Goal: Task Accomplishment & Management: Use online tool/utility

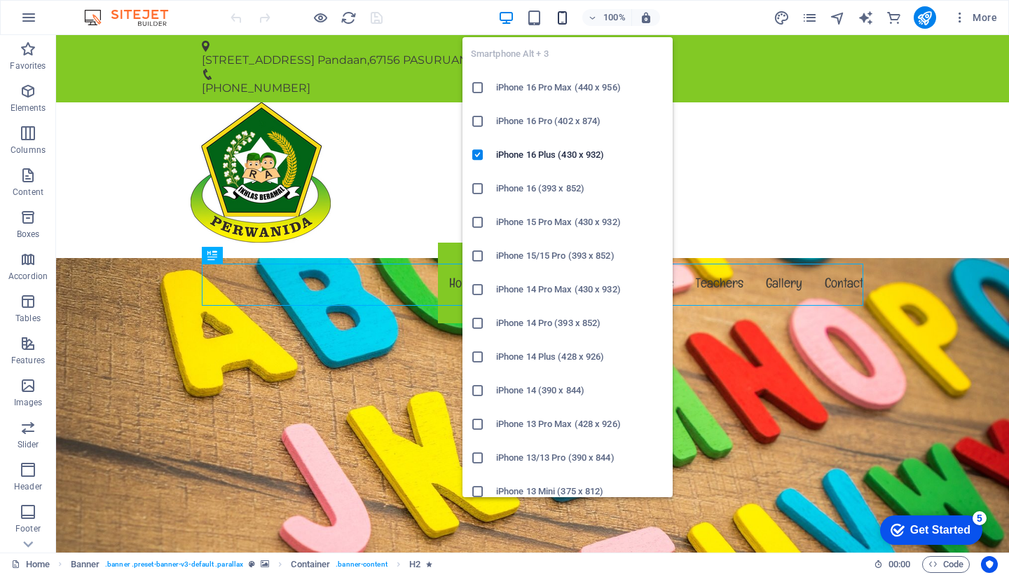
click at [561, 18] on icon "button" at bounding box center [562, 18] width 16 height 16
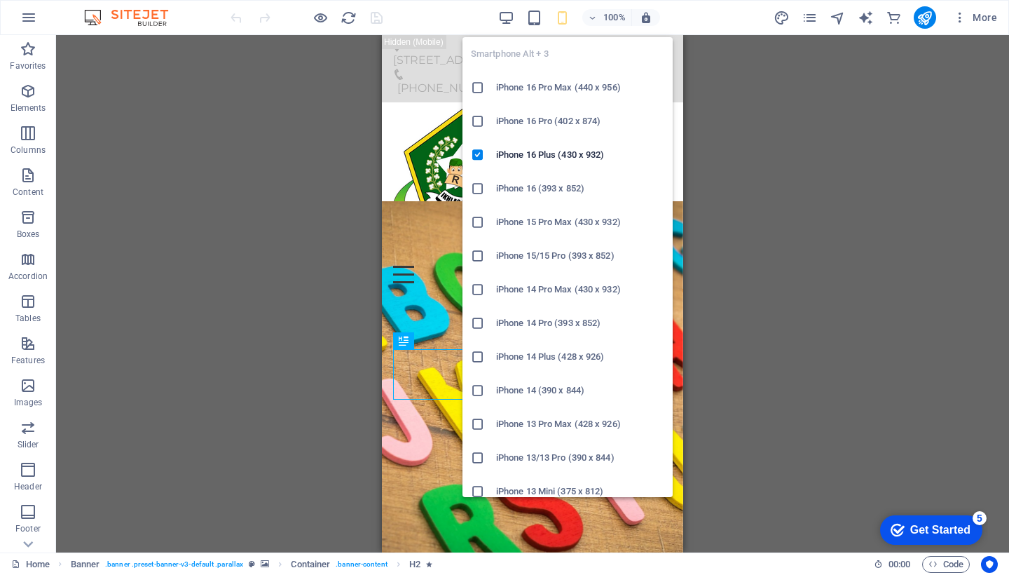
click at [481, 86] on icon at bounding box center [478, 88] width 14 height 14
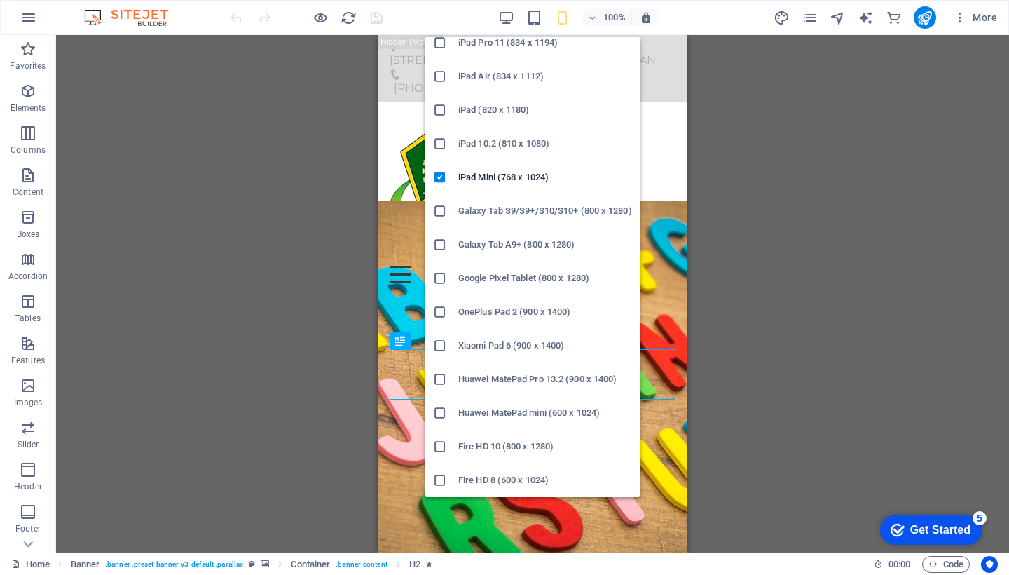
scroll to position [45, 0]
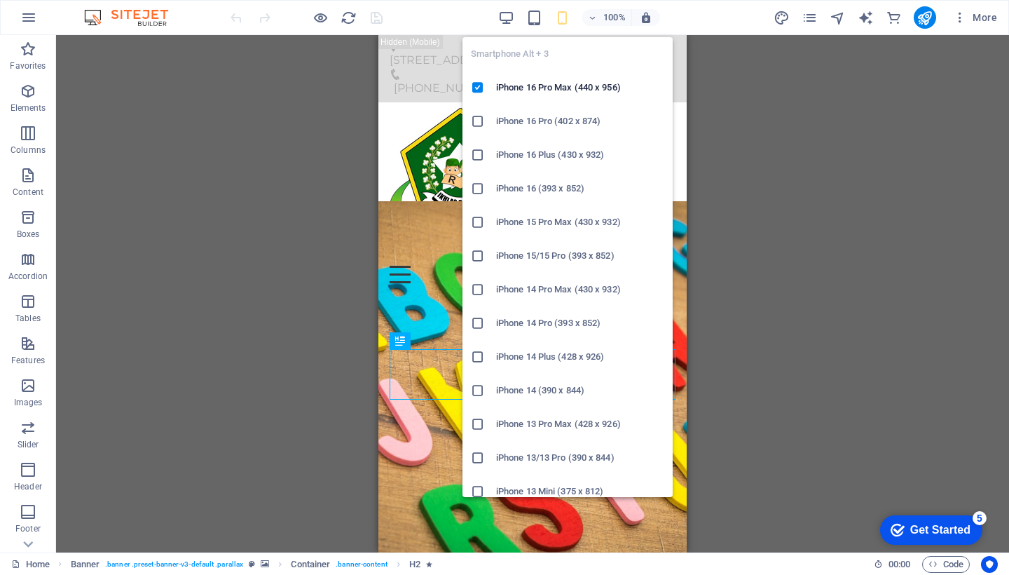
click at [557, 20] on icon "button" at bounding box center [562, 18] width 16 height 16
click at [482, 187] on icon at bounding box center [478, 189] width 14 height 14
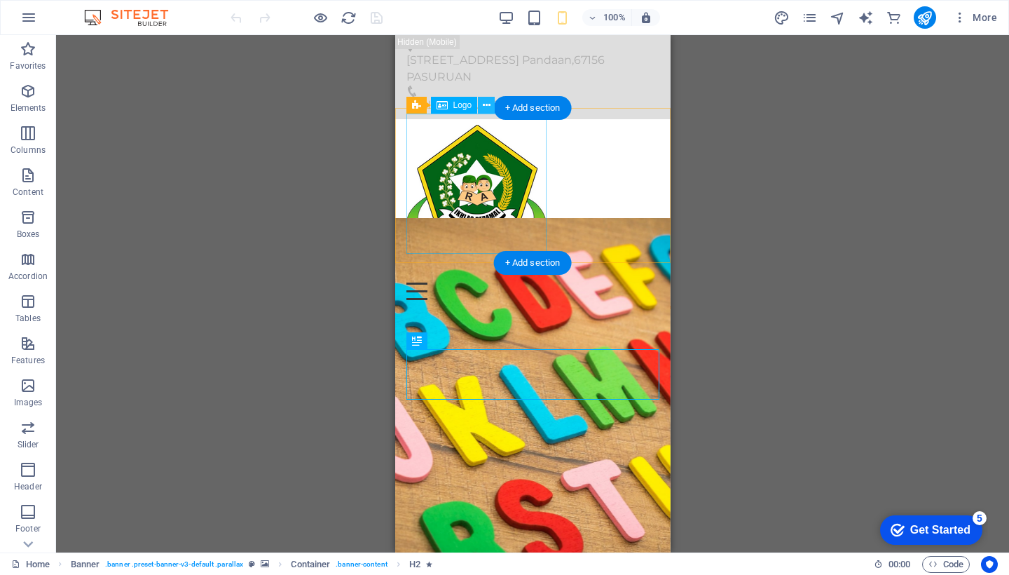
click at [482, 104] on button at bounding box center [486, 105] width 17 height 17
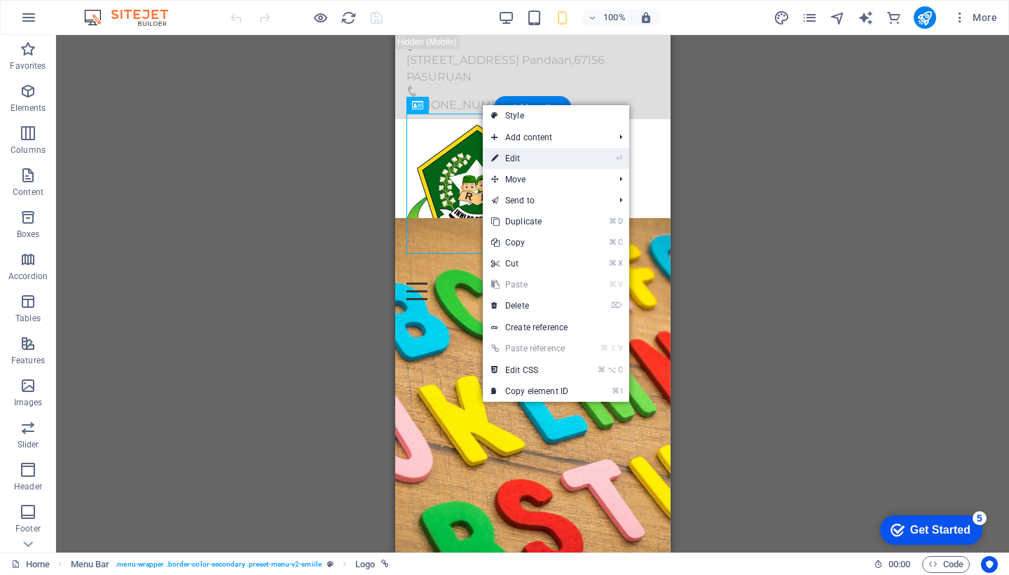
click at [501, 151] on link "⏎ Edit" at bounding box center [530, 158] width 94 height 21
select select "px"
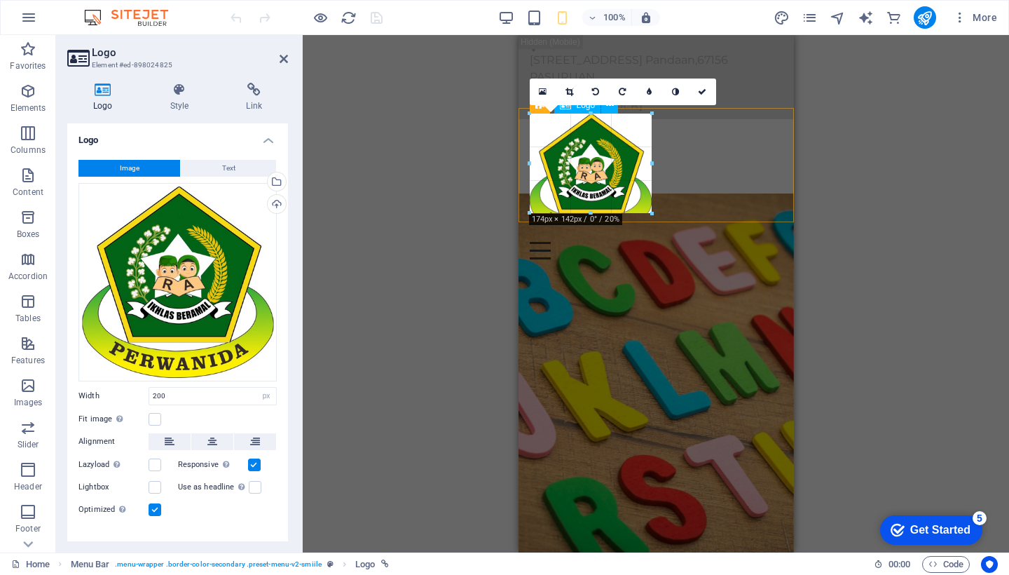
drag, startPoint x: 669, startPoint y: 116, endPoint x: 583, endPoint y: 157, distance: 94.7
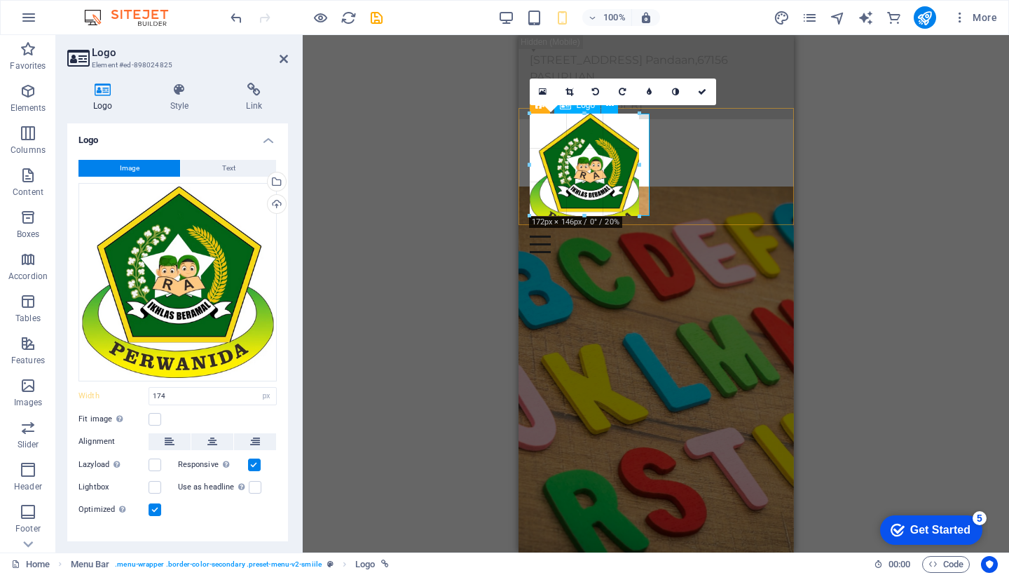
drag, startPoint x: 653, startPoint y: 116, endPoint x: 630, endPoint y: 144, distance: 36.5
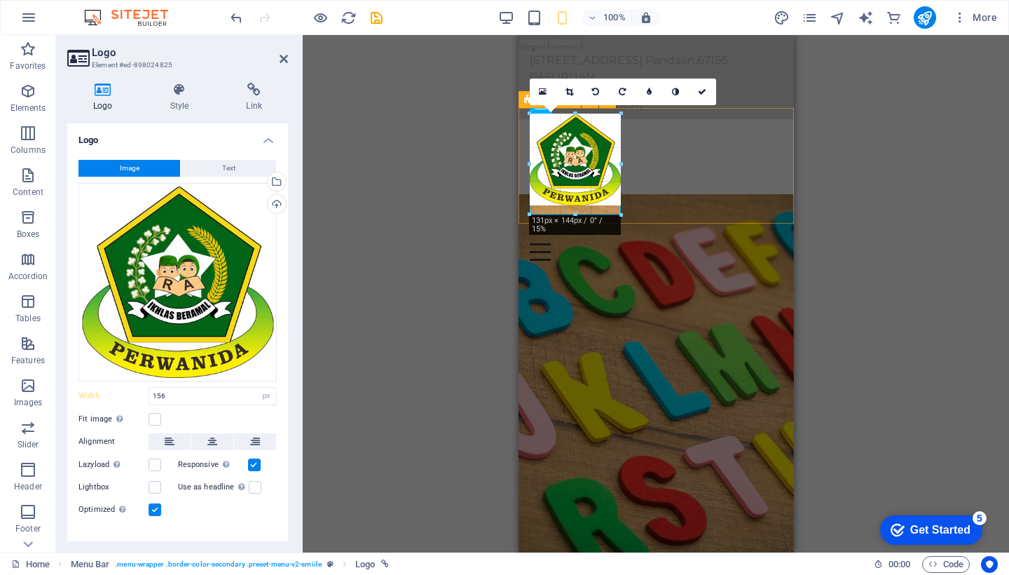
drag, startPoint x: 639, startPoint y: 116, endPoint x: 618, endPoint y: 165, distance: 53.1
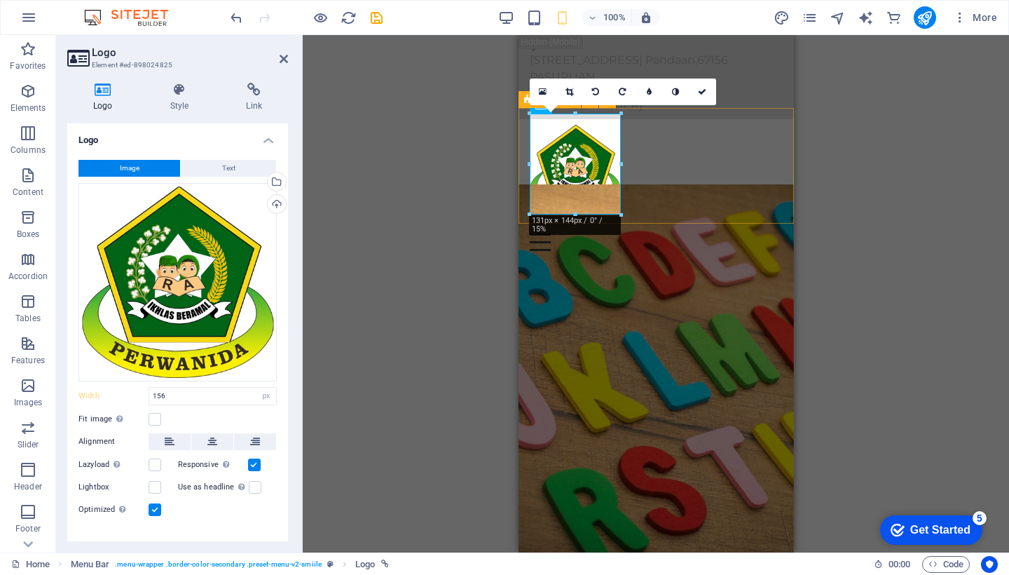
type input "130"
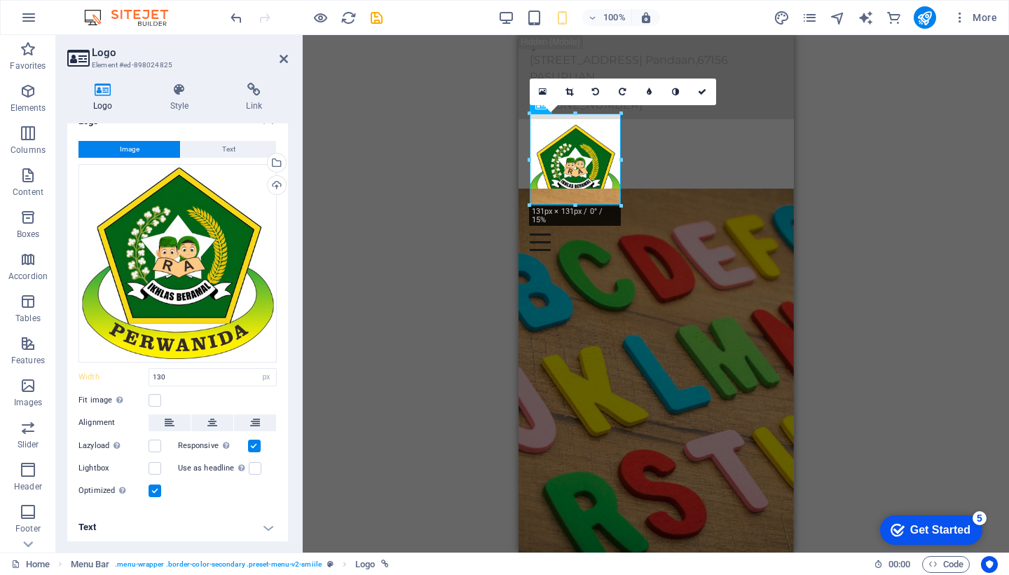
scroll to position [18, 0]
click at [271, 524] on h4 "Text" at bounding box center [177, 528] width 221 height 34
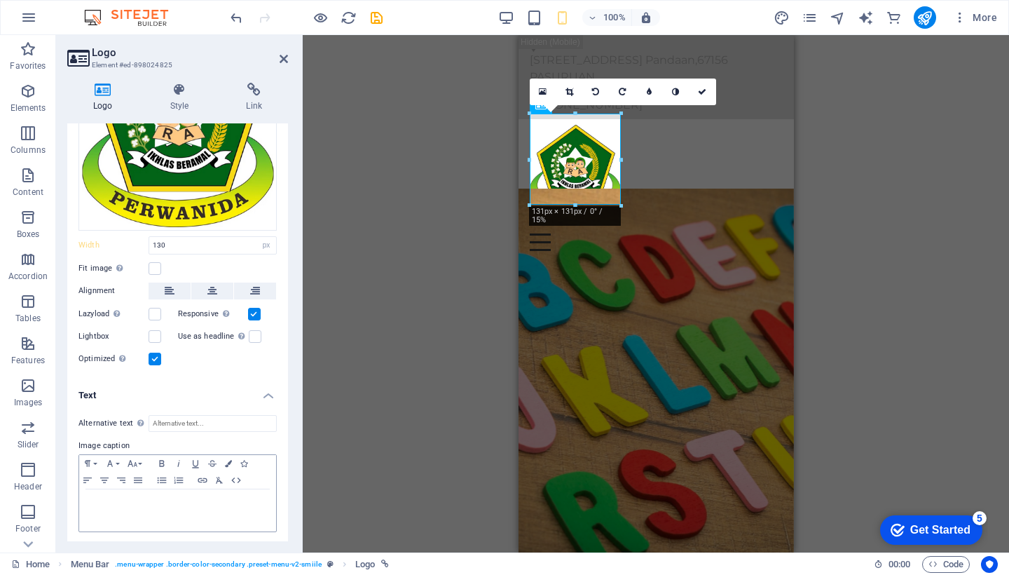
scroll to position [150, 0]
click at [149, 513] on div at bounding box center [177, 511] width 197 height 42
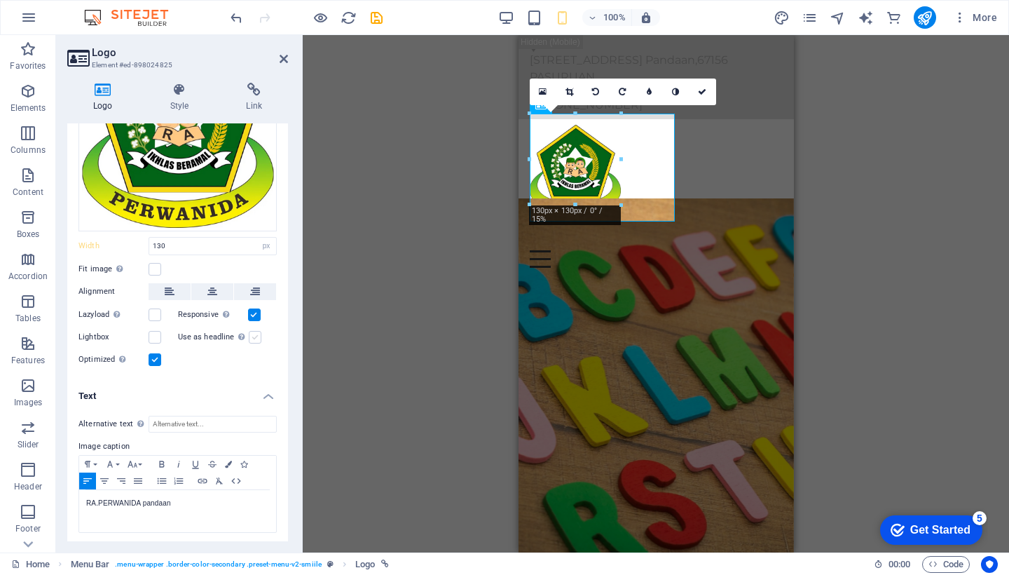
click at [250, 338] on label at bounding box center [255, 337] width 13 height 13
click at [0, 0] on input "Use as headline The image will be wrapped in an H1 headline tag. Useful for giv…" at bounding box center [0, 0] width 0 height 0
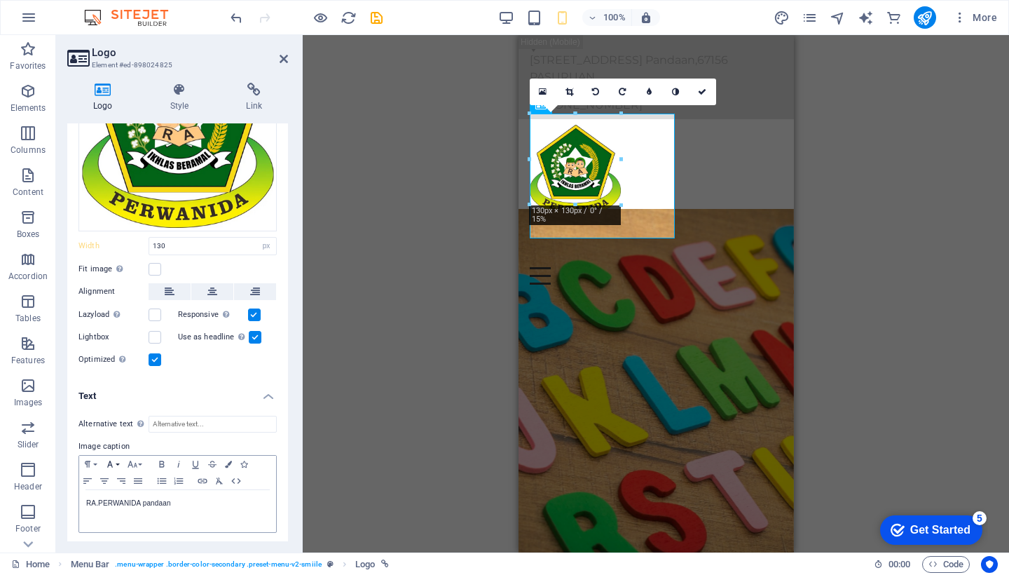
click at [116, 461] on button "Font Family" at bounding box center [113, 464] width 22 height 17
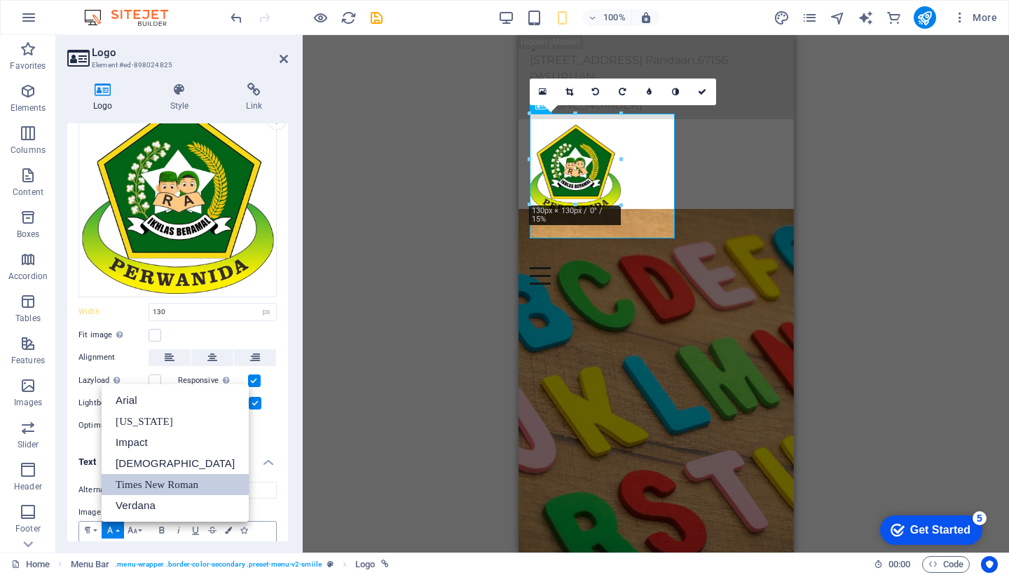
scroll to position [98, 0]
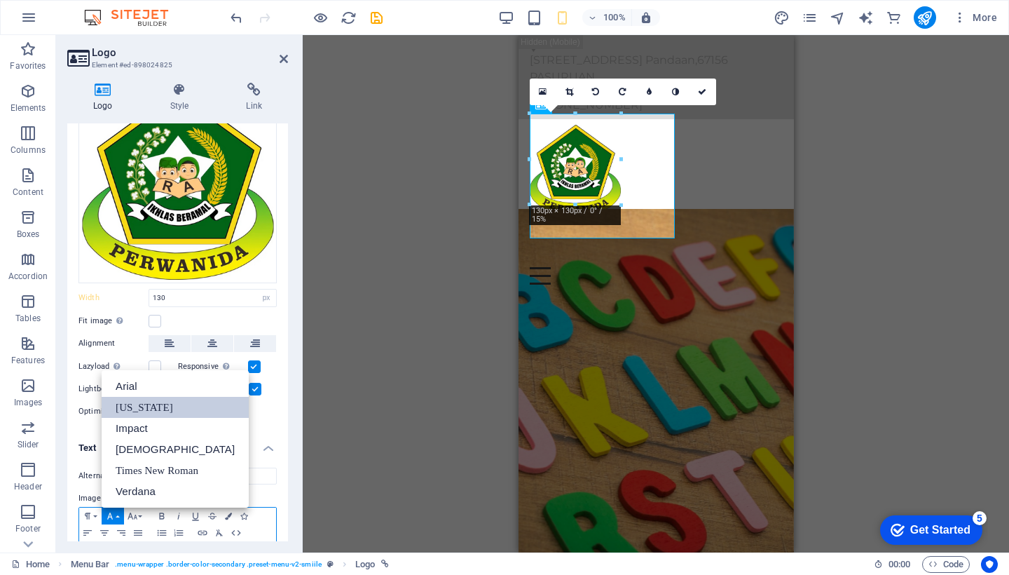
click at [135, 405] on link "[US_STATE]" at bounding box center [175, 407] width 147 height 21
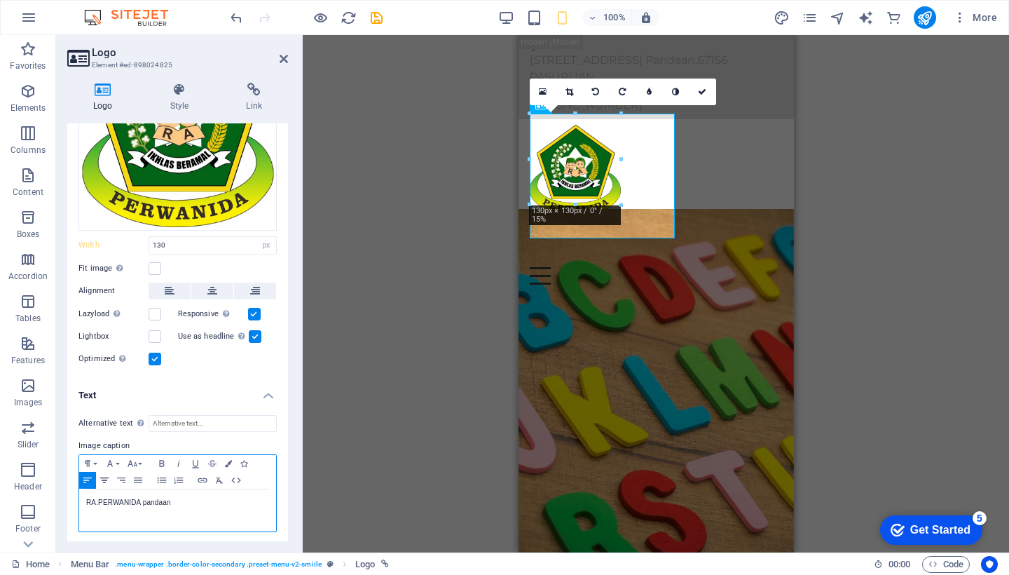
scroll to position [150, 0]
click at [103, 481] on icon "button" at bounding box center [104, 480] width 17 height 11
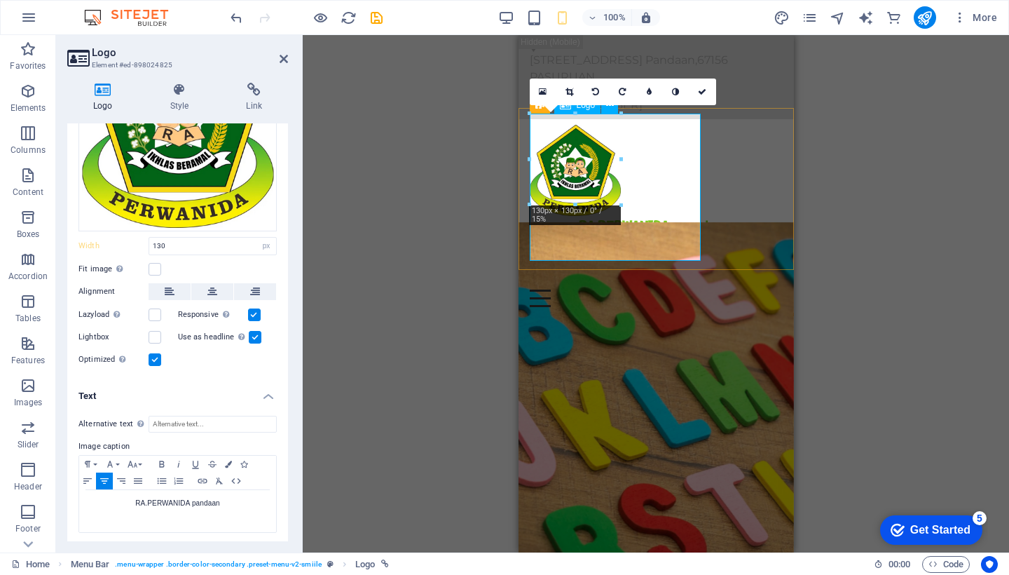
click at [674, 251] on div "RA.PERWANIDA pandaan RA.PERWANIDA pandaan" at bounding box center [655, 198] width 253 height 147
click at [95, 458] on icon "button" at bounding box center [87, 463] width 17 height 11
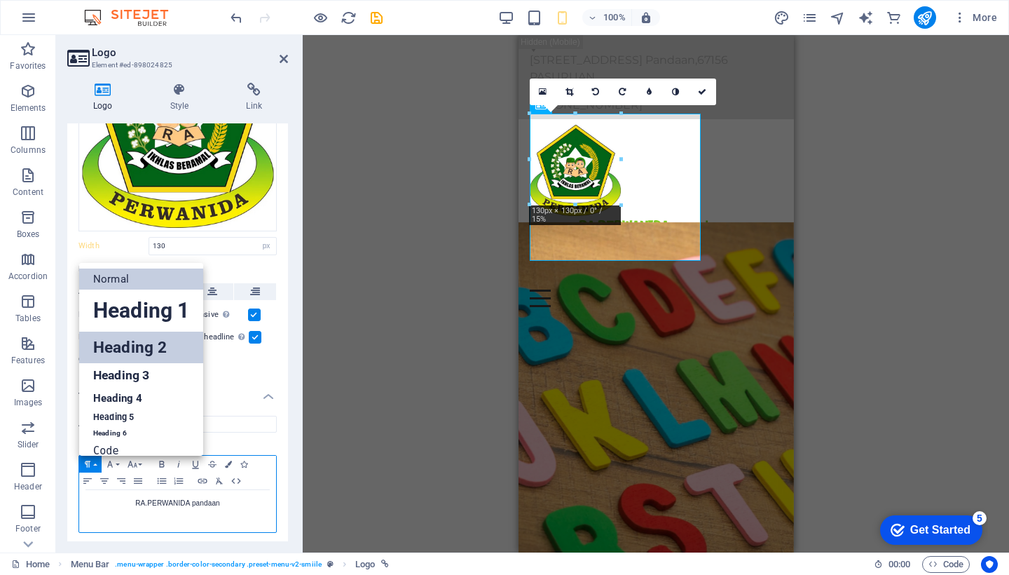
click at [134, 354] on link "Heading 2" at bounding box center [141, 348] width 124 height 32
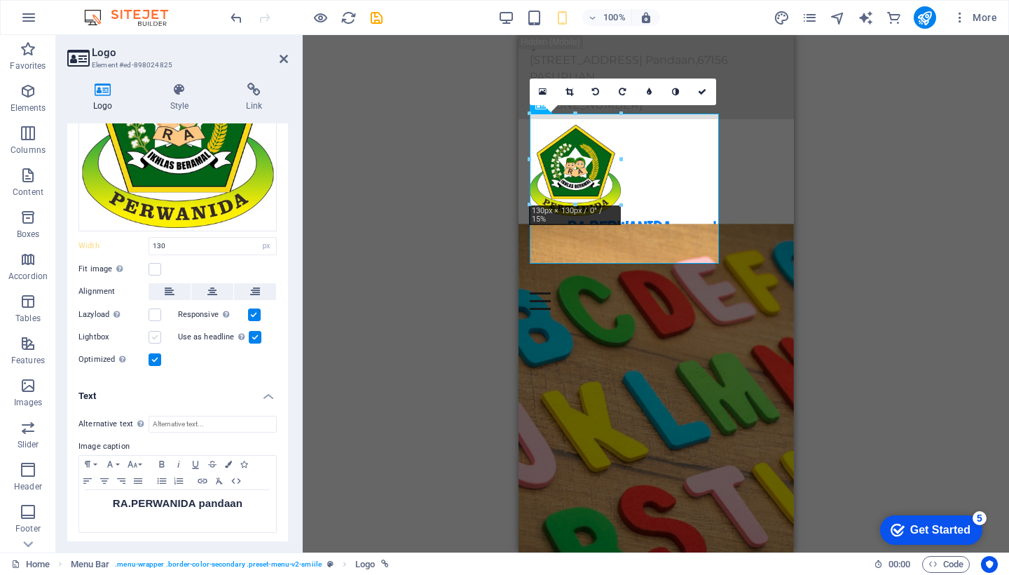
click at [157, 333] on label at bounding box center [155, 337] width 13 height 13
click at [0, 0] on input "Lightbox" at bounding box center [0, 0] width 0 height 0
click at [704, 90] on icon at bounding box center [702, 92] width 8 height 8
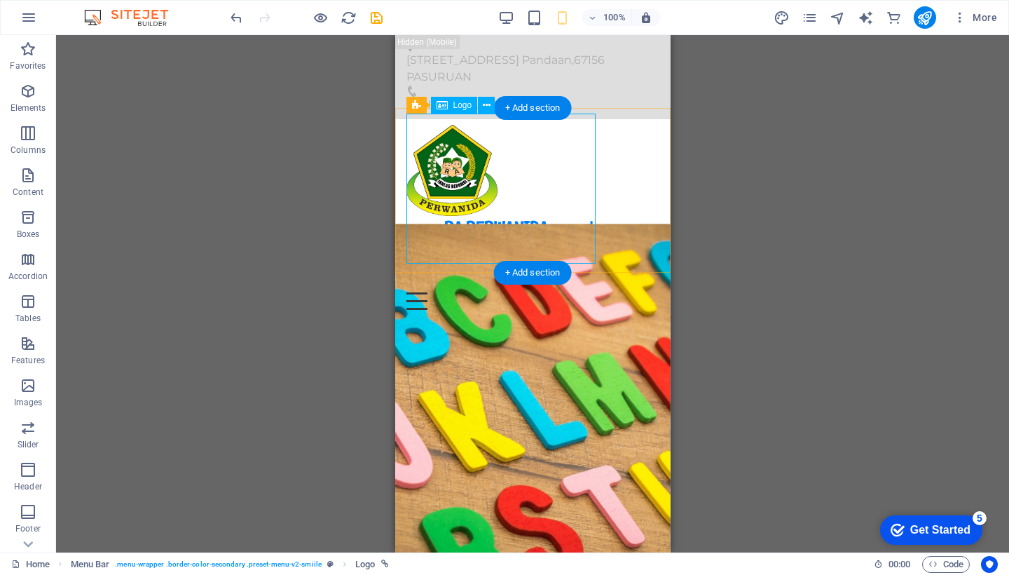
click at [486, 254] on div "RA.PERWANIDA pandaan RA.PERWANIDA pandaan" at bounding box center [532, 200] width 253 height 150
click at [483, 108] on icon at bounding box center [487, 105] width 8 height 15
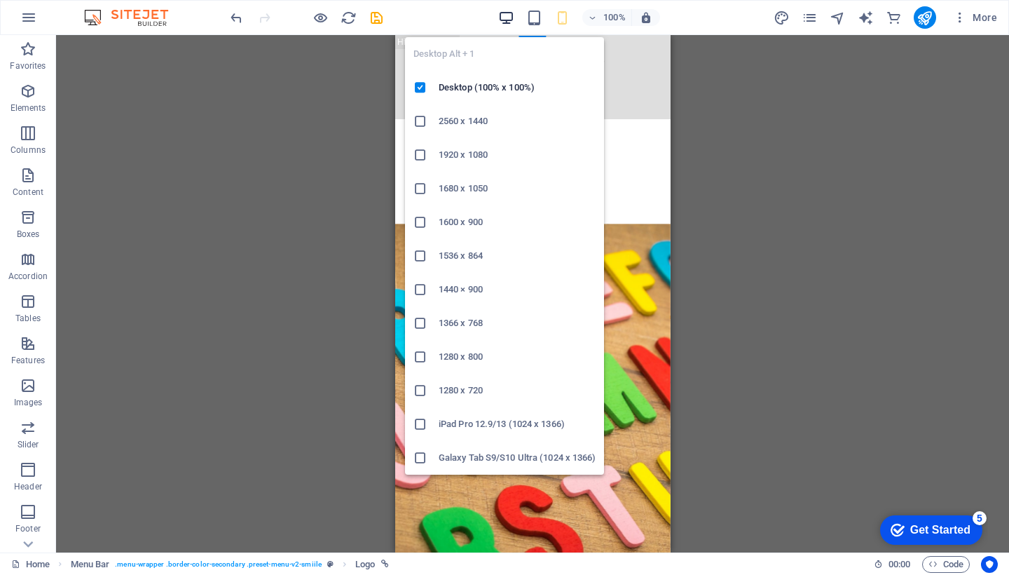
click at [510, 15] on icon "button" at bounding box center [506, 18] width 16 height 16
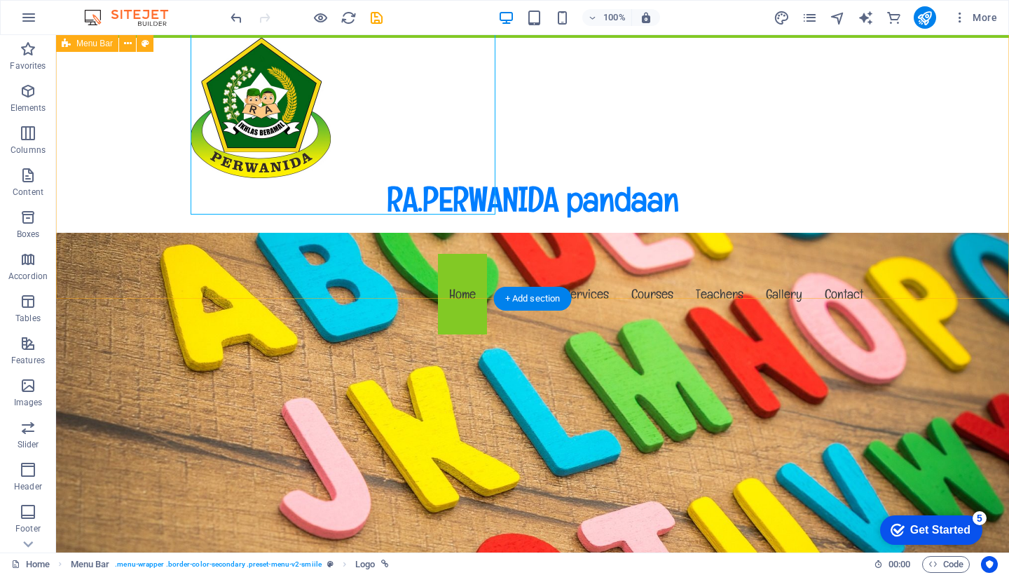
scroll to position [83, 0]
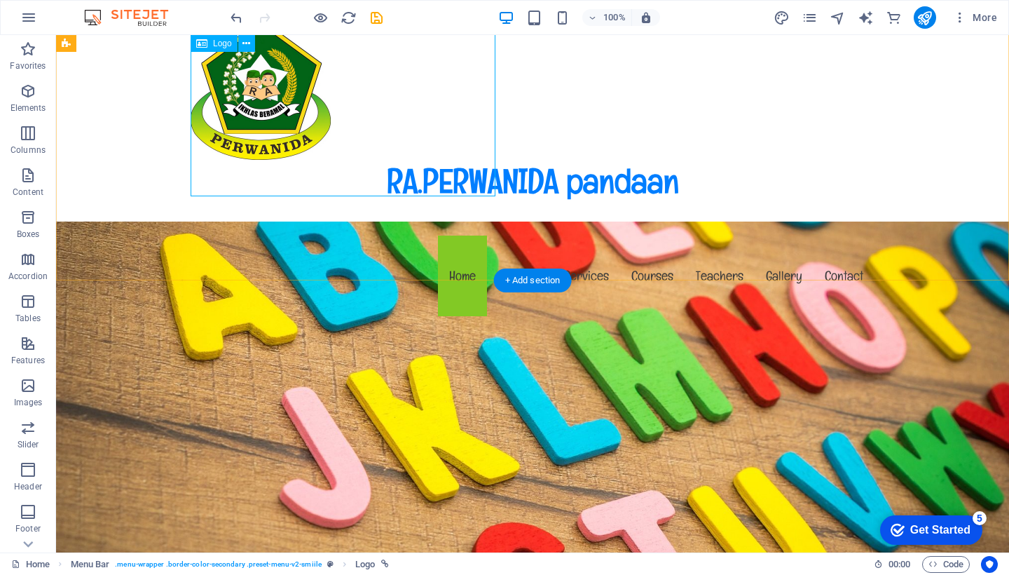
click at [333, 186] on div "RA.PERWANIDA pandaan RA.PERWANIDA pandaan" at bounding box center [533, 128] width 684 height 216
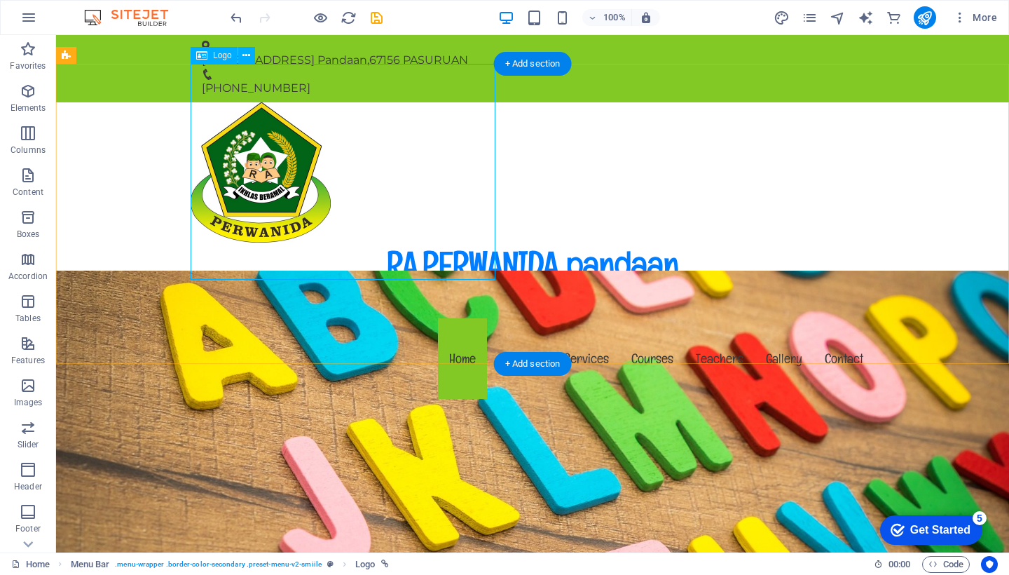
scroll to position [0, 0]
click at [249, 57] on icon at bounding box center [247, 55] width 8 height 15
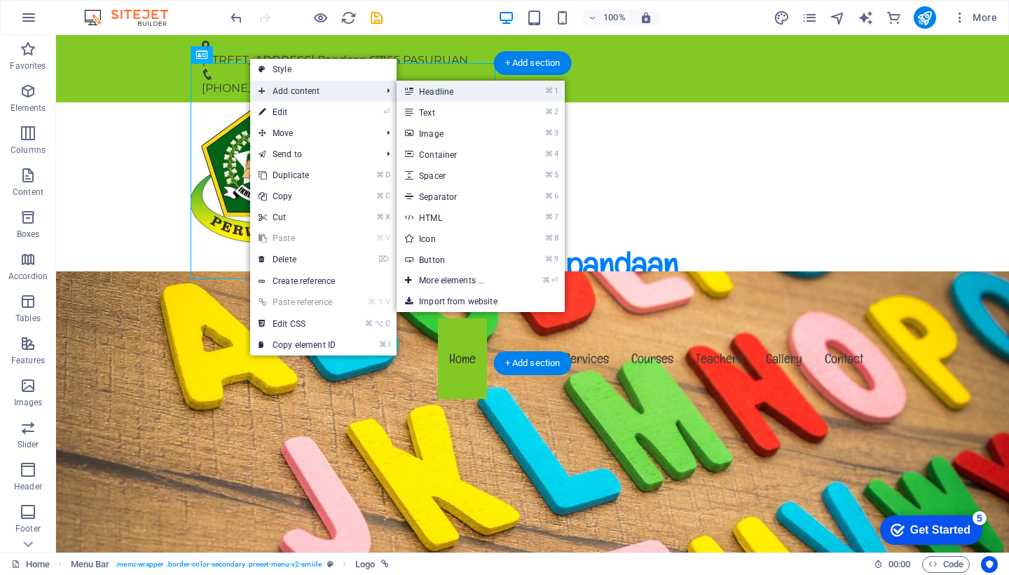
click at [438, 95] on link "⌘ 1 Headline" at bounding box center [455, 91] width 116 height 21
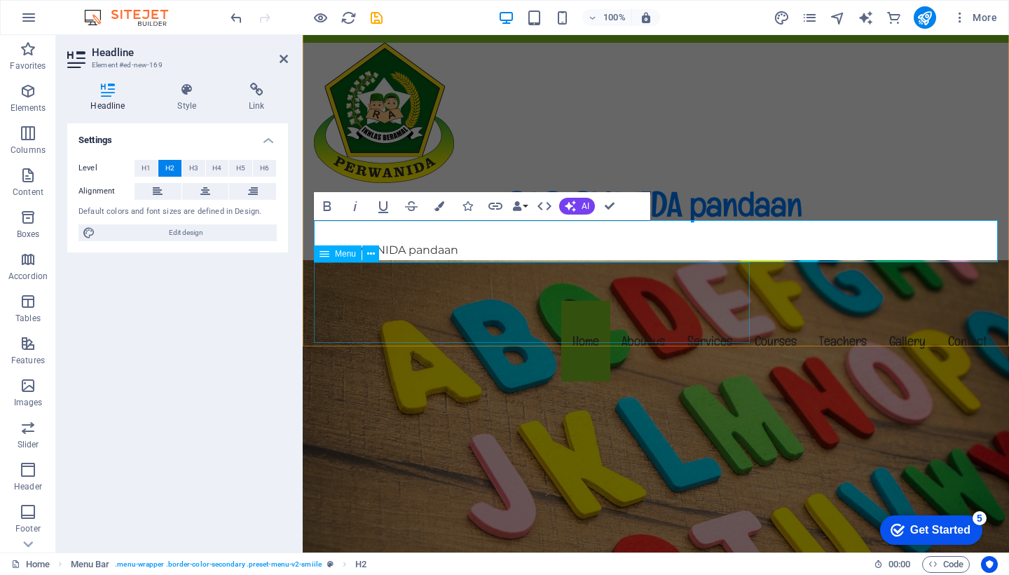
scroll to position [59, 0]
click at [689, 137] on div "RA.PERWANIDA pandaan RA.PERWANIDA pandaan New headline Menu Home About us Servi…" at bounding box center [656, 214] width 707 height 342
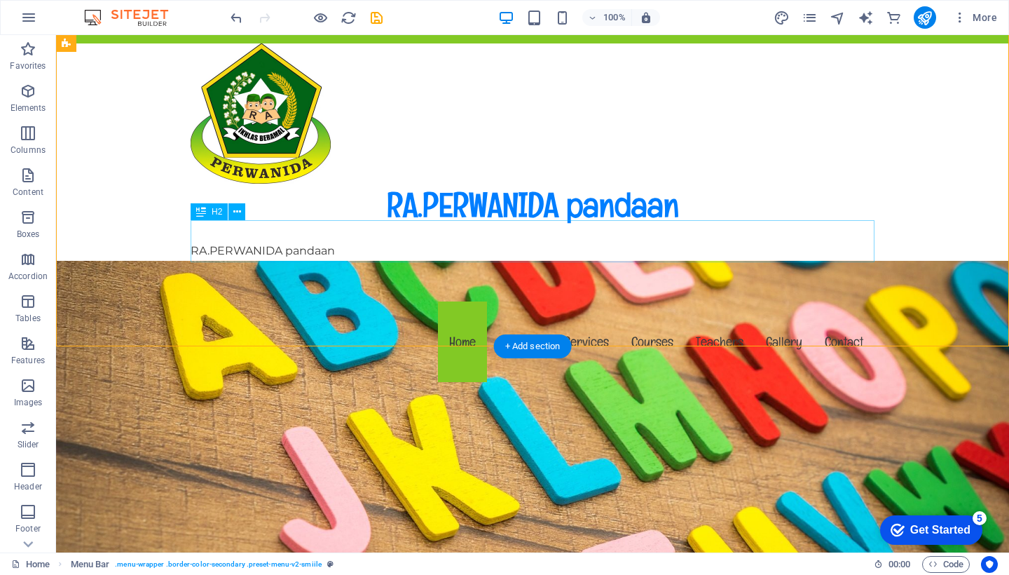
click at [357, 259] on div "New headline" at bounding box center [533, 280] width 684 height 42
click at [234, 215] on icon at bounding box center [237, 212] width 8 height 15
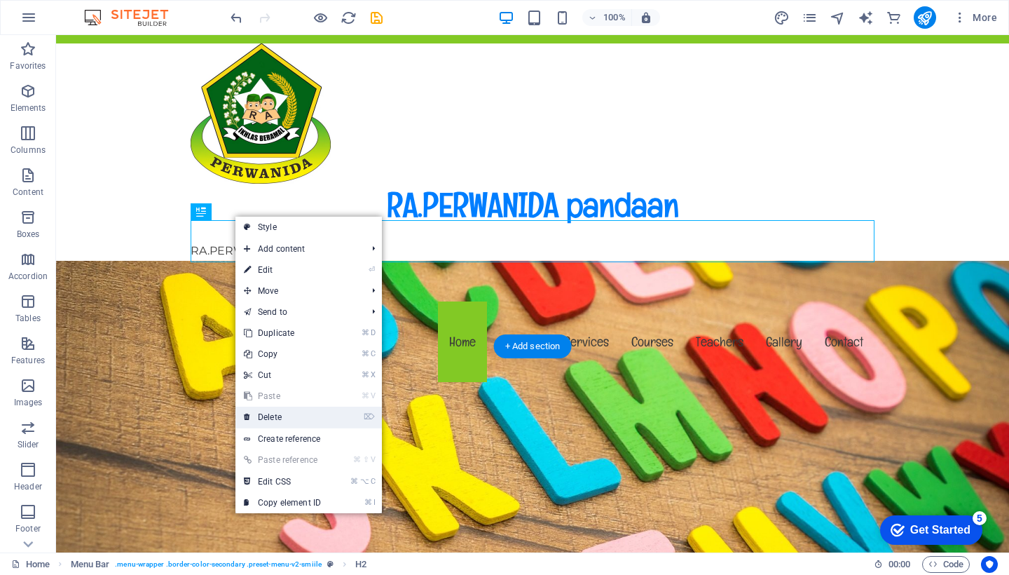
click at [280, 418] on link "⌦ Delete" at bounding box center [283, 417] width 94 height 21
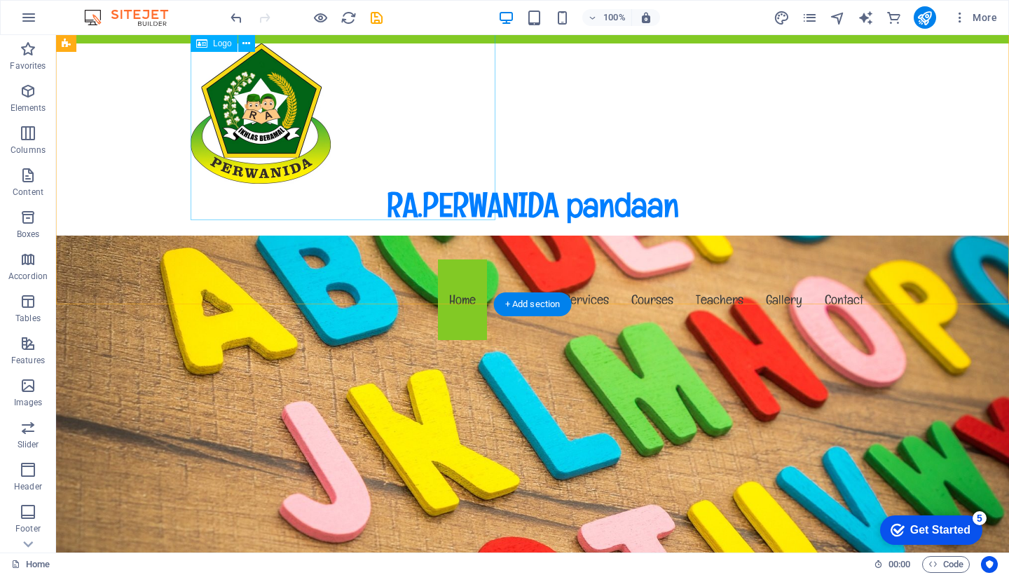
click at [306, 215] on div "RA.PERWANIDA pandaan RA.PERWANIDA pandaan" at bounding box center [533, 151] width 684 height 216
click at [250, 44] on icon at bounding box center [247, 43] width 8 height 15
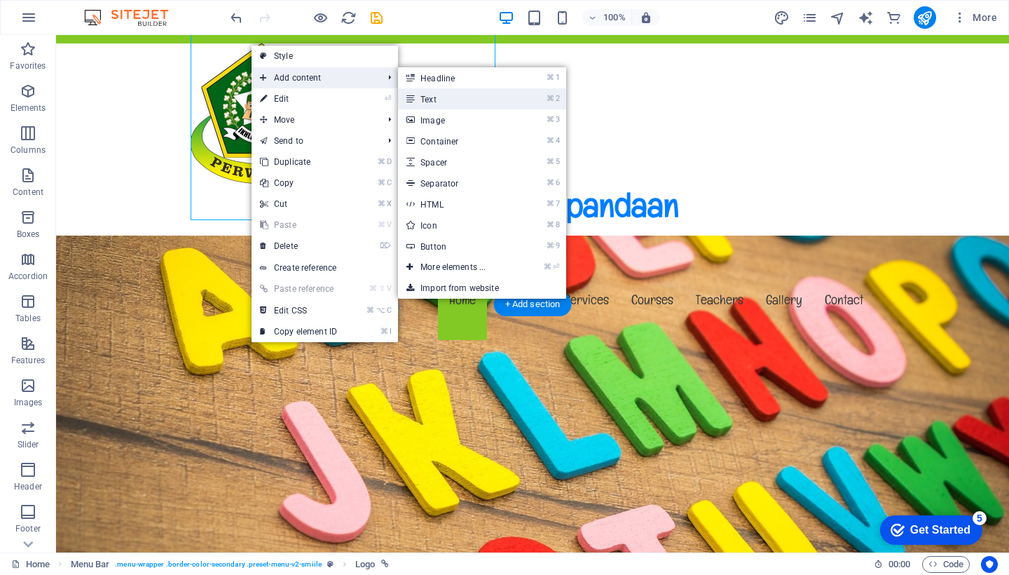
click at [423, 97] on link "⌘ 2 Text" at bounding box center [456, 98] width 116 height 21
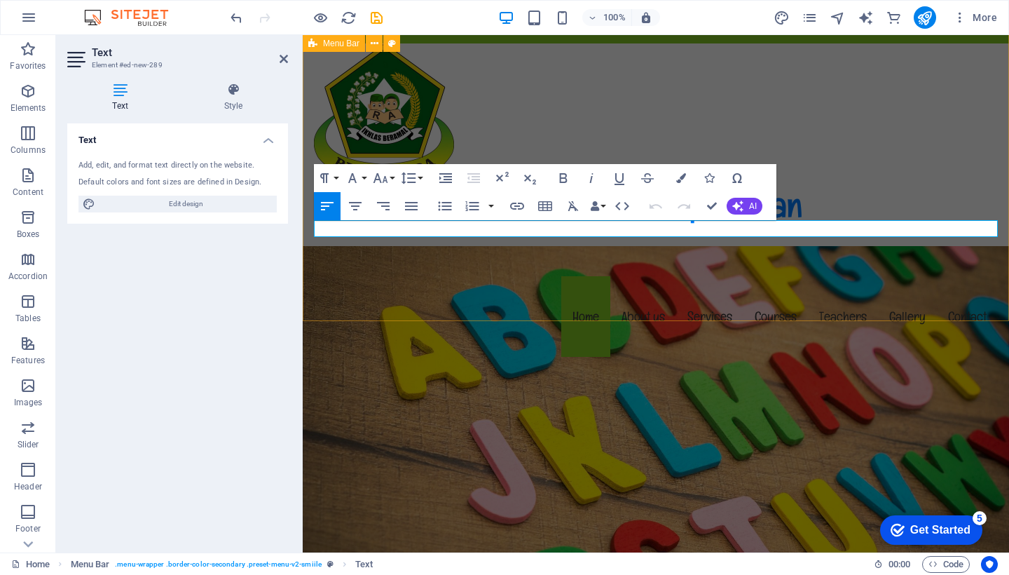
click at [627, 108] on div "RA.PERWANIDA pandaan RA.PERWANIDA pandaan New text element Menu Home About us S…" at bounding box center [656, 201] width 707 height 317
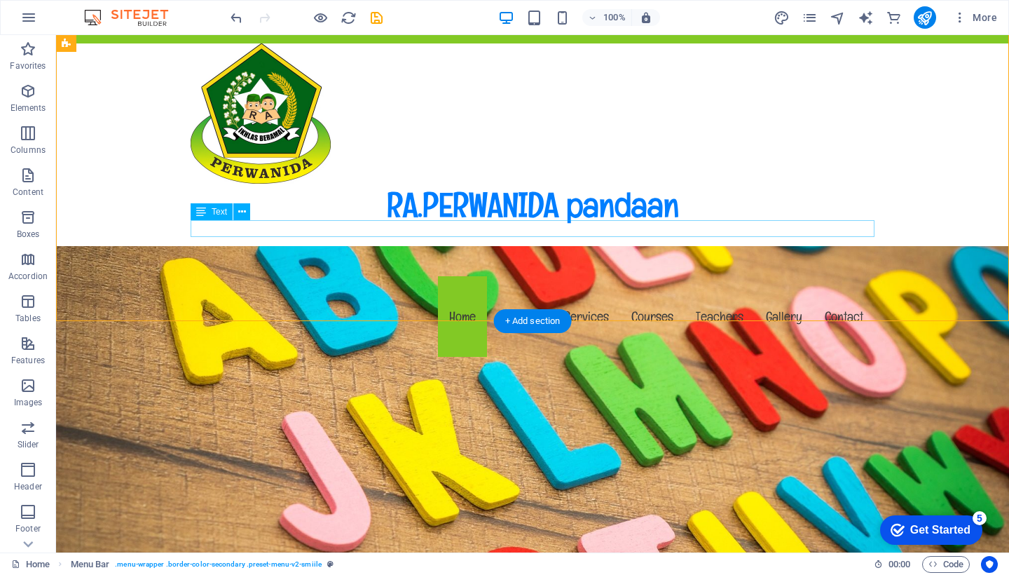
click at [273, 259] on div "New text element" at bounding box center [533, 267] width 684 height 17
click at [244, 212] on icon at bounding box center [242, 212] width 8 height 15
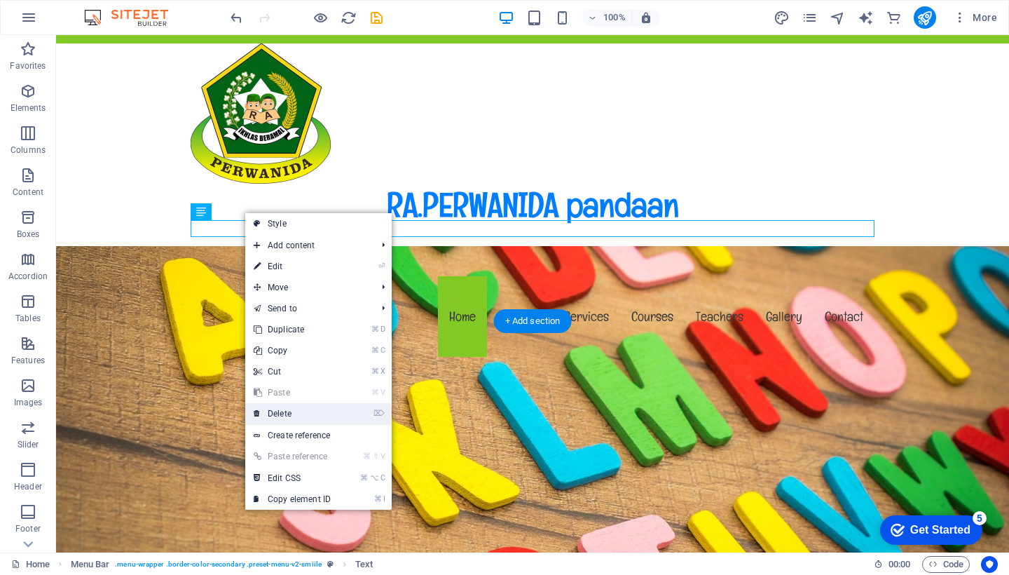
click at [283, 411] on link "⌦ Delete" at bounding box center [292, 413] width 94 height 21
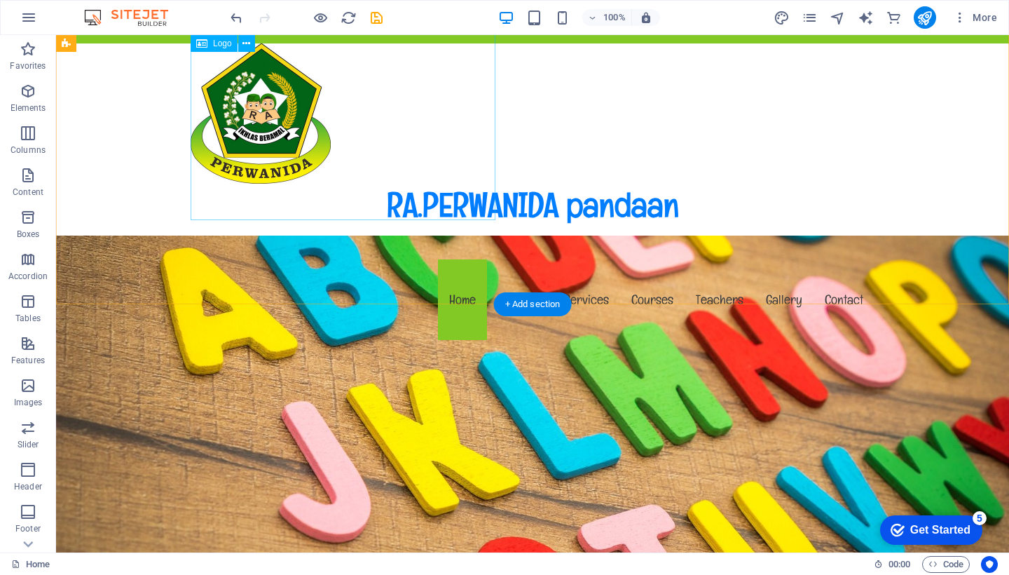
click at [306, 212] on div "RA.PERWANIDA pandaan RA.PERWANIDA pandaan" at bounding box center [533, 151] width 684 height 216
click at [324, 171] on div "RA.PERWANIDA pandaan RA.PERWANIDA pandaan" at bounding box center [533, 151] width 684 height 216
click at [247, 44] on icon at bounding box center [247, 43] width 8 height 15
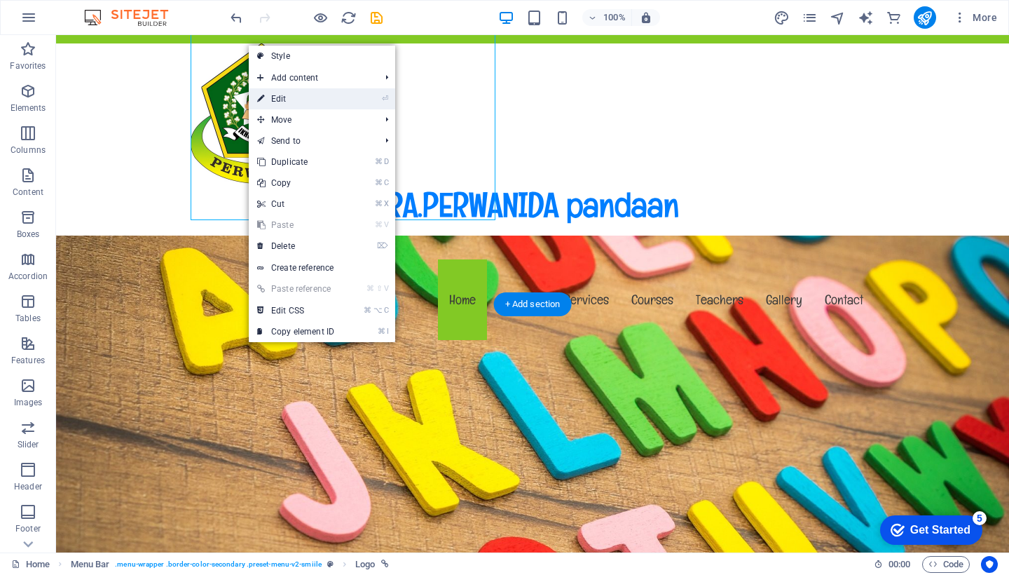
click at [262, 96] on icon at bounding box center [260, 98] width 7 height 21
select select "px"
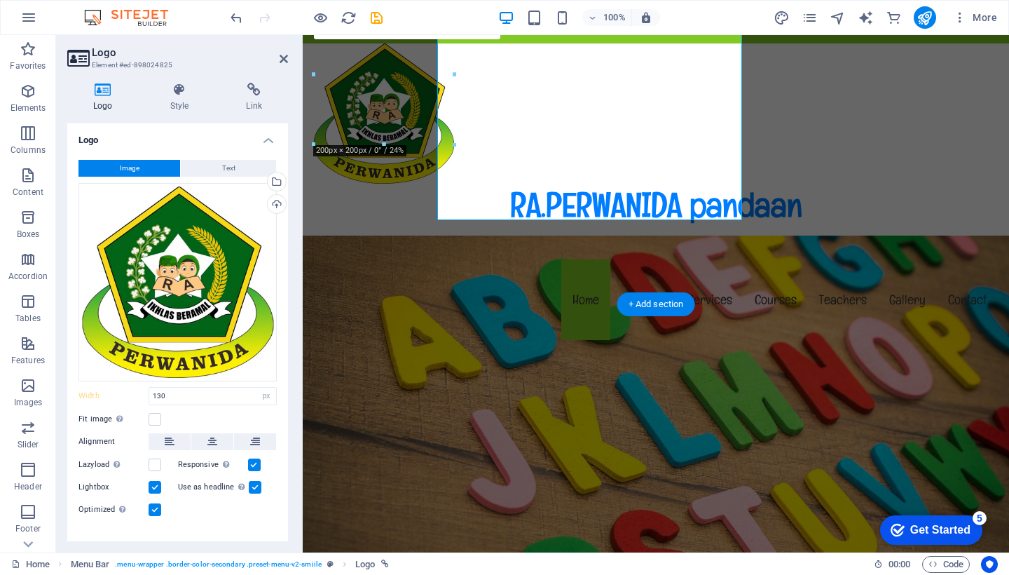
type input "200"
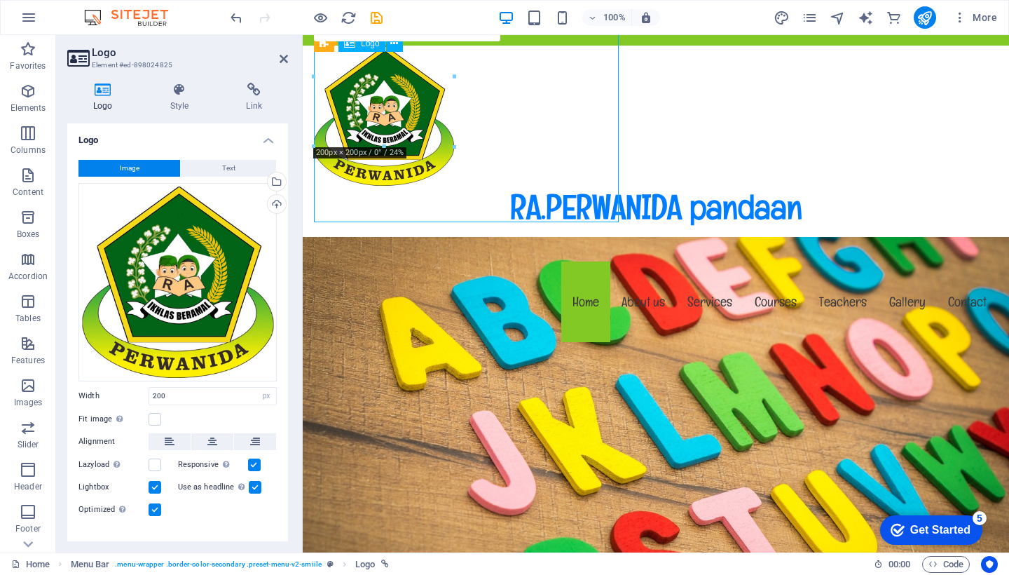
scroll to position [55, 0]
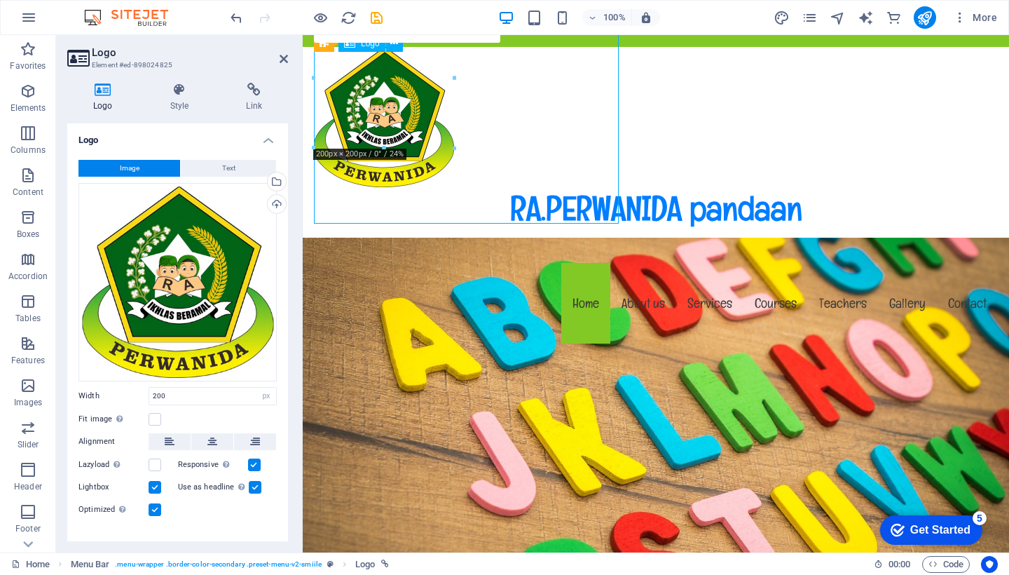
drag, startPoint x: 425, startPoint y: 113, endPoint x: 482, endPoint y: 127, distance: 58.5
click at [482, 127] on div "RA.PERWANIDA pandaan RA.PERWANIDA pandaan" at bounding box center [656, 155] width 684 height 216
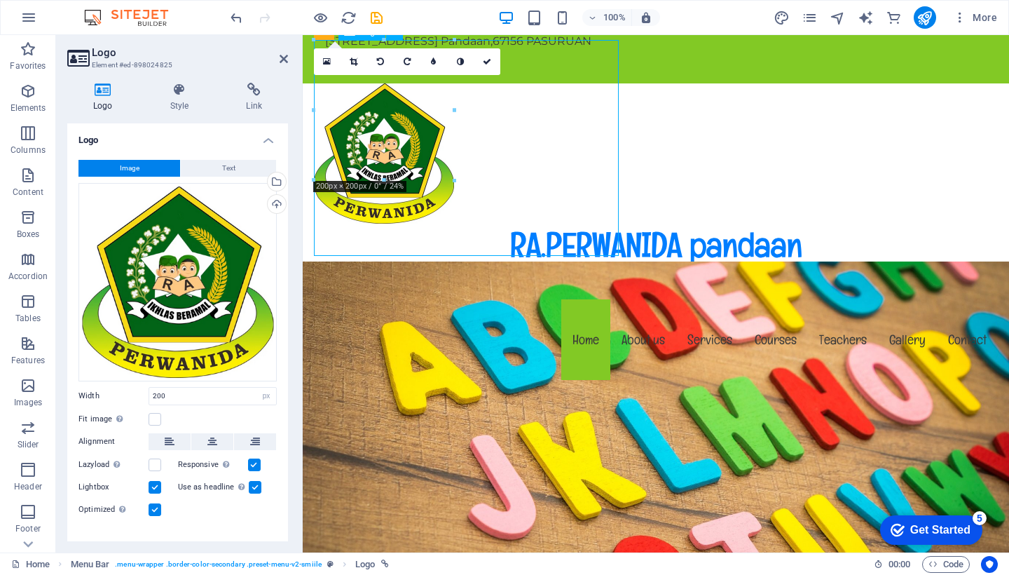
scroll to position [40, 0]
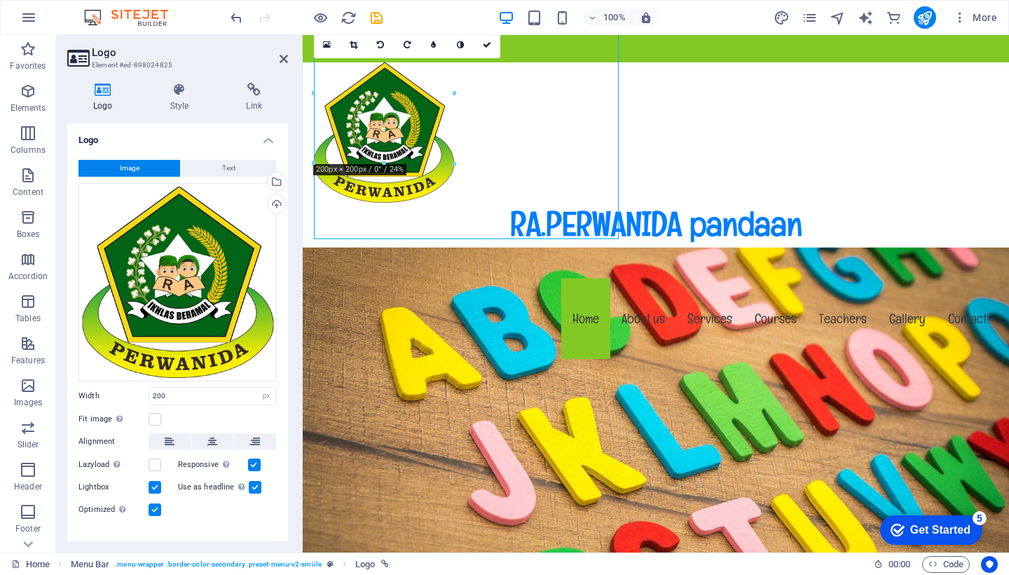
click at [416, 190] on div "RA.PERWANIDA pandaan RA.PERWANIDA pandaan" at bounding box center [656, 170] width 684 height 216
click at [404, 233] on div "RA.PERWANIDA pandaan RA.PERWANIDA pandaan" at bounding box center [656, 170] width 684 height 216
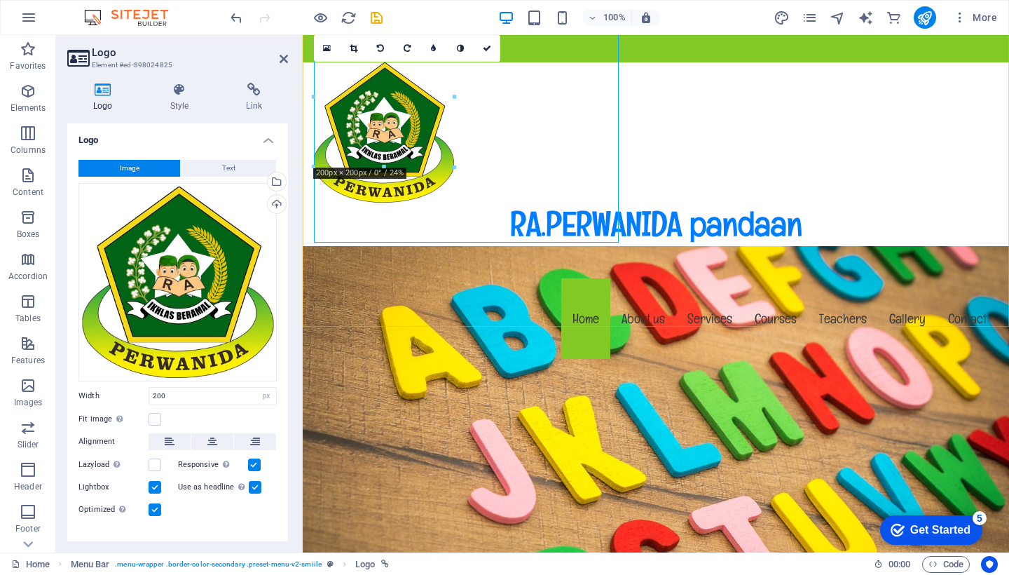
scroll to position [0, 0]
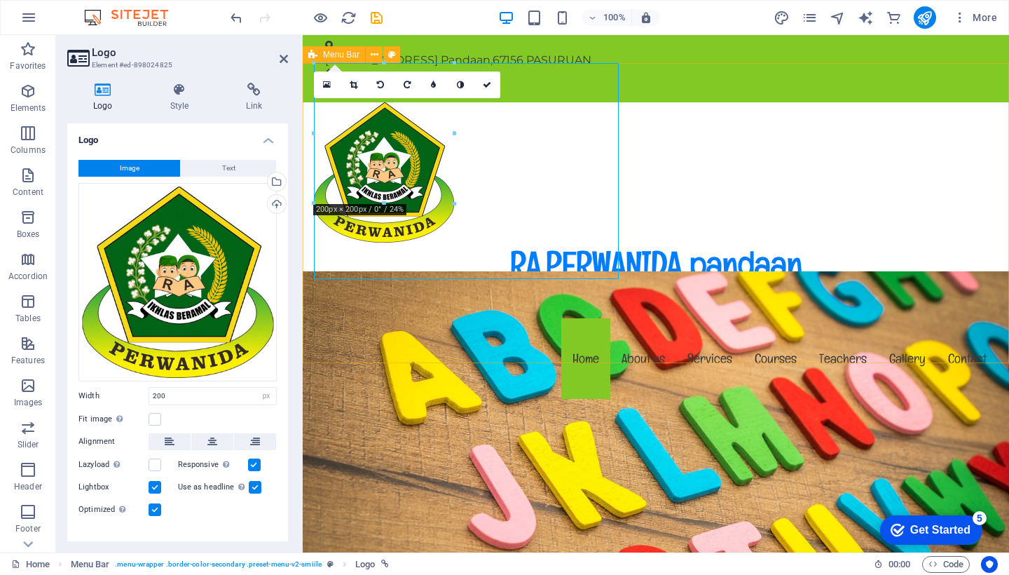
click at [253, 481] on label at bounding box center [255, 487] width 13 height 13
click at [0, 0] on input "Use as headline The image will be wrapped in an H1 headline tag. Useful for giv…" at bounding box center [0, 0] width 0 height 0
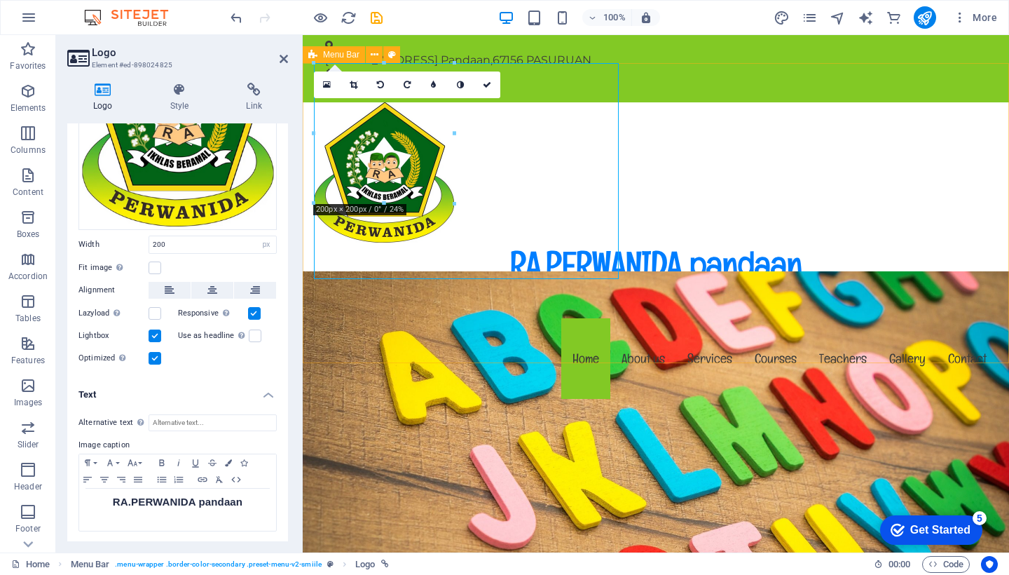
scroll to position [150, 0]
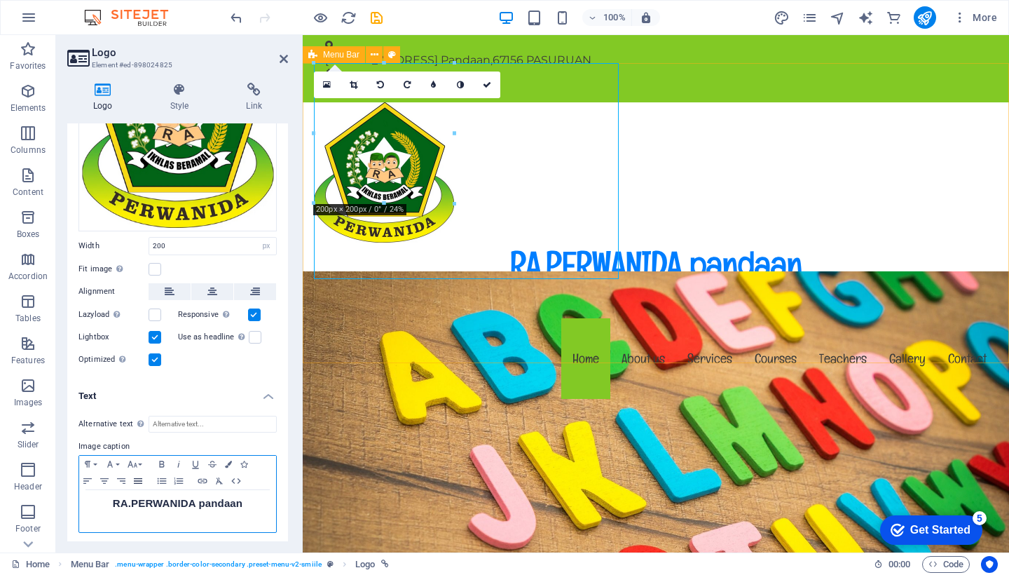
click at [142, 476] on icon "button" at bounding box center [138, 480] width 17 height 11
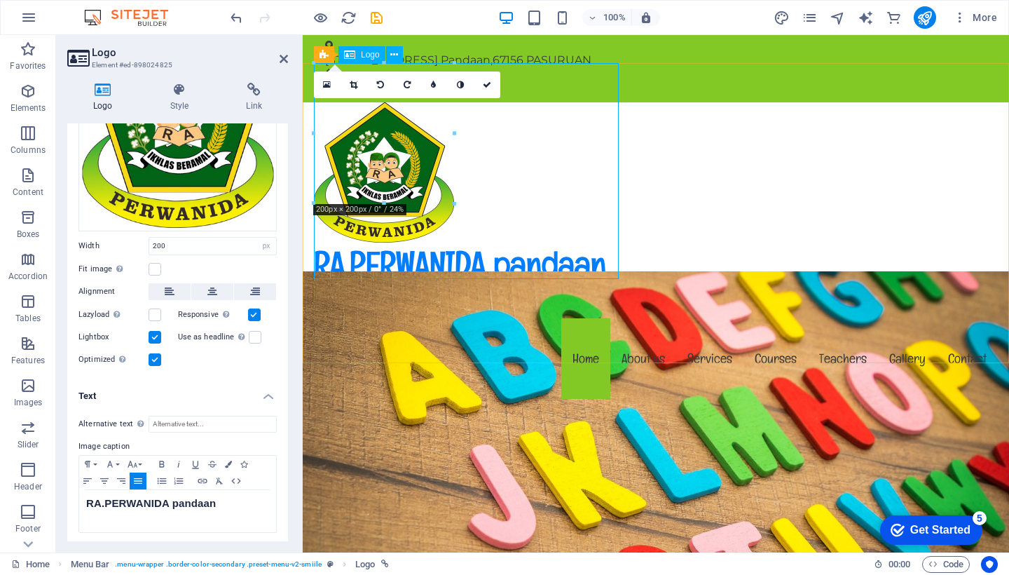
click at [449, 270] on div "RA.PERWANIDA pandaan RA.PERWANIDA pandaan" at bounding box center [656, 210] width 684 height 216
click at [487, 81] on icon at bounding box center [487, 85] width 8 height 8
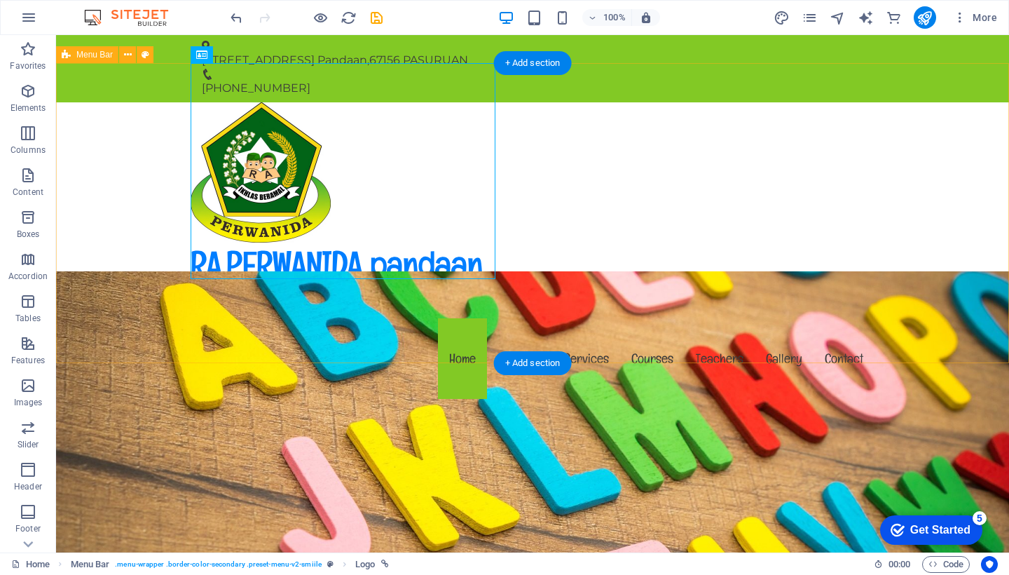
click at [89, 60] on div "Menu Bar" at bounding box center [87, 54] width 62 height 17
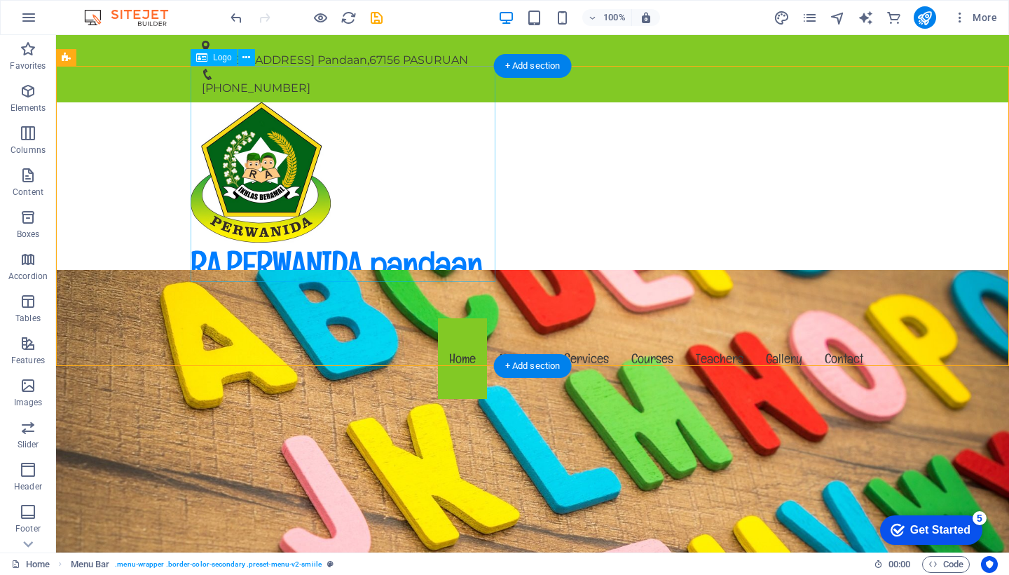
scroll to position [0, 0]
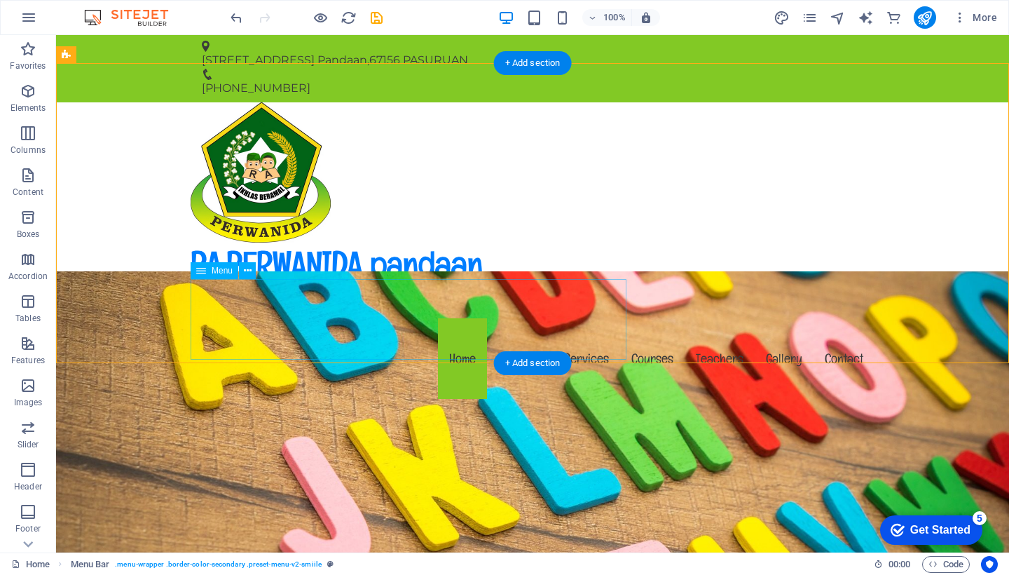
click at [456, 322] on nav "Home About us Services Courses Teachers Gallery Contact" at bounding box center [533, 358] width 684 height 81
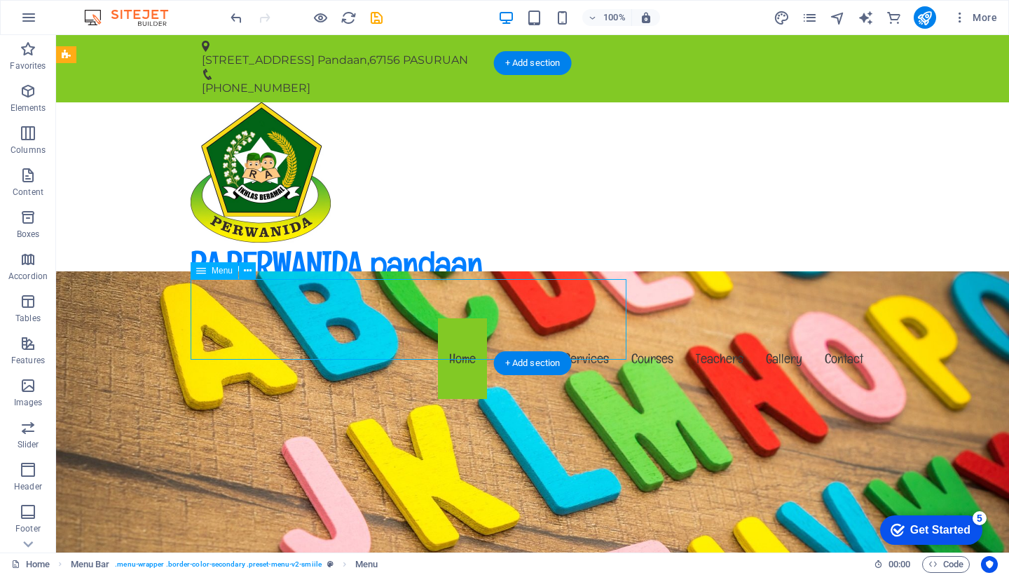
click at [473, 319] on nav "Home About us Services Courses Teachers Gallery Contact" at bounding box center [533, 358] width 684 height 81
click at [481, 318] on nav "Home About us Services Courses Teachers Gallery Contact" at bounding box center [533, 358] width 684 height 81
click at [533, 65] on div "+ Add section" at bounding box center [533, 63] width 78 height 24
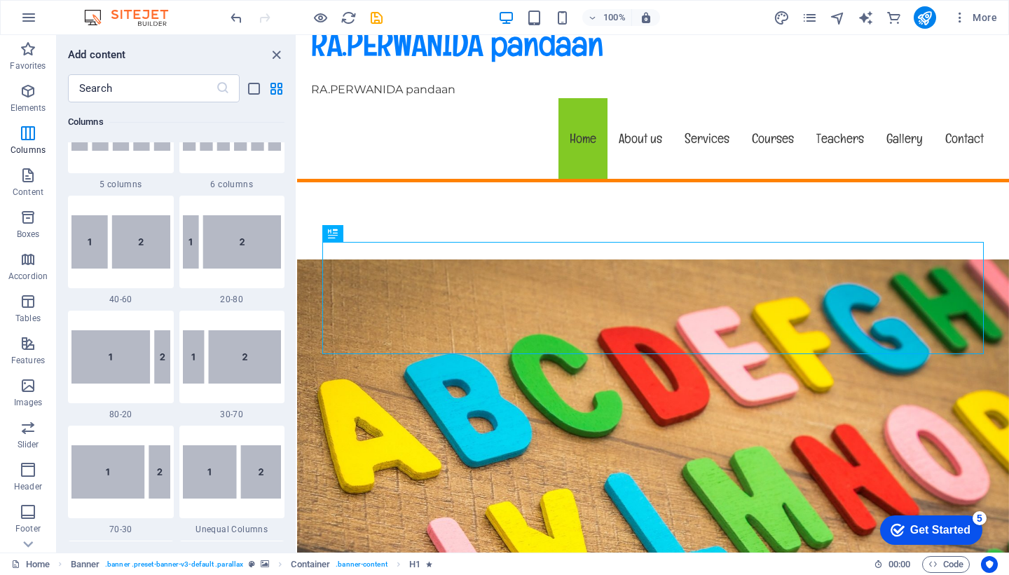
scroll to position [1044, 0]
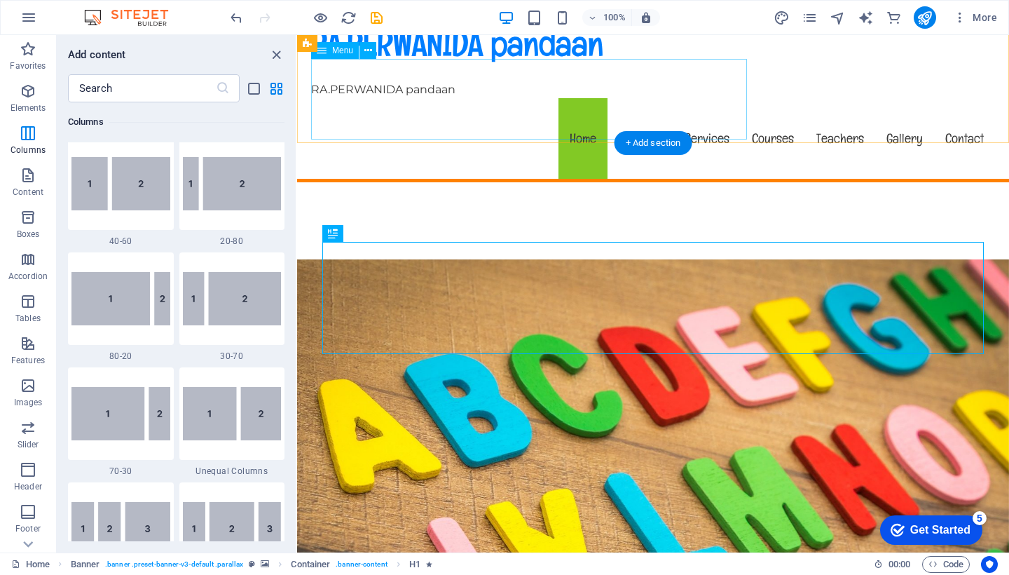
click at [583, 103] on nav "Home About us Services Courses Teachers Gallery Contact" at bounding box center [653, 138] width 684 height 81
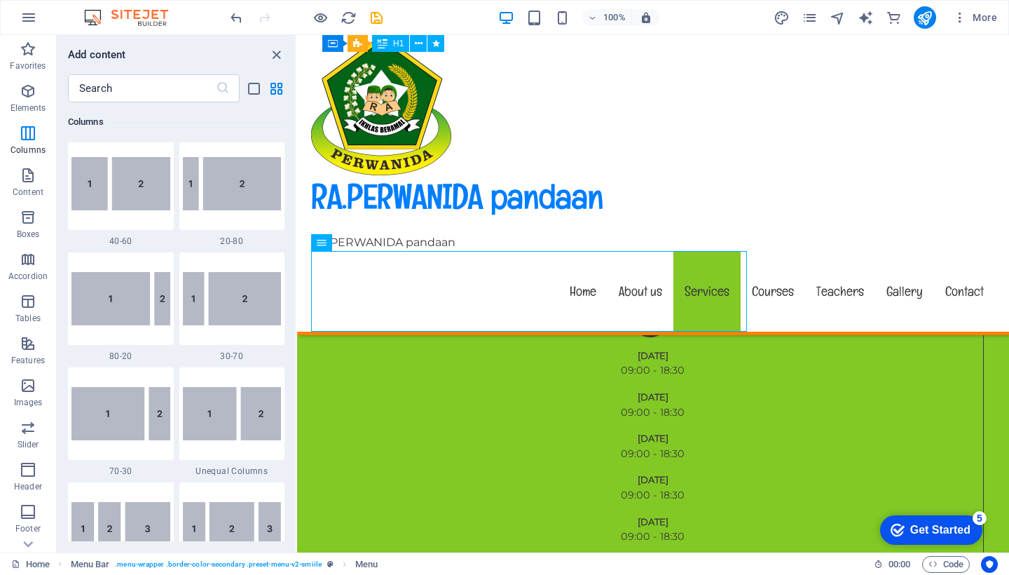
scroll to position [2296, 0]
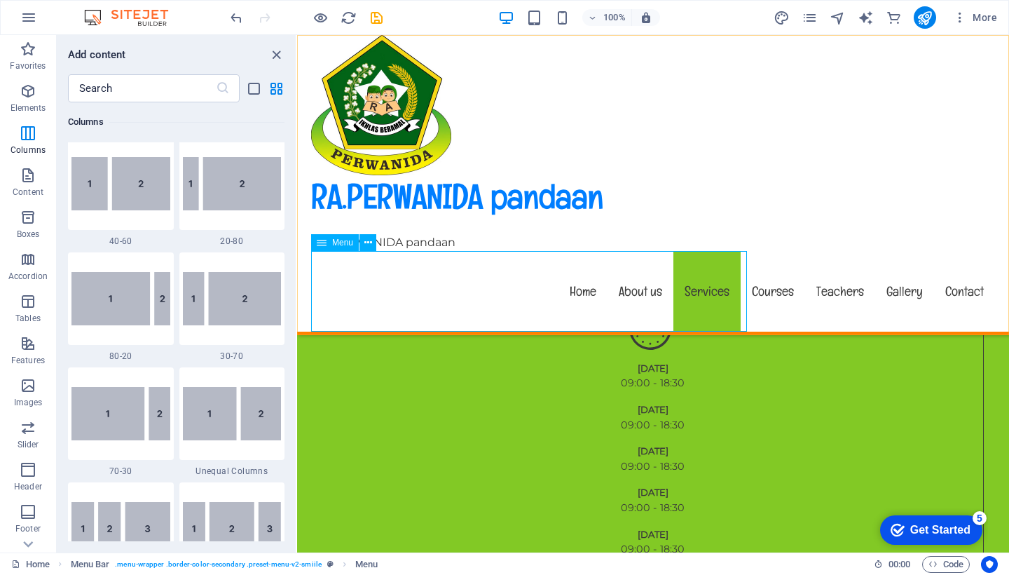
click at [577, 292] on nav "Home About us Services Courses Teachers Gallery Contact" at bounding box center [653, 291] width 684 height 81
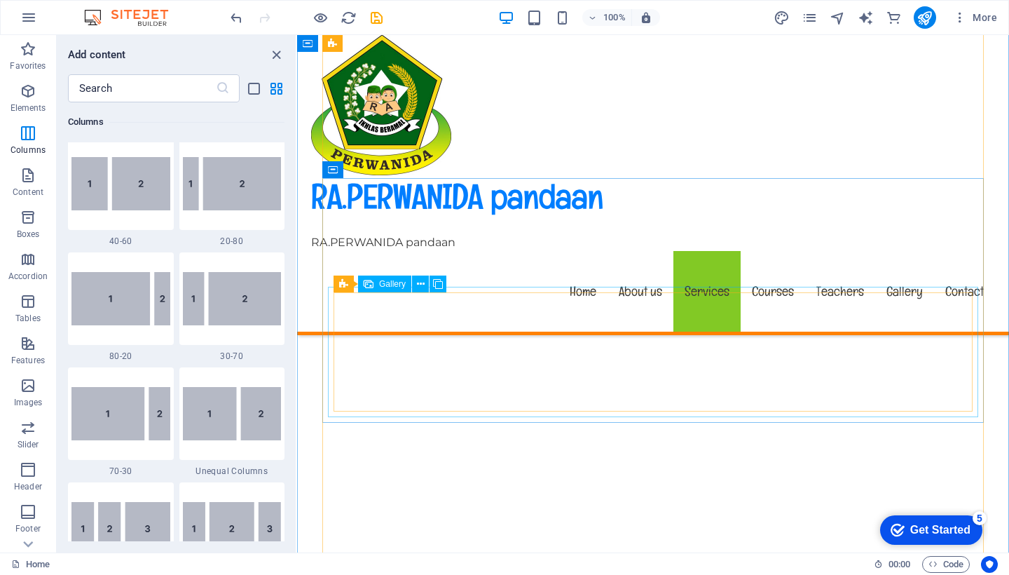
scroll to position [3681, 0]
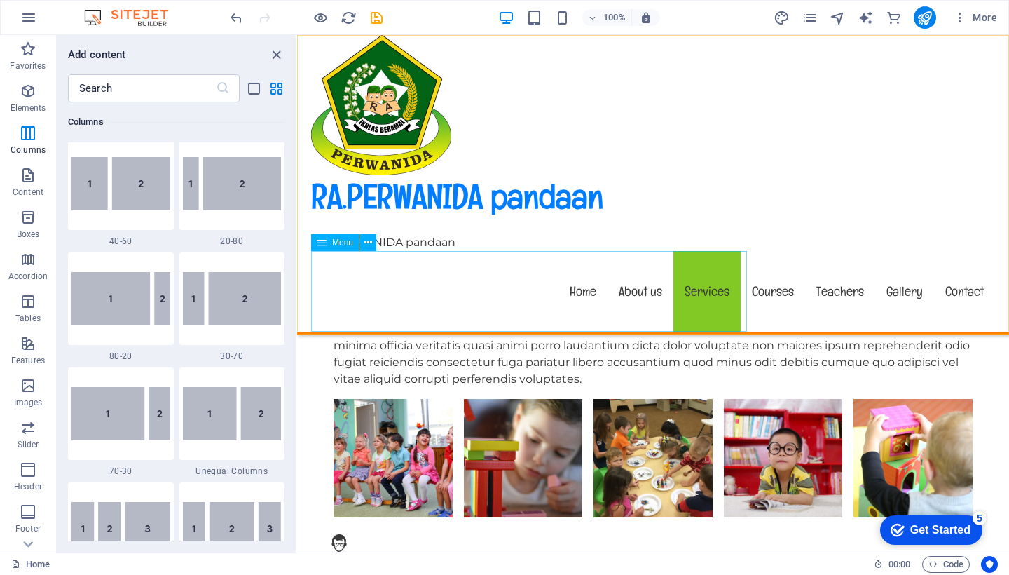
click at [525, 285] on nav "Home About us Services Courses Teachers Gallery Contact" at bounding box center [653, 291] width 684 height 81
click at [390, 292] on nav "Home About us Services Courses Teachers Gallery Contact" at bounding box center [653, 291] width 684 height 81
click at [332, 295] on nav "Home About us Services Courses Teachers Gallery Contact" at bounding box center [653, 291] width 684 height 81
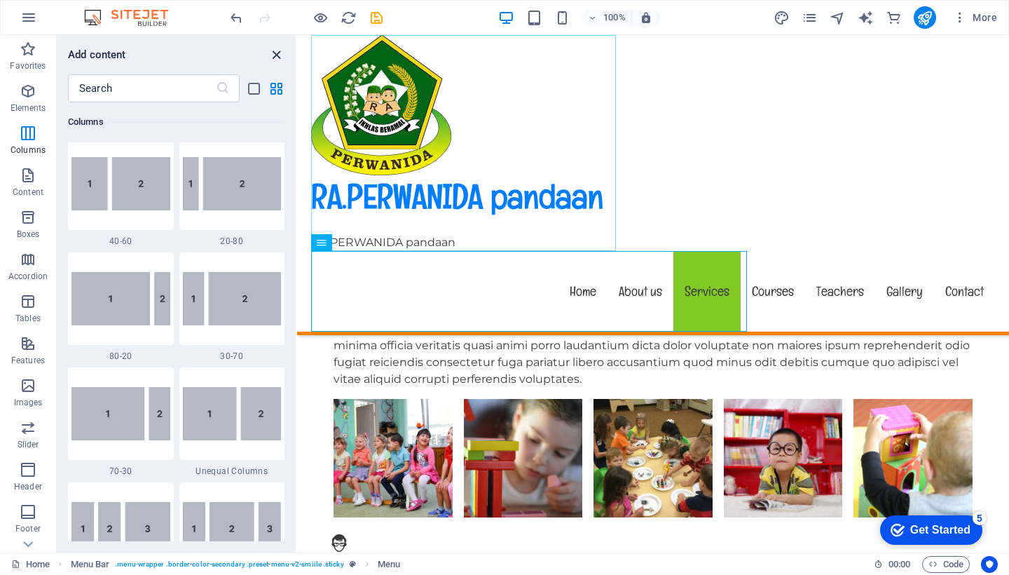
click at [274, 53] on icon "close panel" at bounding box center [276, 55] width 16 height 16
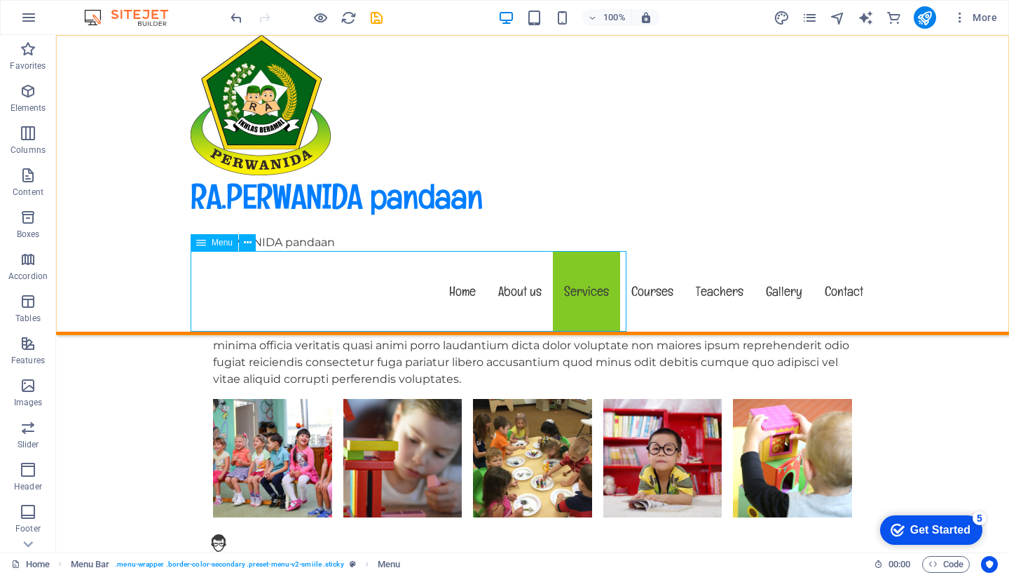
click at [408, 289] on nav "Home About us Services Courses Teachers Gallery Contact" at bounding box center [533, 291] width 684 height 81
click at [486, 288] on nav "Home About us Services Courses Teachers Gallery Contact" at bounding box center [533, 291] width 684 height 81
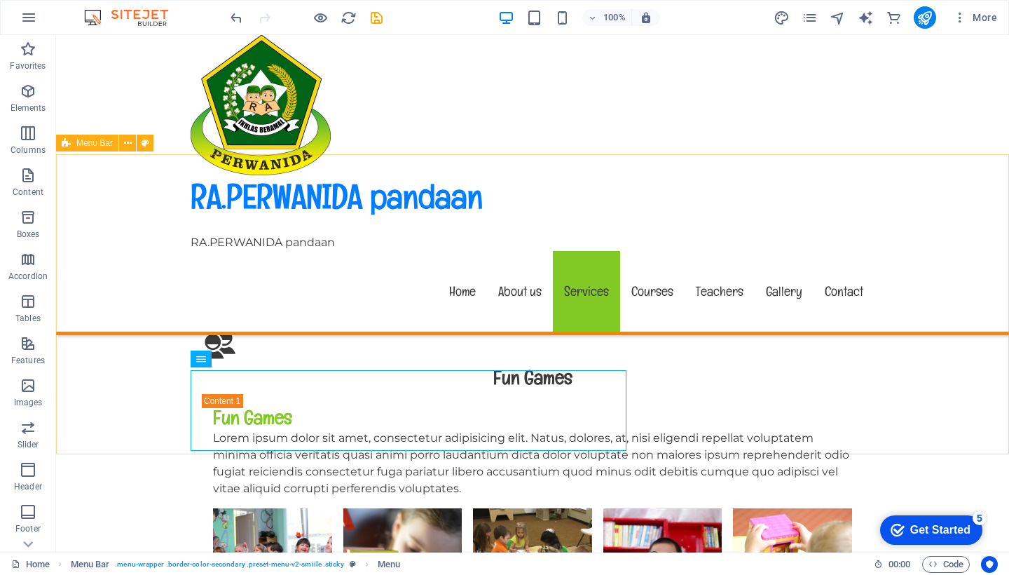
scroll to position [3562, 0]
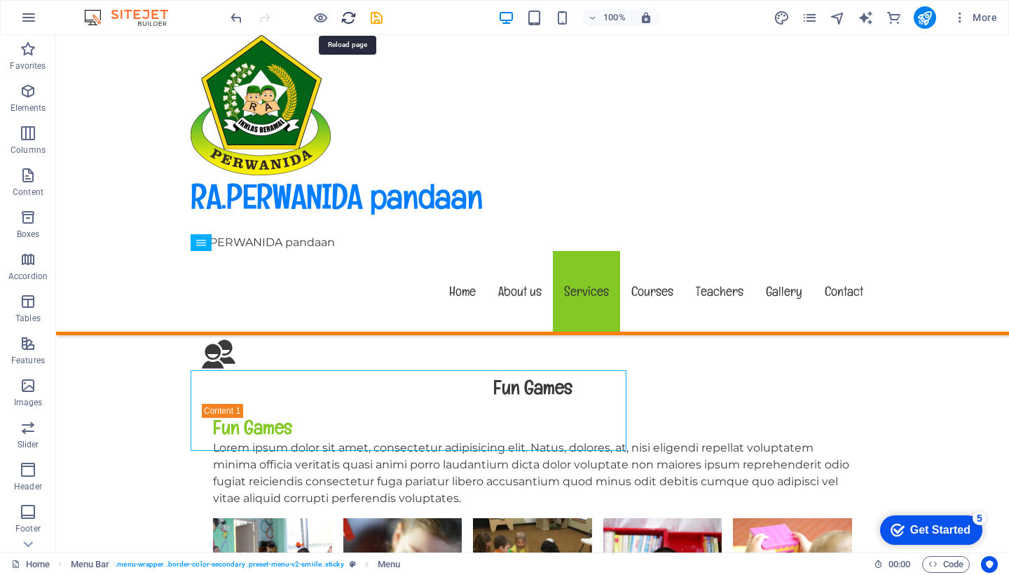
click at [348, 13] on icon "reload" at bounding box center [349, 18] width 16 height 16
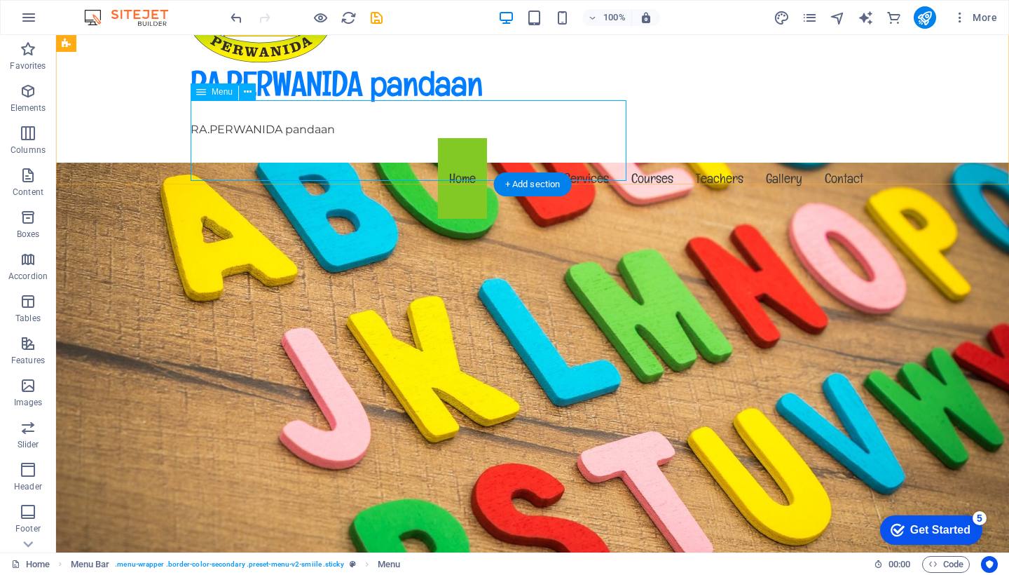
scroll to position [177, 0]
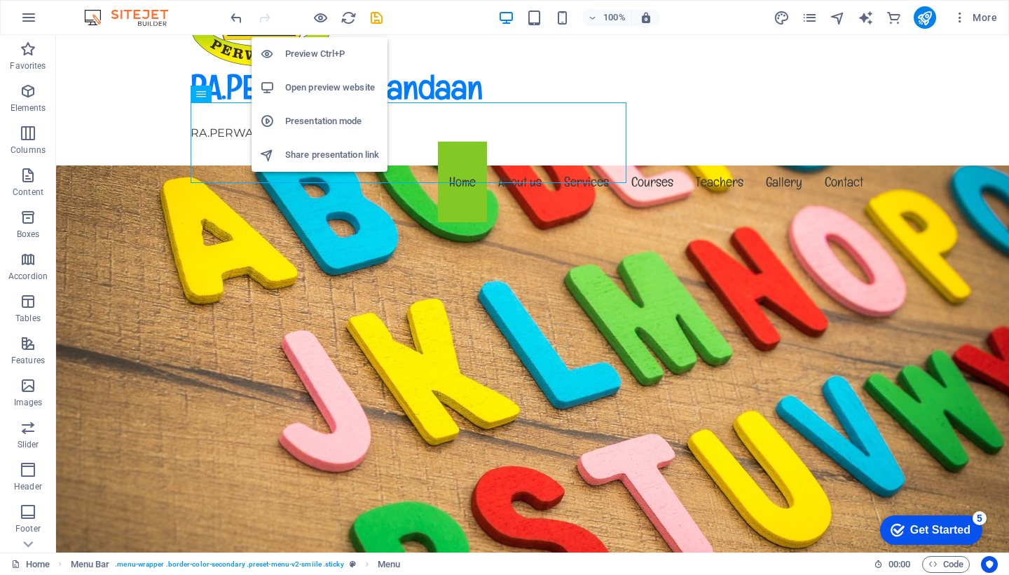
click at [321, 88] on h6 "Open preview website" at bounding box center [332, 87] width 94 height 17
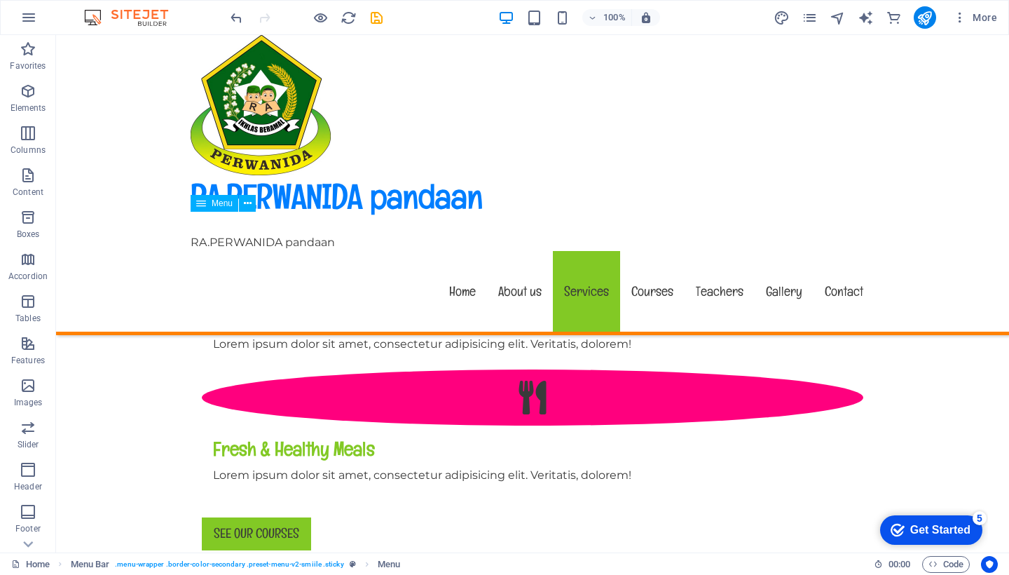
scroll to position [2099, 0]
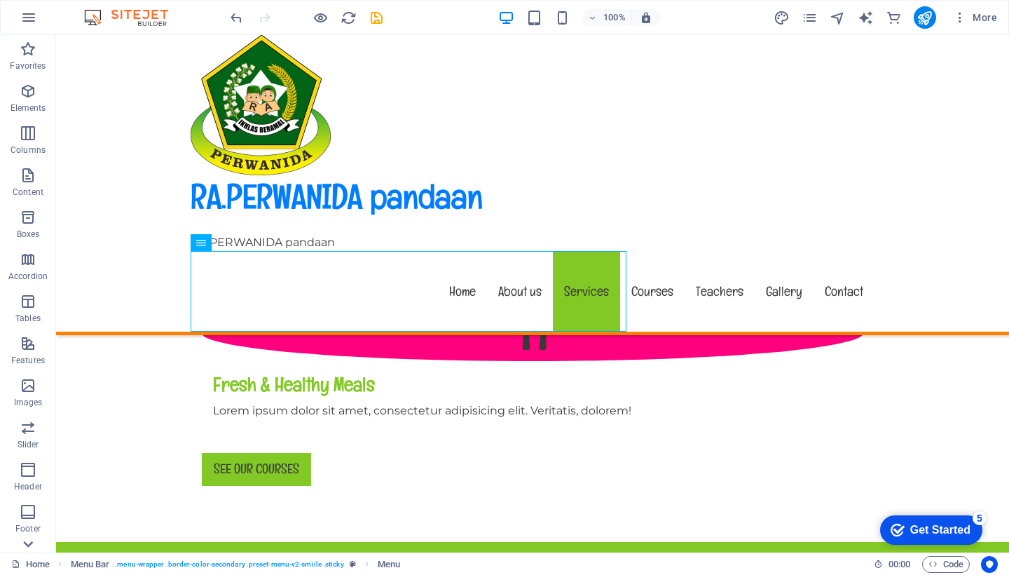
click at [25, 53] on icon at bounding box center [28, 44] width 20 height 20
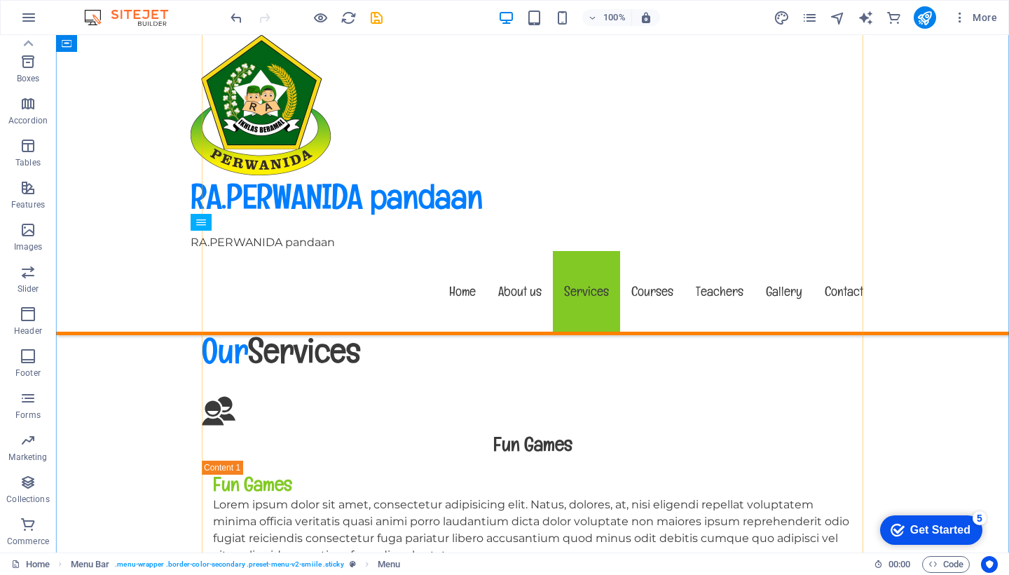
scroll to position [3513, 0]
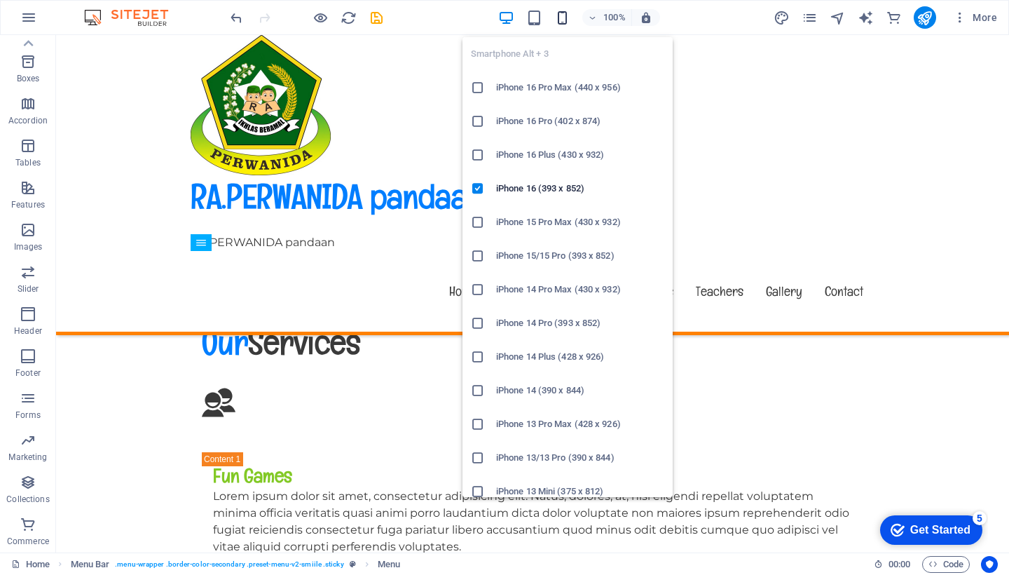
click at [564, 20] on icon "button" at bounding box center [562, 18] width 16 height 16
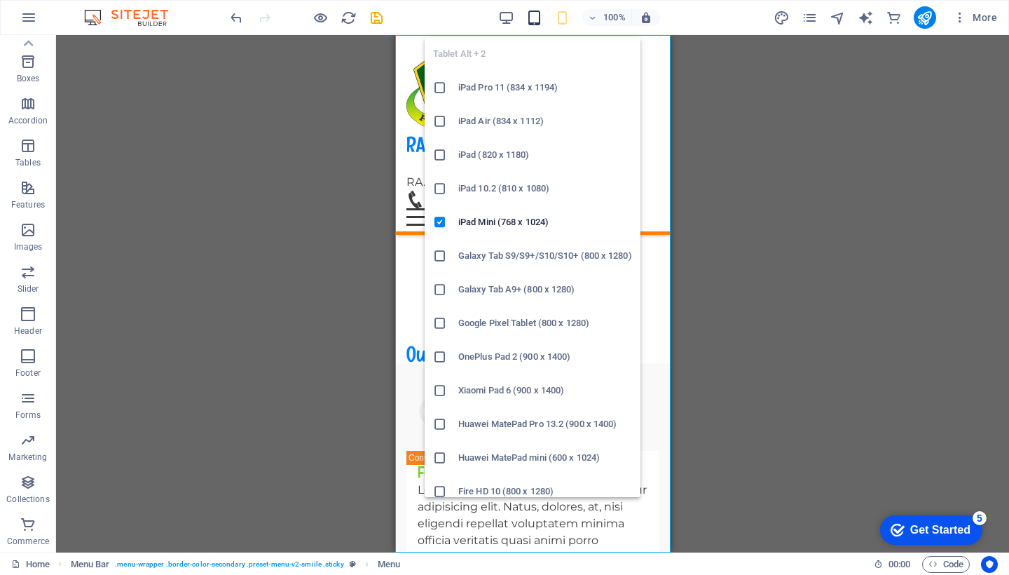
click at [537, 13] on icon "button" at bounding box center [534, 18] width 16 height 16
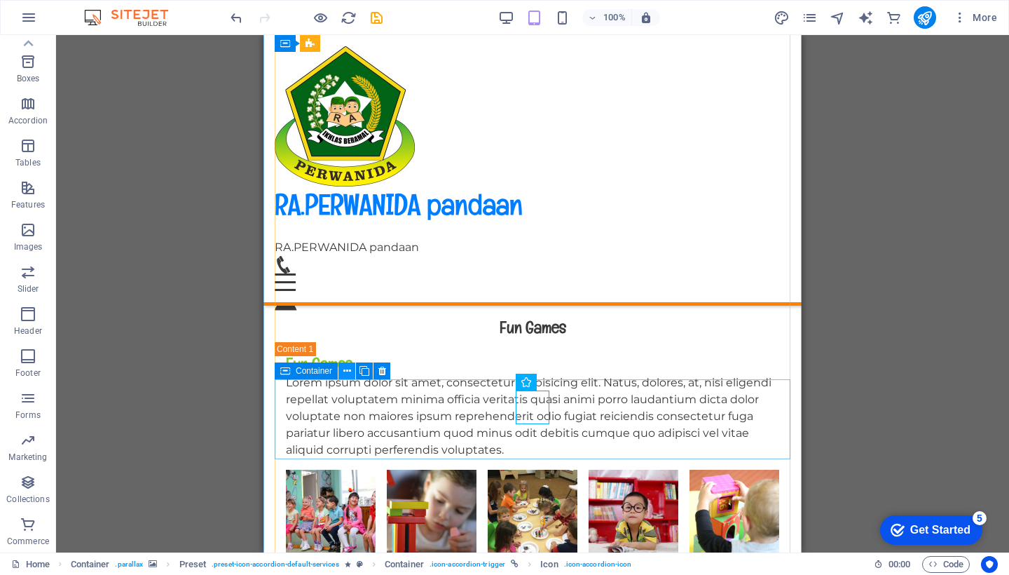
click at [342, 372] on button at bounding box center [347, 370] width 17 height 17
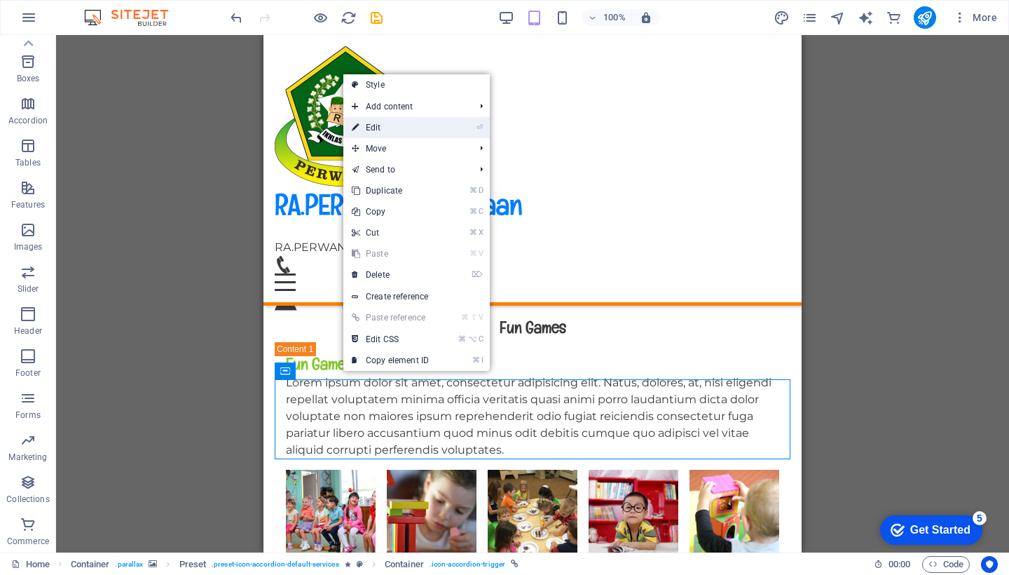
drag, startPoint x: 424, startPoint y: 122, endPoint x: 39, endPoint y: 87, distance: 387.1
click at [424, 122] on link "⏎ Edit" at bounding box center [390, 127] width 94 height 21
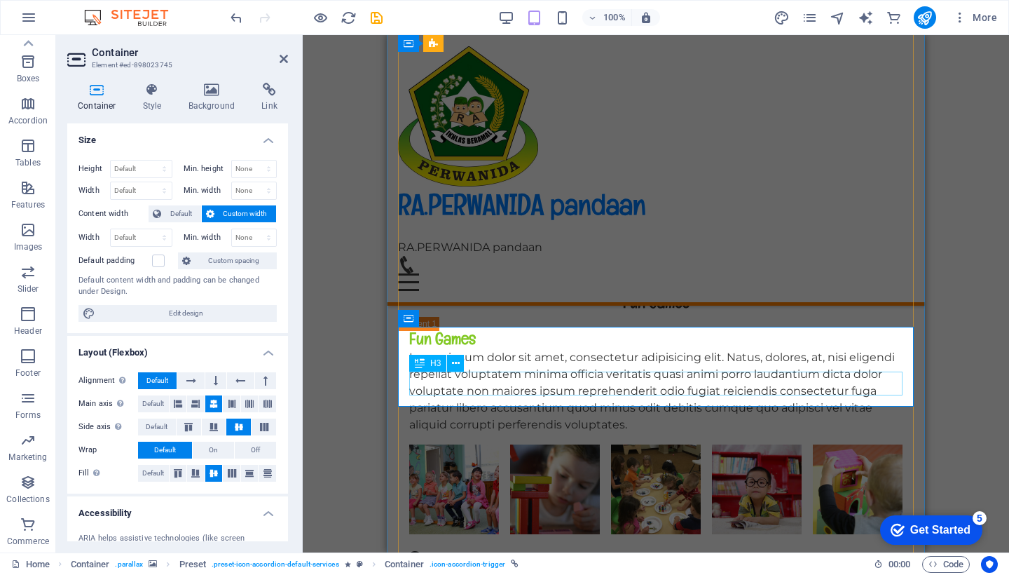
scroll to position [3562, 0]
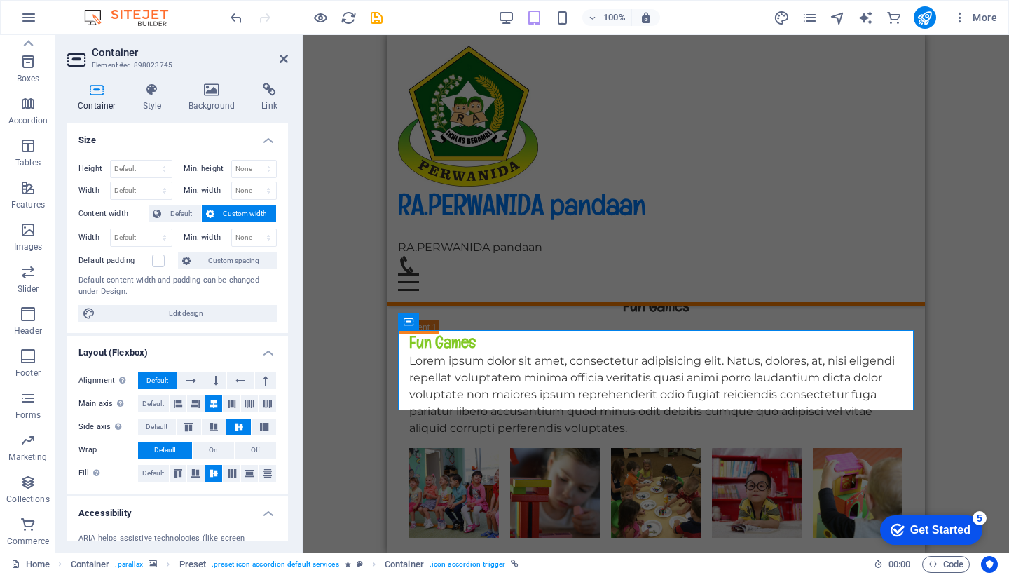
click at [945, 334] on div "Drag here to replace the existing content. Press “Ctrl” if you want to create a…" at bounding box center [656, 293] width 707 height 517
click at [284, 54] on icon at bounding box center [284, 58] width 8 height 11
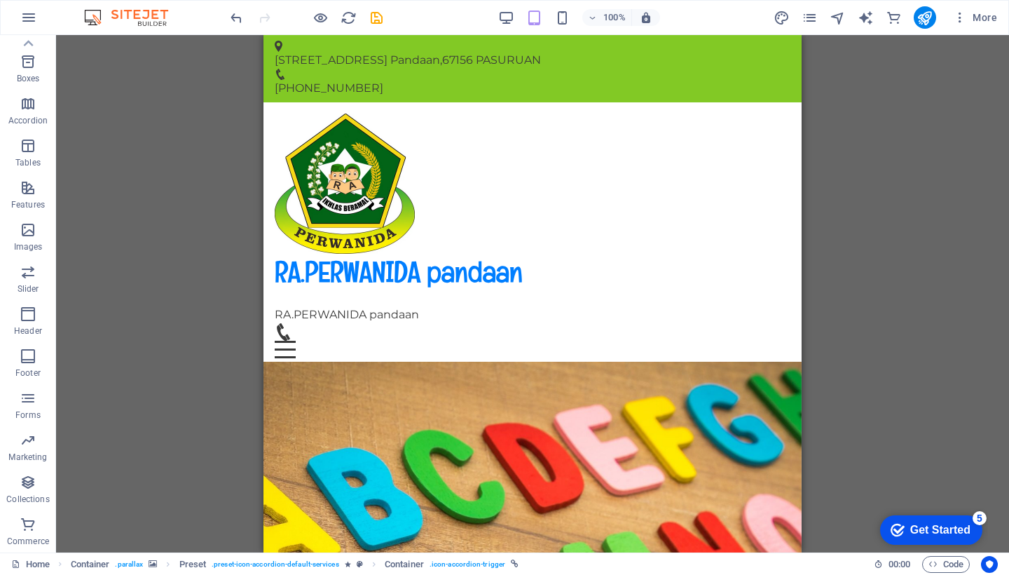
scroll to position [0, 0]
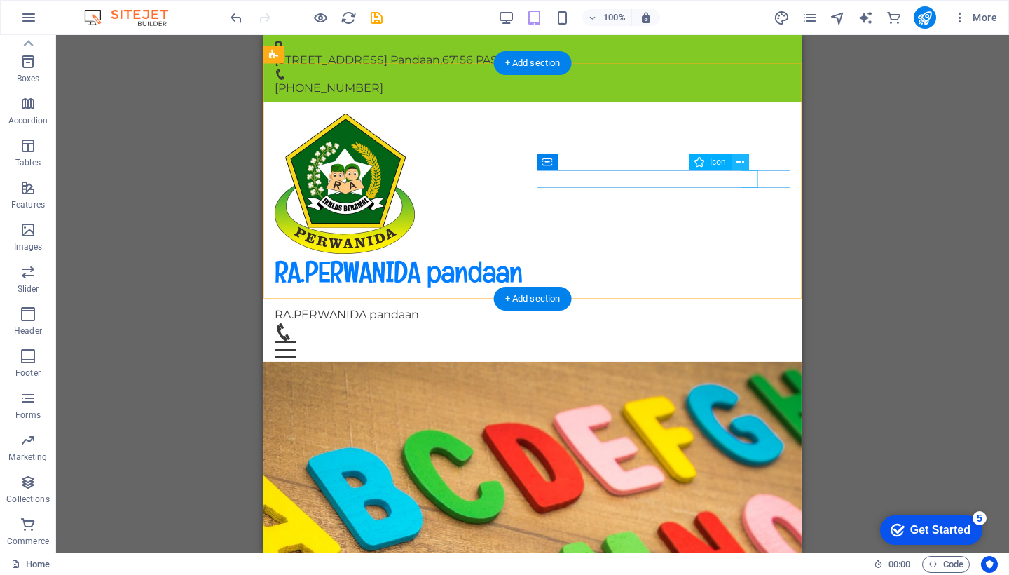
click at [740, 161] on icon at bounding box center [741, 162] width 8 height 15
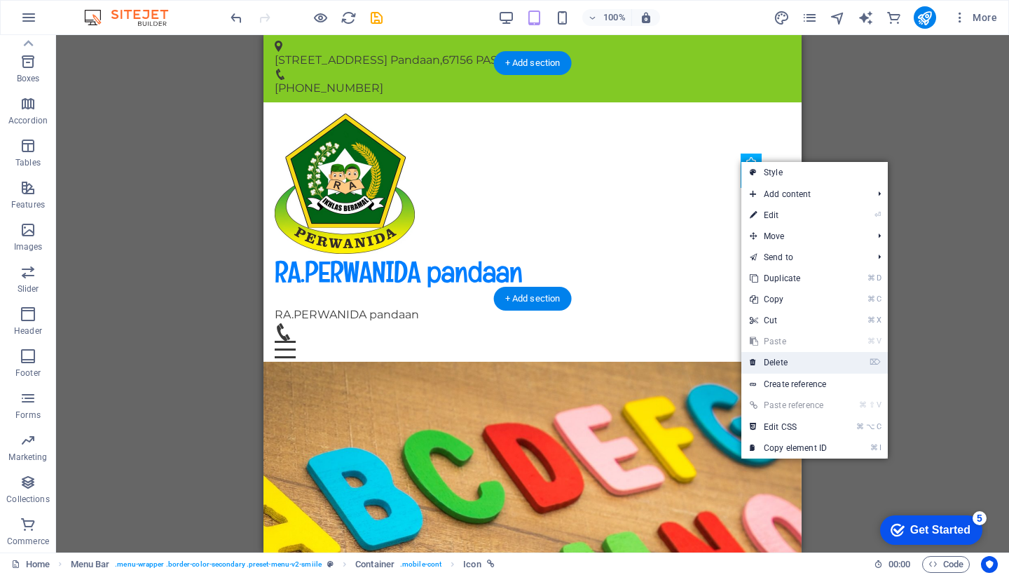
click at [761, 361] on link "⌦ Delete" at bounding box center [789, 362] width 94 height 21
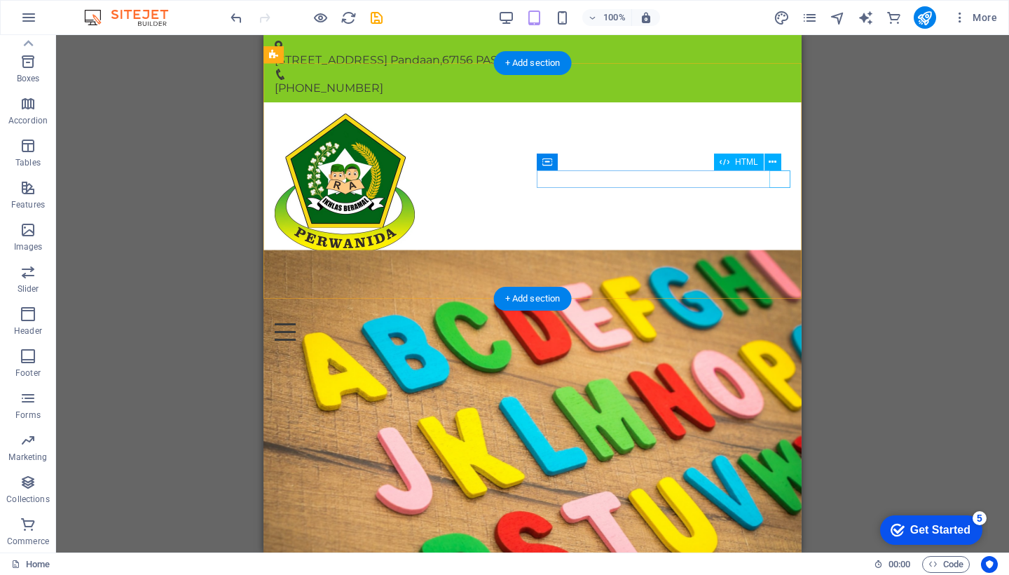
click at [783, 323] on div "Menu" at bounding box center [533, 332] width 516 height 18
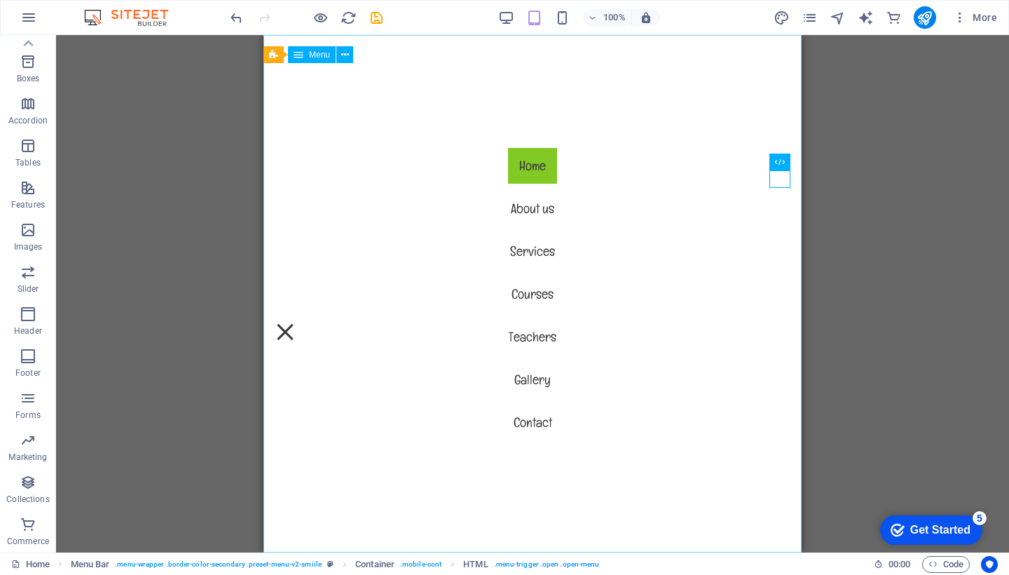
click at [540, 339] on nav "Home About us Services Courses Teachers Gallery Contact" at bounding box center [533, 293] width 538 height 517
click at [539, 338] on nav "Home About us Services Courses Teachers Gallery Contact" at bounding box center [533, 293] width 538 height 517
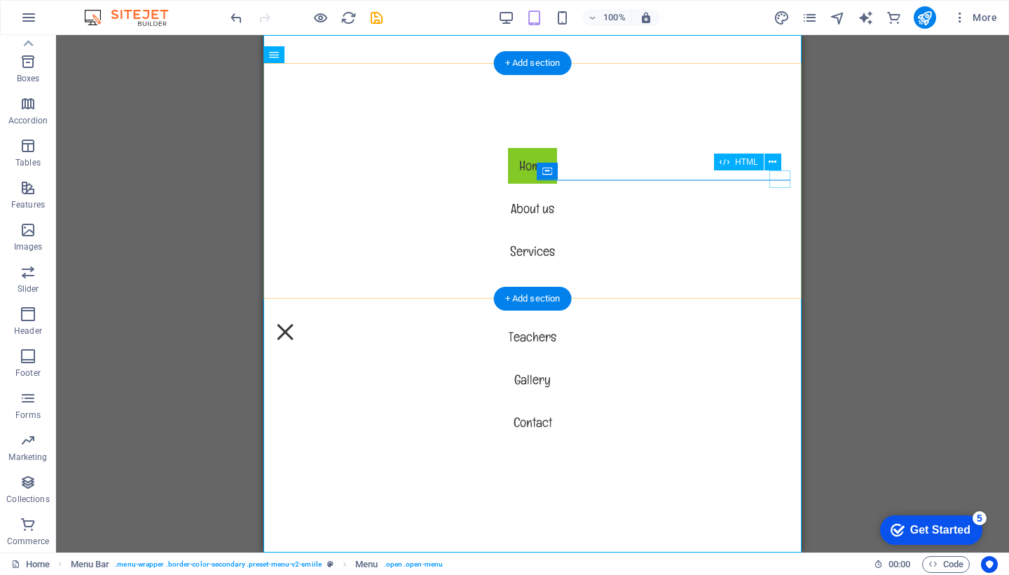
click at [296, 323] on div "Menu" at bounding box center [285, 332] width 21 height 18
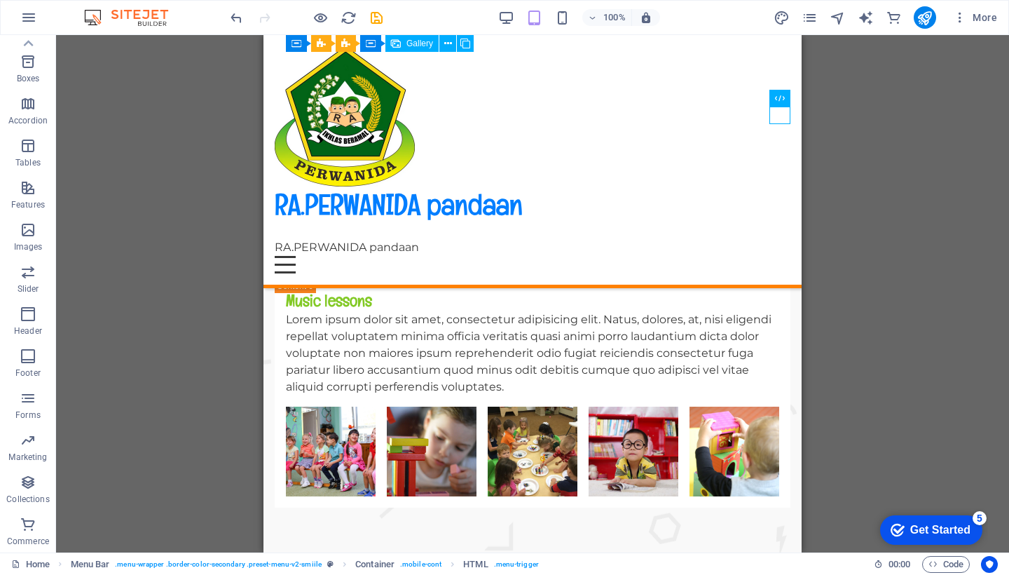
scroll to position [6031, 0]
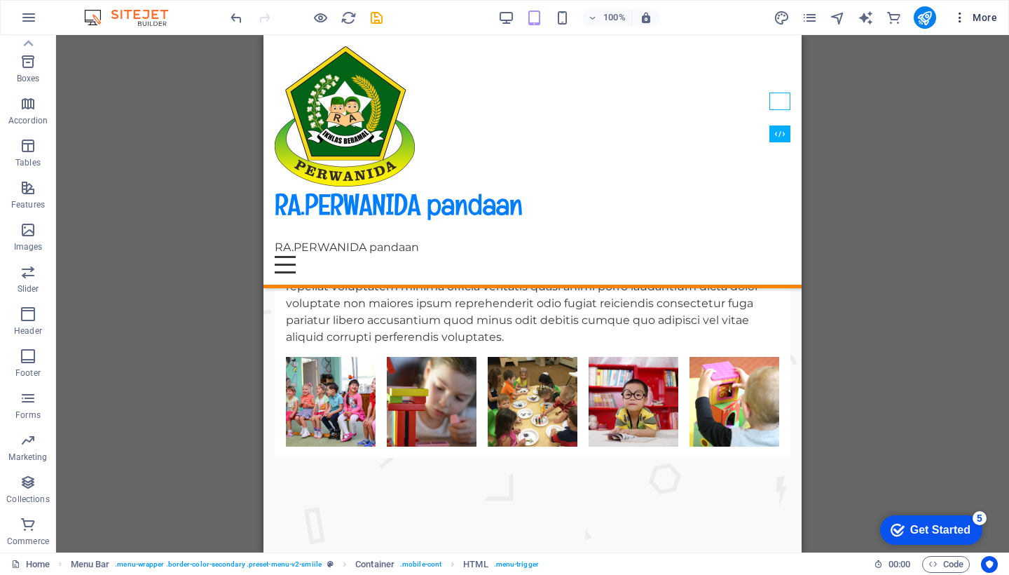
click at [976, 20] on span "More" at bounding box center [975, 18] width 44 height 14
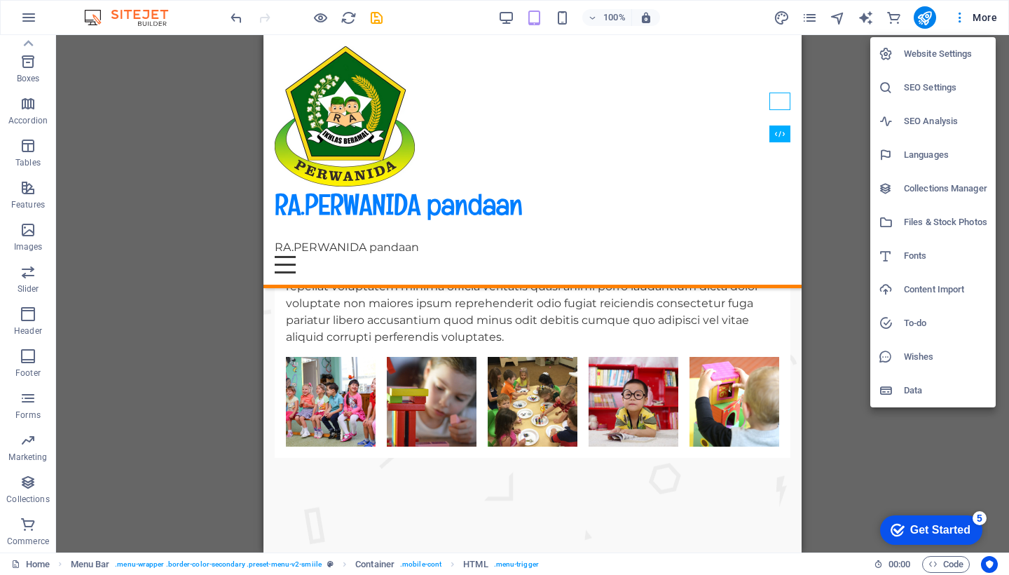
click at [926, 155] on h6 "Languages" at bounding box center [945, 155] width 83 height 17
select select "70"
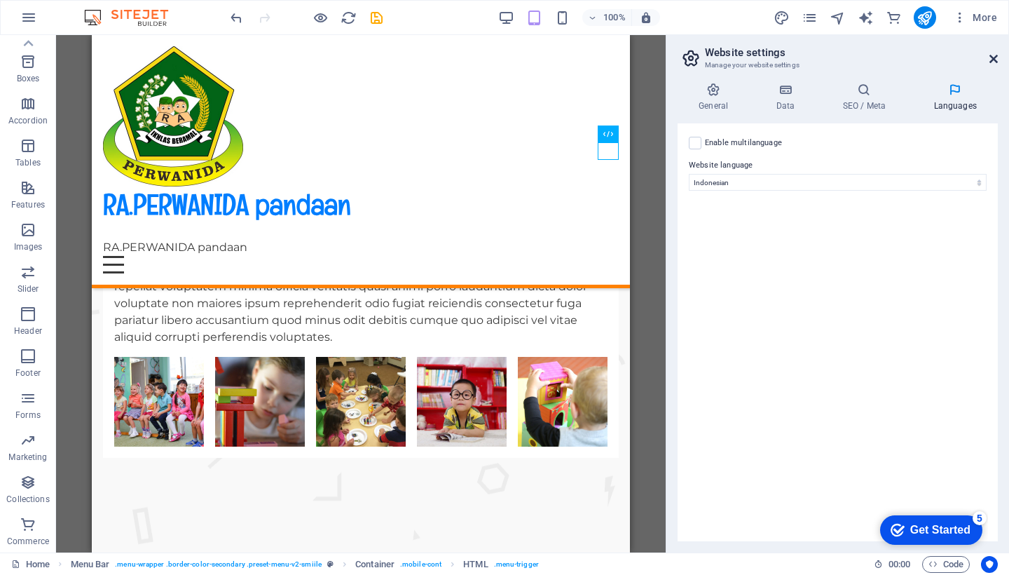
click at [992, 57] on icon at bounding box center [994, 58] width 8 height 11
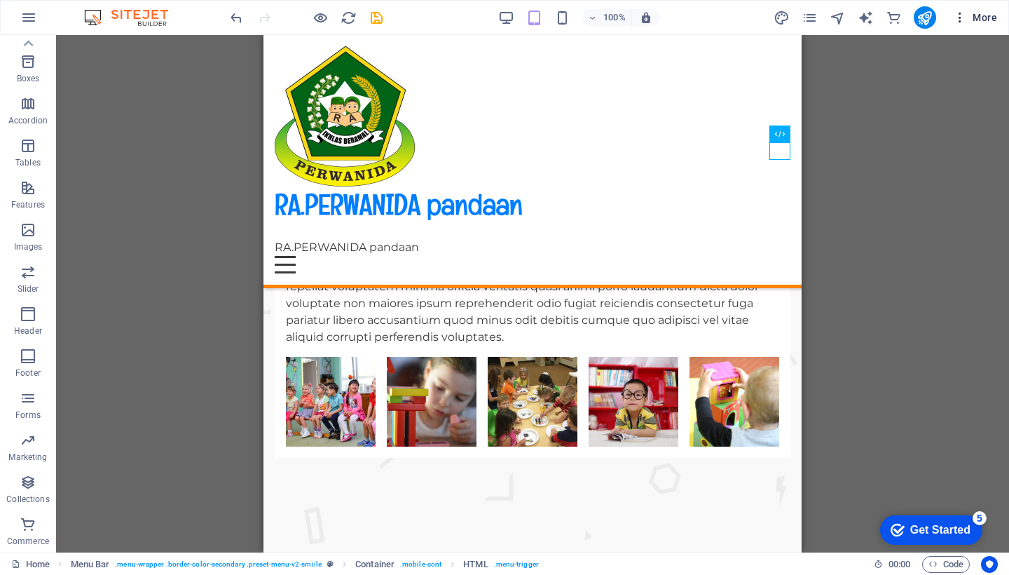
click at [960, 13] on icon "button" at bounding box center [960, 18] width 14 height 14
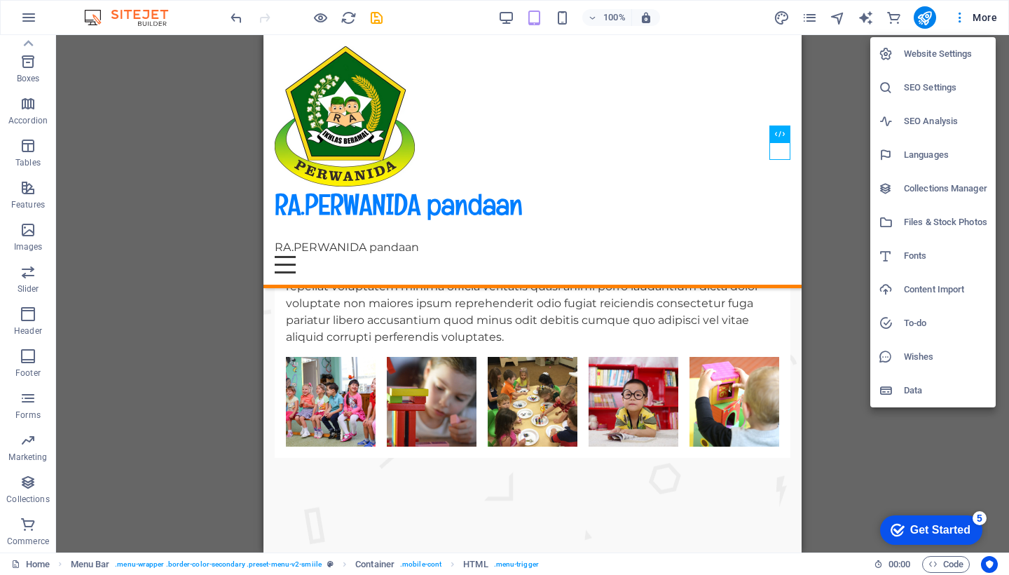
click at [848, 243] on div at bounding box center [504, 287] width 1009 height 575
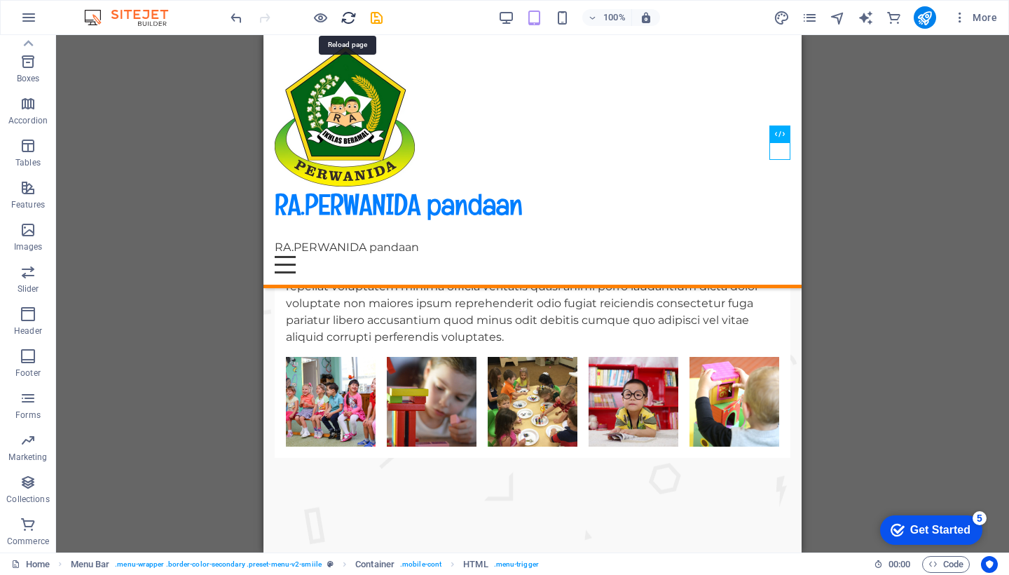
click at [348, 13] on icon "reload" at bounding box center [349, 18] width 16 height 16
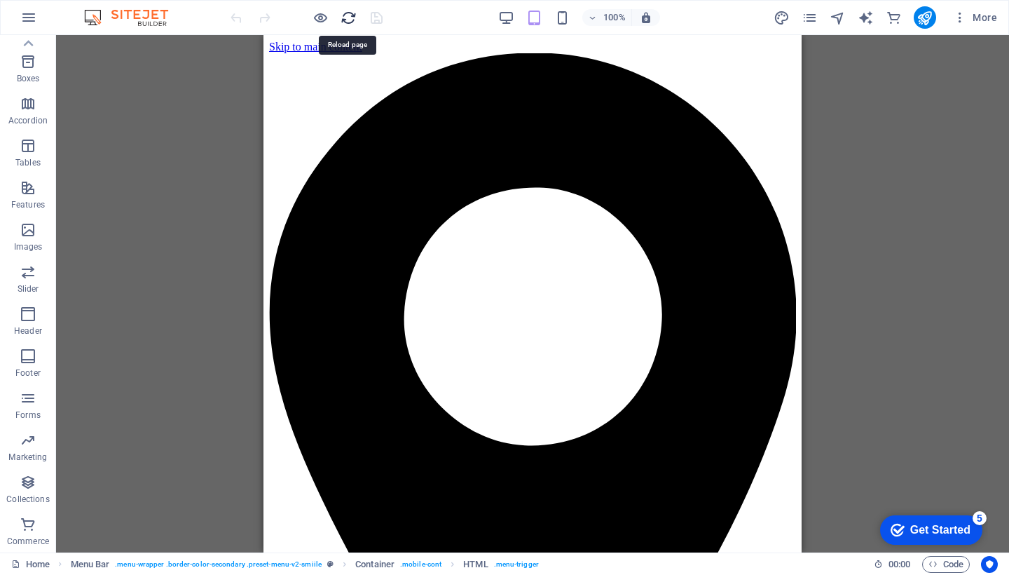
scroll to position [0, 0]
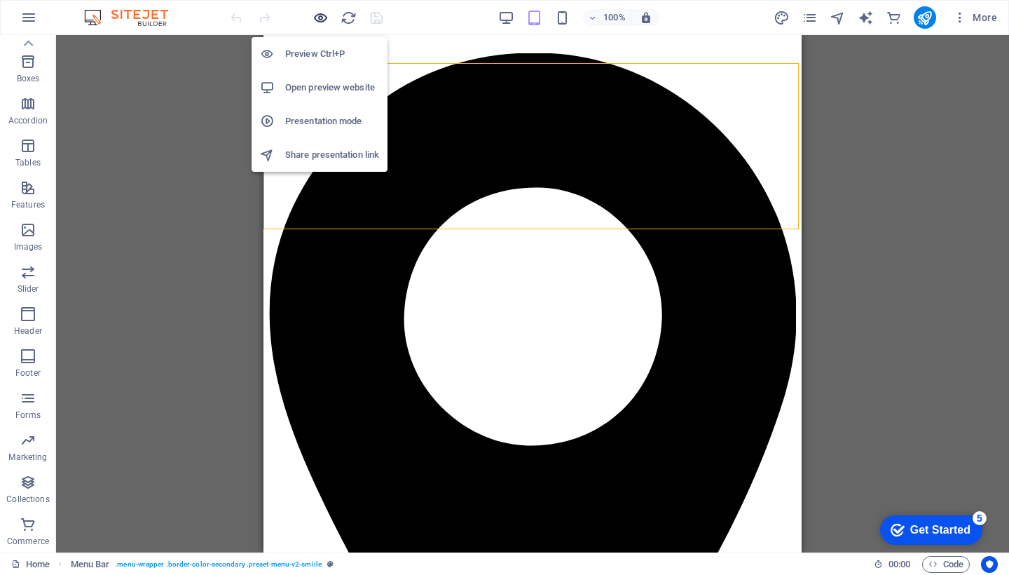
click at [315, 17] on icon "button" at bounding box center [321, 18] width 16 height 16
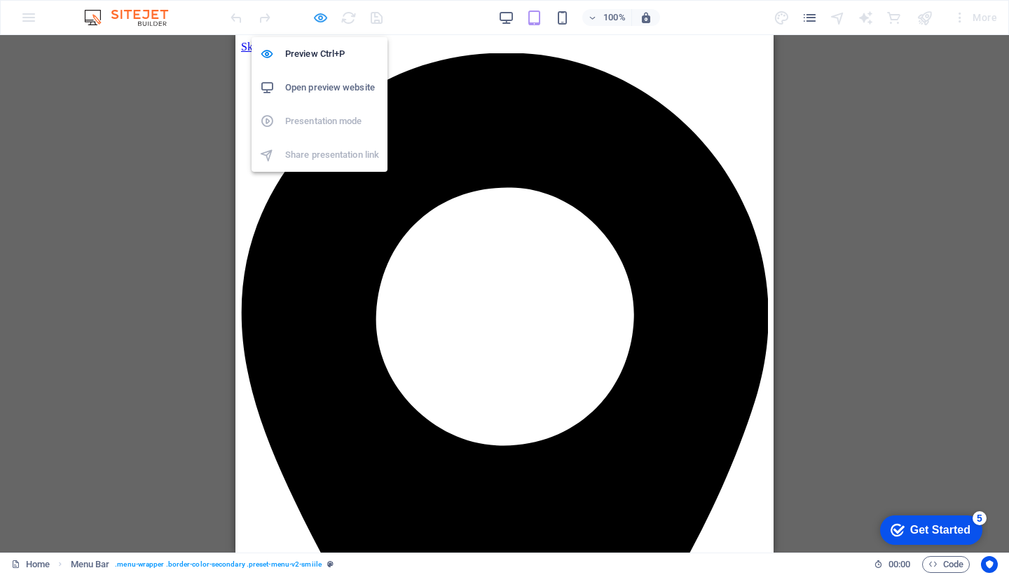
click at [315, 18] on icon "button" at bounding box center [321, 18] width 16 height 16
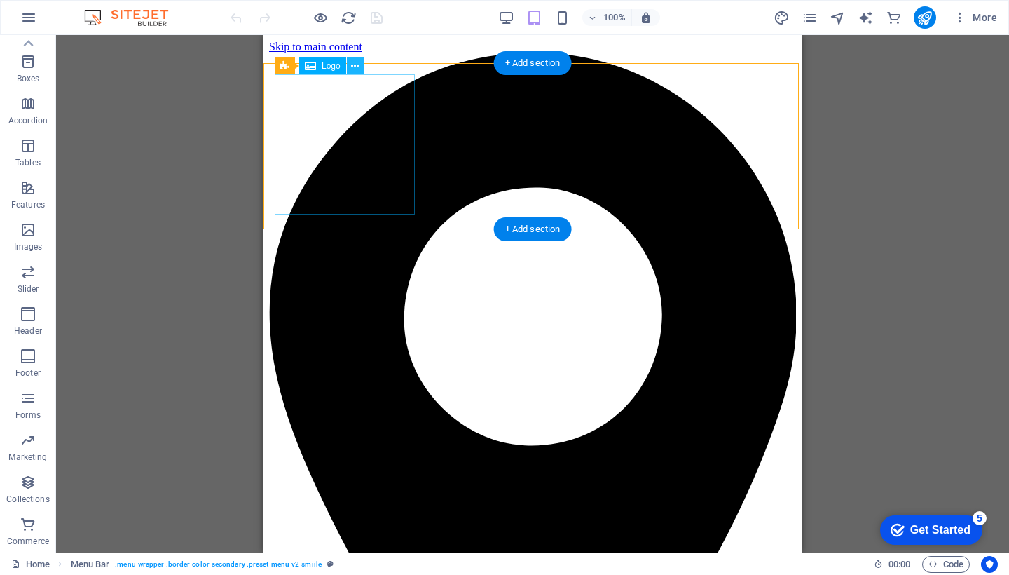
click at [360, 65] on button at bounding box center [355, 65] width 17 height 17
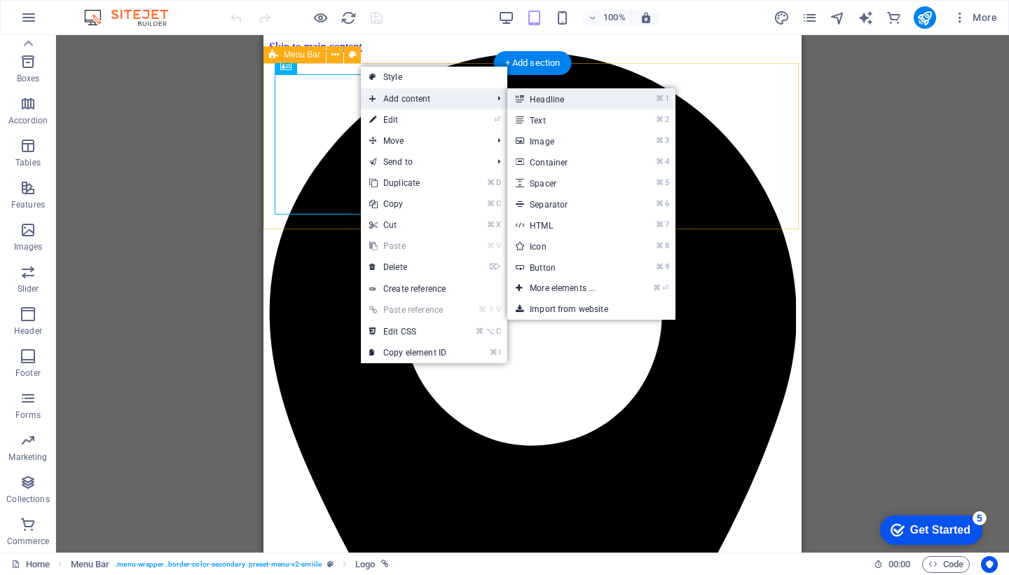
click at [556, 98] on link "⌘ 1 Headline" at bounding box center [566, 98] width 116 height 21
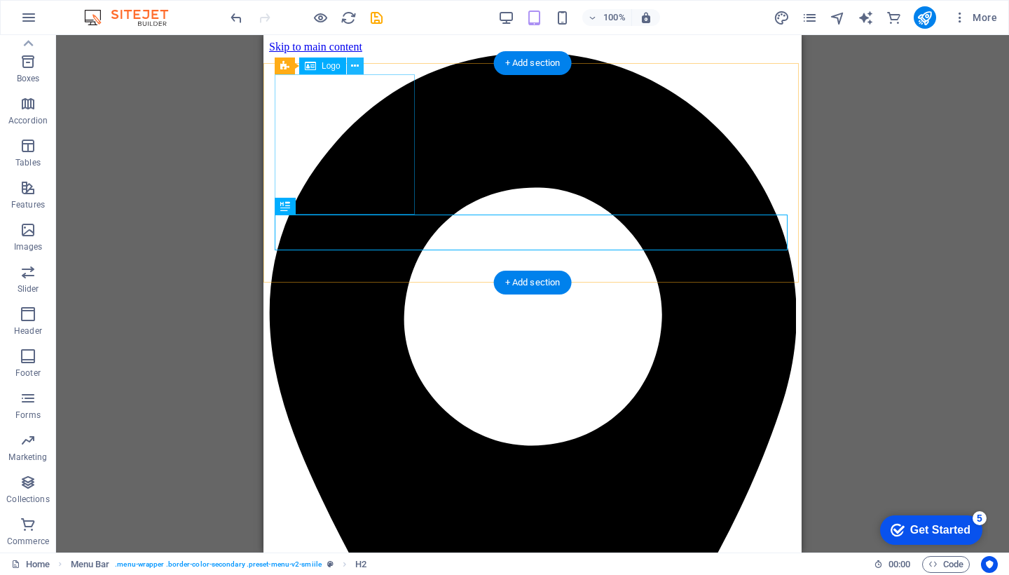
click at [355, 62] on icon at bounding box center [355, 66] width 8 height 15
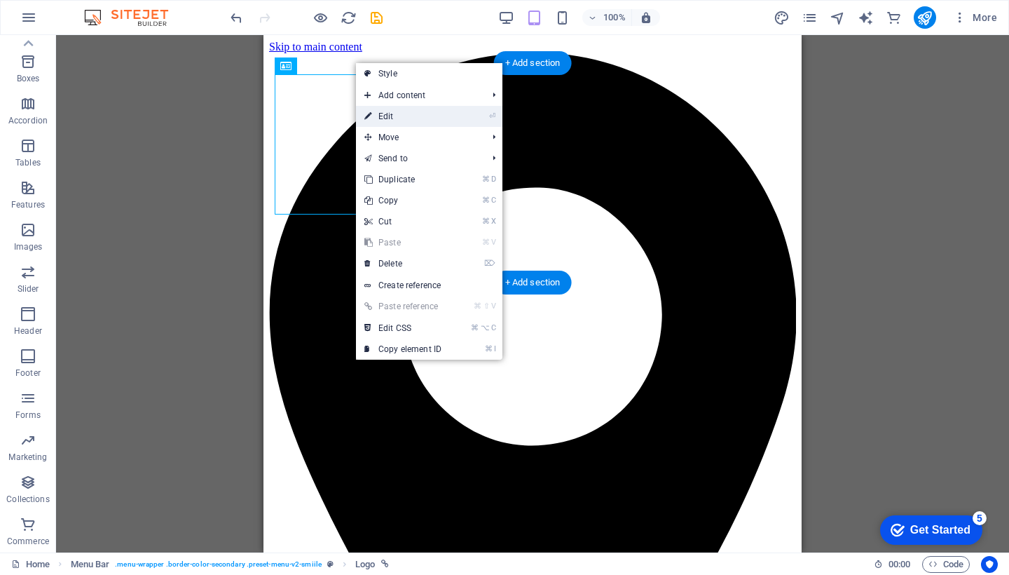
click at [394, 109] on link "⏎ Edit" at bounding box center [403, 116] width 94 height 21
select select "px"
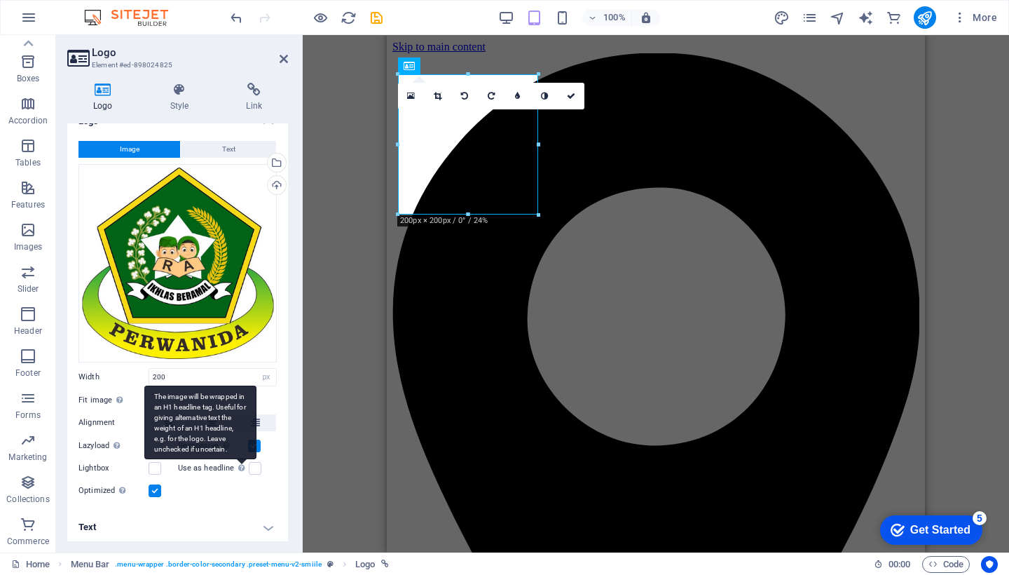
scroll to position [18, 0]
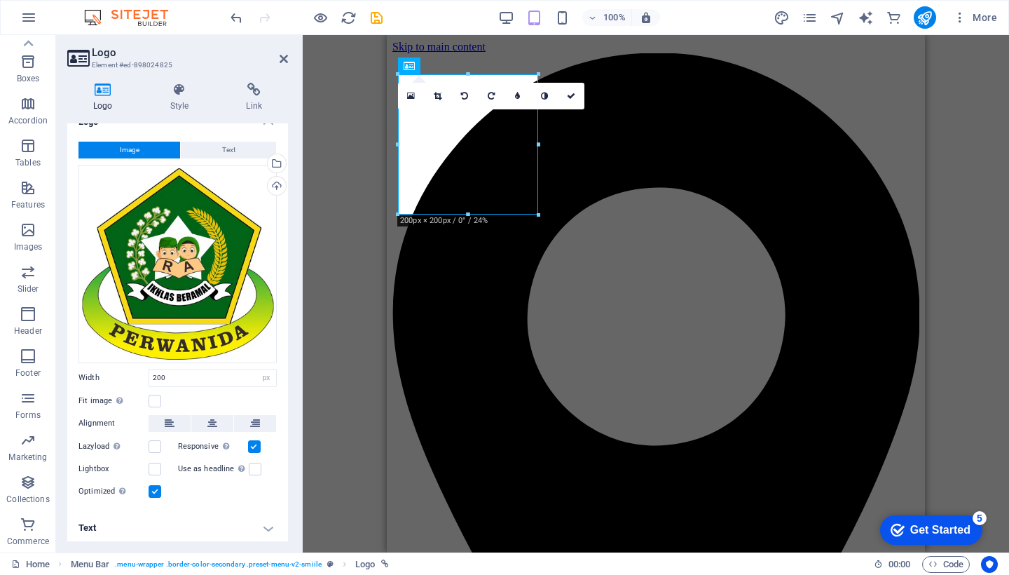
click at [264, 522] on h4 "Text" at bounding box center [177, 528] width 221 height 34
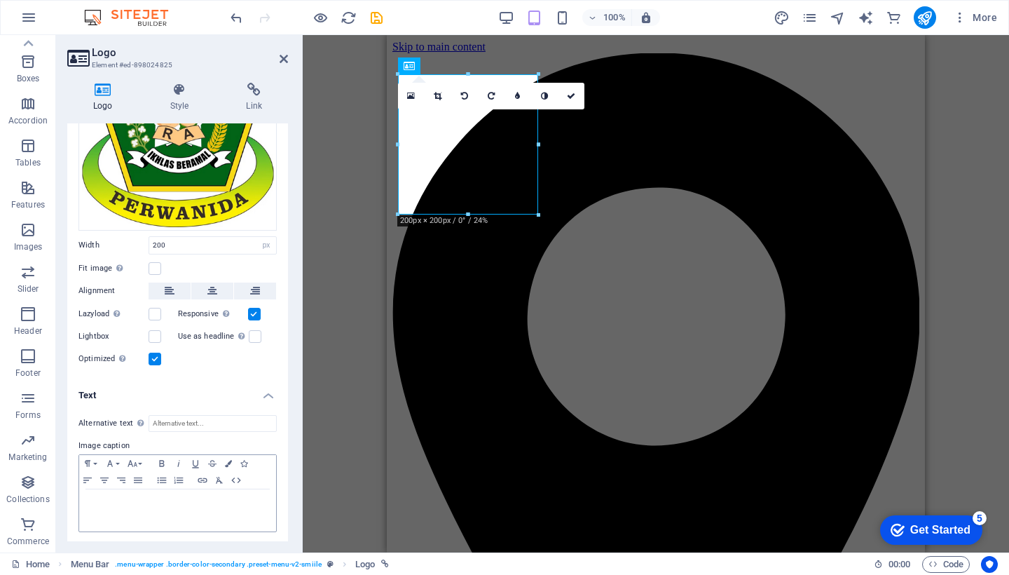
scroll to position [150, 0]
click at [191, 422] on input "Alternative text The alternative text is used by devices that cannot display im…" at bounding box center [213, 424] width 128 height 17
type input "R"
click at [211, 503] on p at bounding box center [177, 503] width 183 height 13
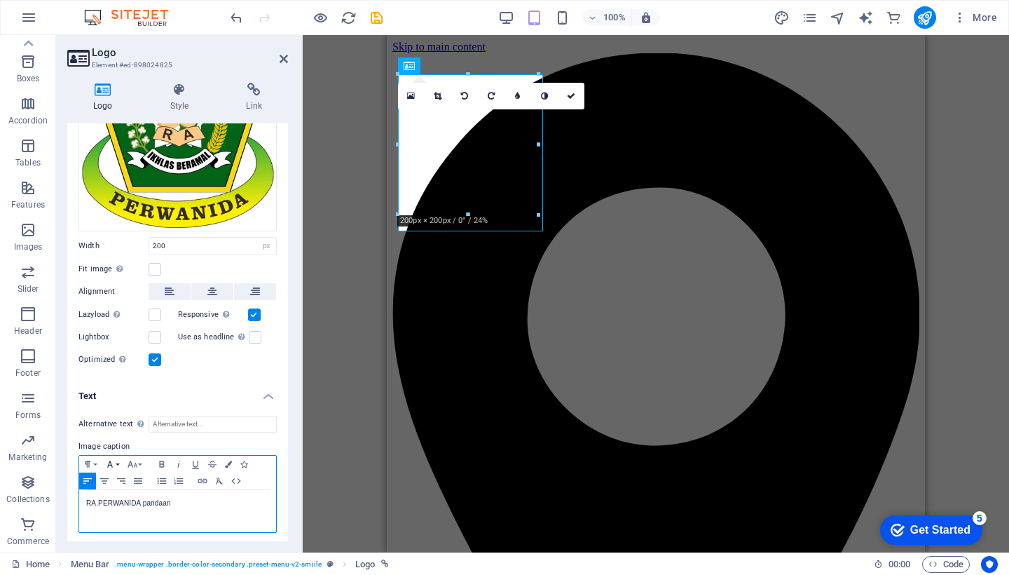
click at [115, 458] on icon "button" at bounding box center [110, 463] width 17 height 11
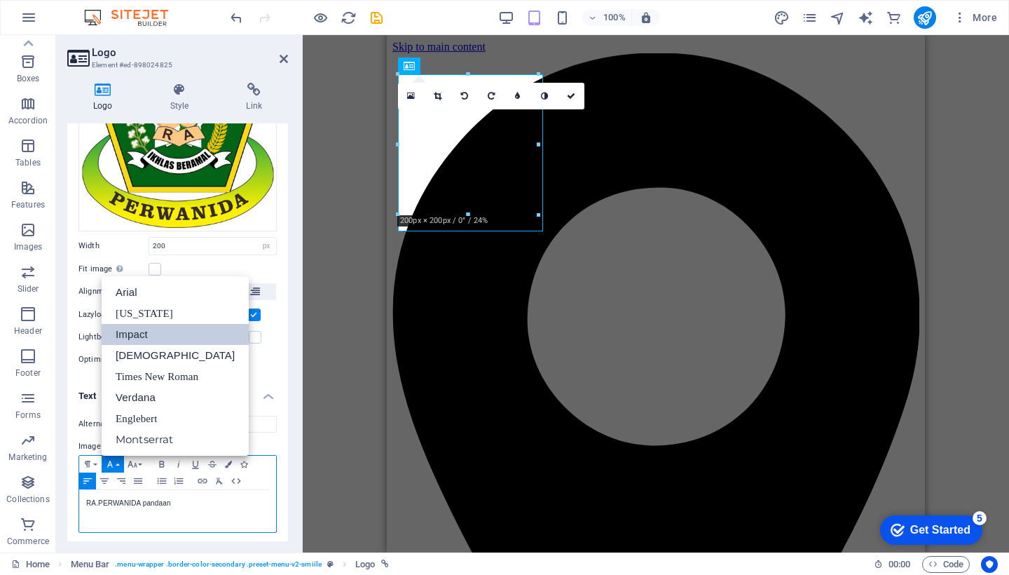
click at [146, 335] on link "Impact" at bounding box center [175, 334] width 147 height 21
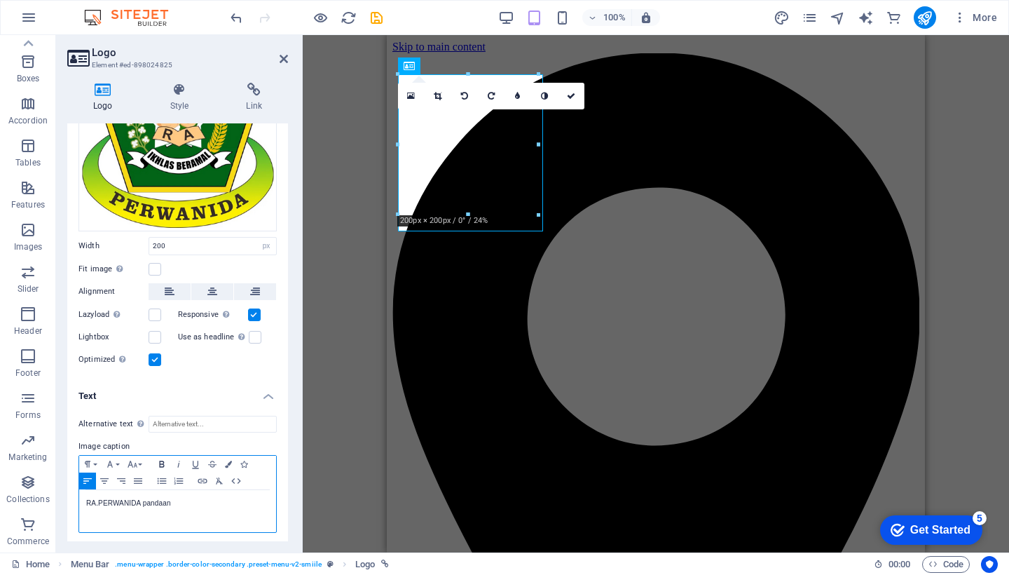
click at [164, 463] on icon "button" at bounding box center [161, 464] width 5 height 6
click at [572, 95] on icon at bounding box center [571, 96] width 8 height 8
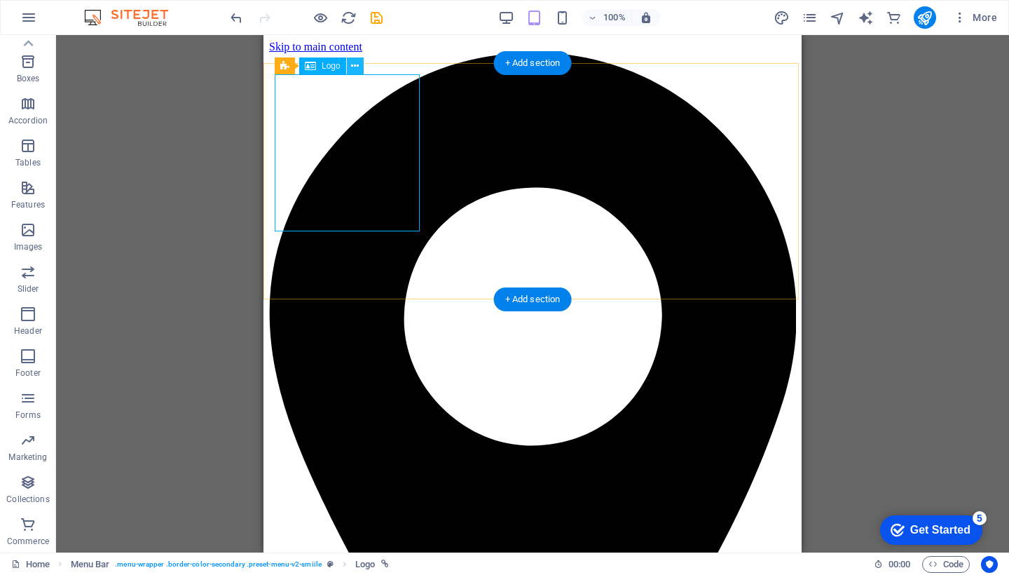
click at [358, 67] on icon at bounding box center [355, 66] width 8 height 15
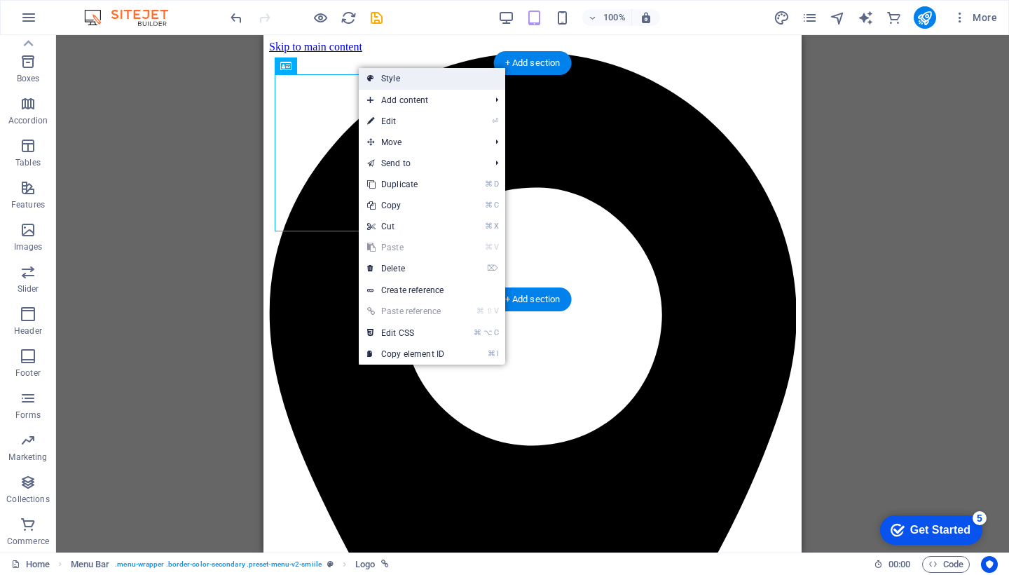
click at [376, 79] on link "Style" at bounding box center [432, 78] width 147 height 21
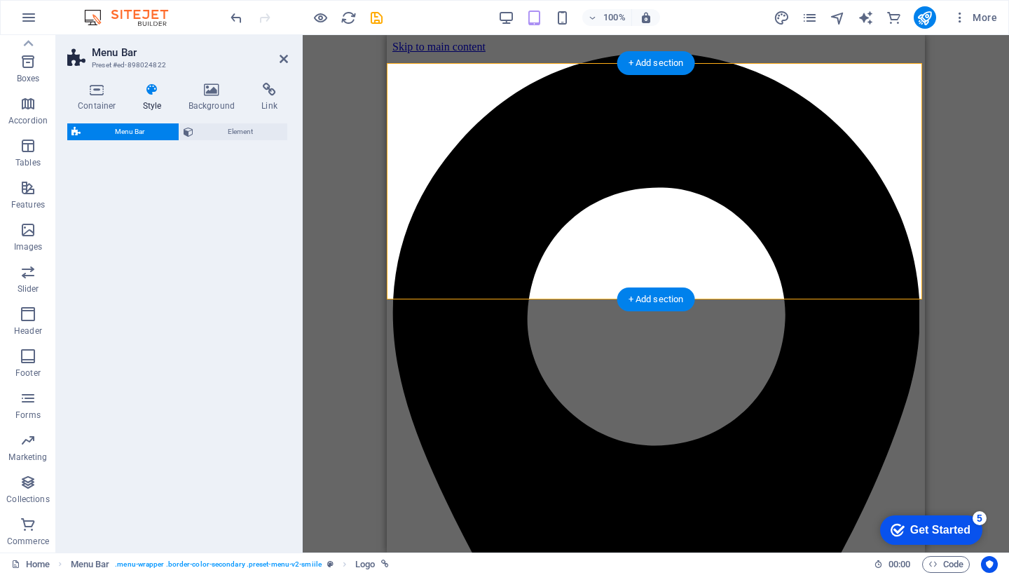
select select "rem"
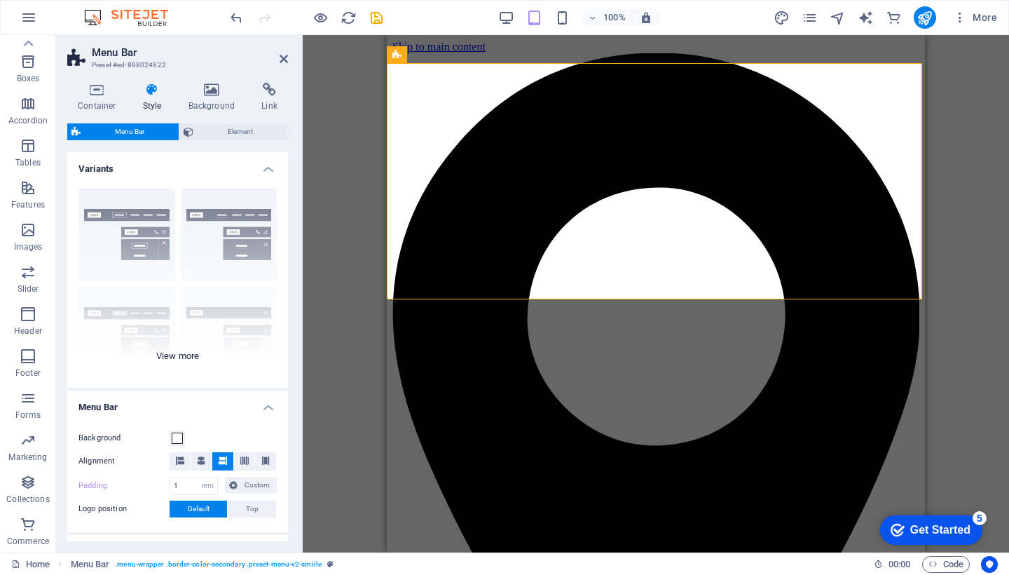
scroll to position [0, 0]
click at [264, 163] on h4 "Variants" at bounding box center [177, 164] width 221 height 25
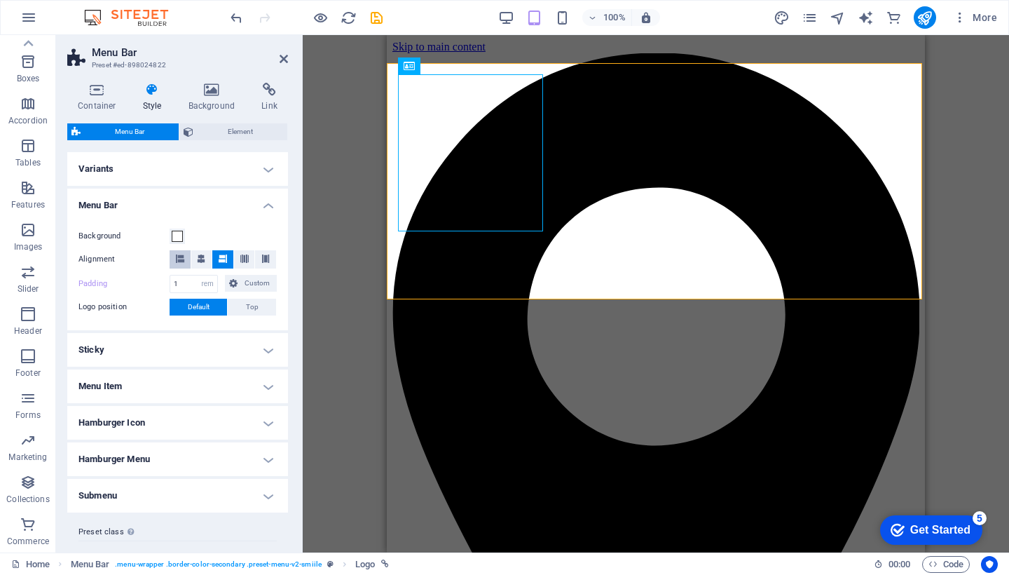
scroll to position [27, 3]
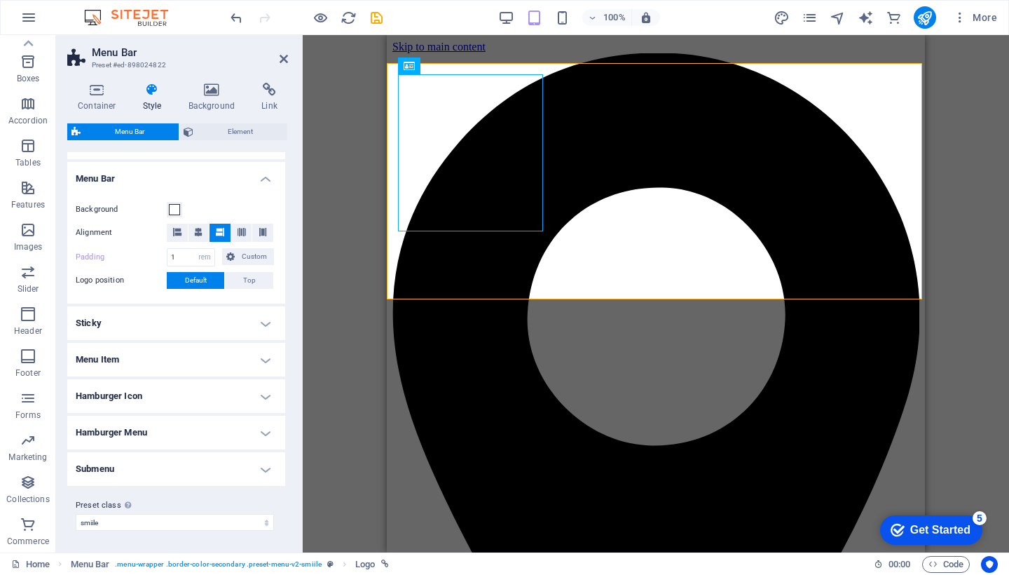
click at [260, 322] on h4 "Sticky" at bounding box center [174, 323] width 221 height 34
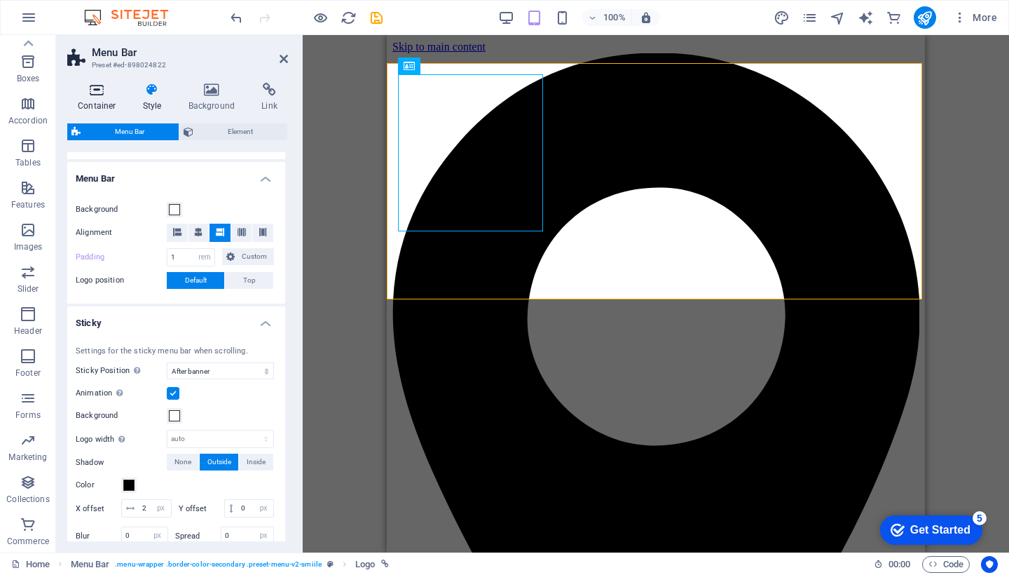
click at [81, 100] on h4 "Container" at bounding box center [99, 97] width 65 height 29
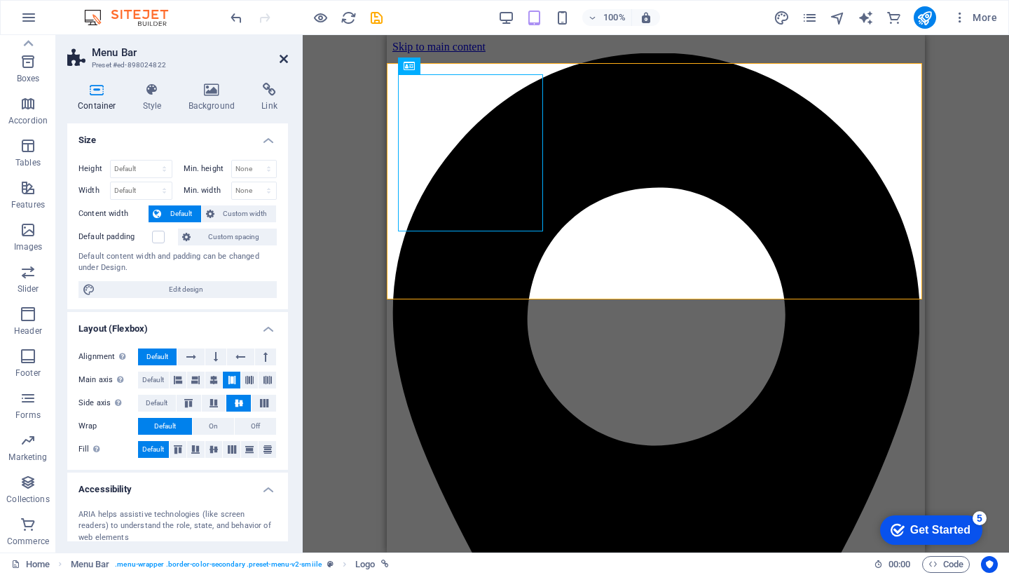
click at [280, 60] on icon at bounding box center [284, 58] width 8 height 11
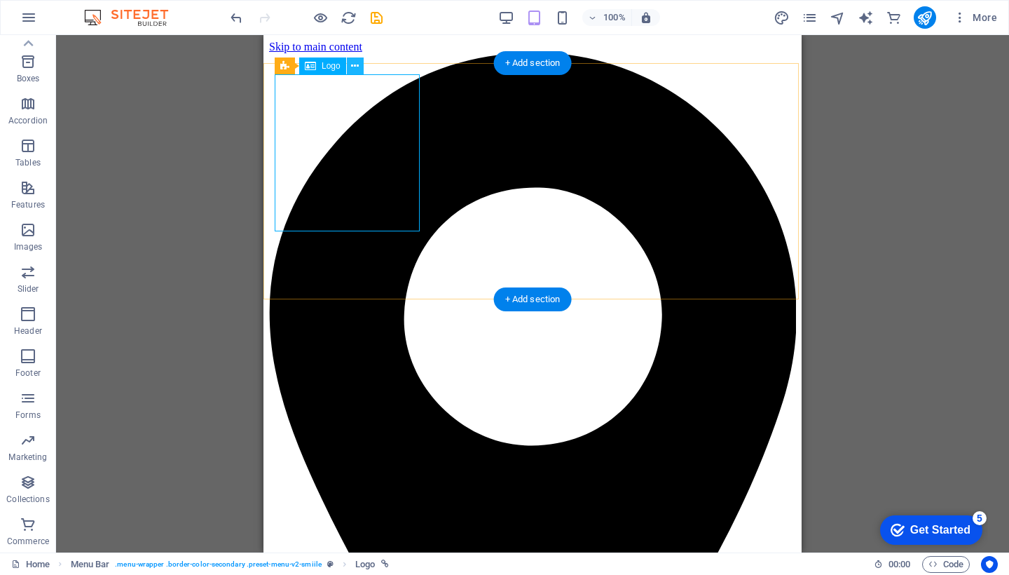
click at [352, 68] on icon at bounding box center [355, 66] width 8 height 15
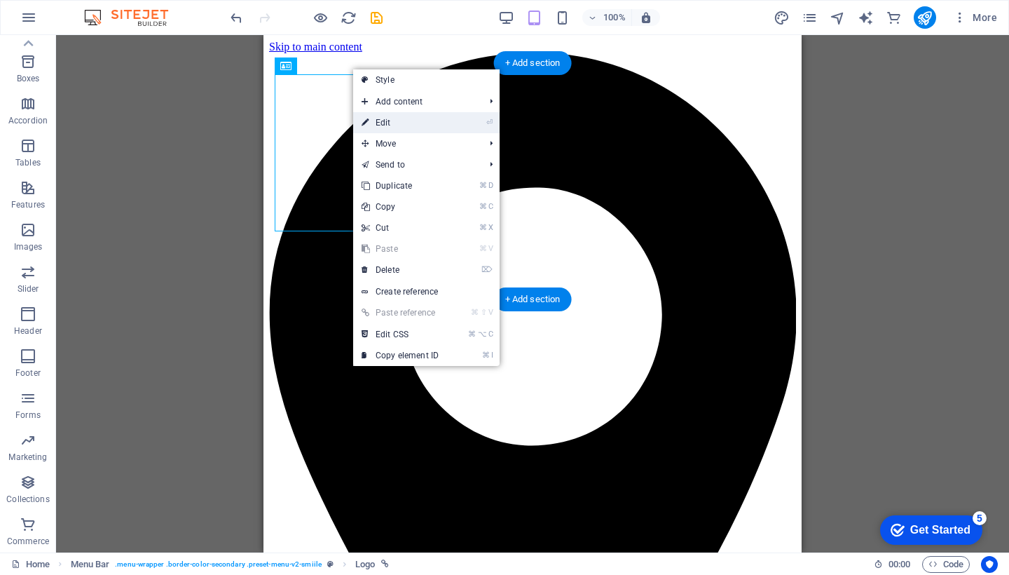
click at [368, 119] on icon at bounding box center [365, 122] width 7 height 21
select select "px"
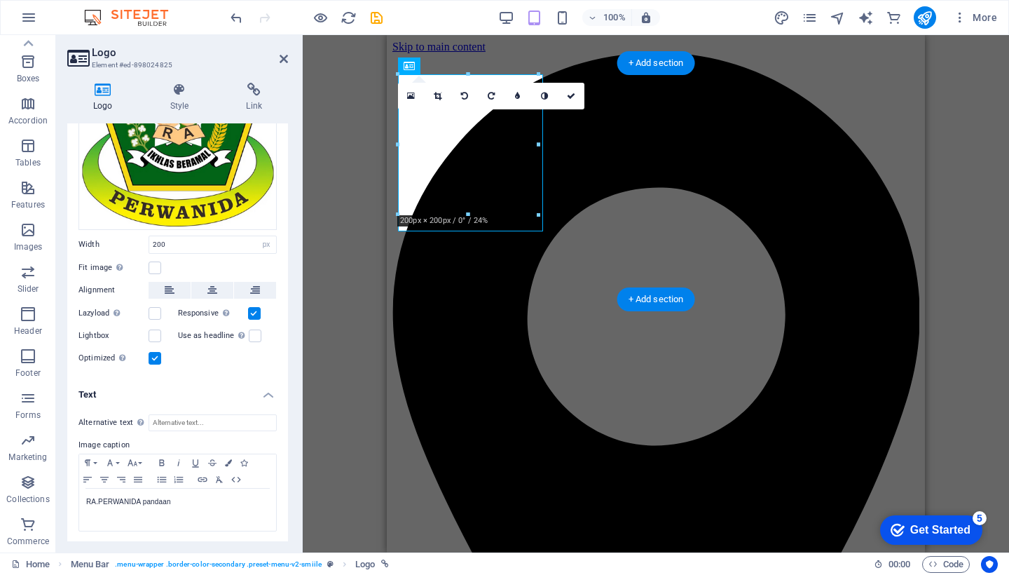
scroll to position [150, 0]
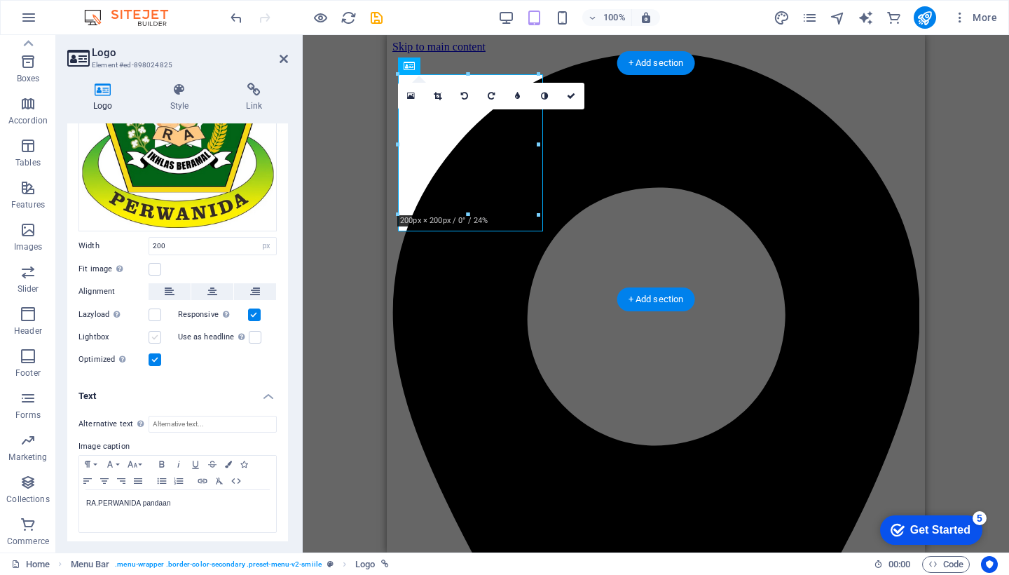
click at [156, 335] on label at bounding box center [155, 337] width 13 height 13
click at [0, 0] on input "Lightbox" at bounding box center [0, 0] width 0 height 0
click at [179, 500] on p "RA.PERWANIDA pandaan ​ ​" at bounding box center [177, 503] width 183 height 13
drag, startPoint x: 179, startPoint y: 500, endPoint x: 79, endPoint y: 498, distance: 100.3
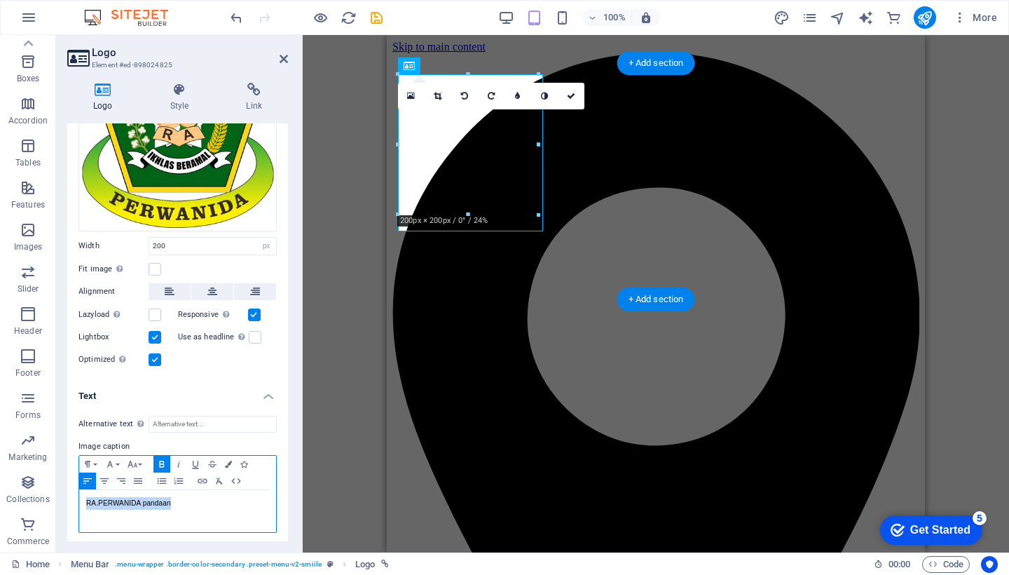
click at [79, 498] on div "RA.PERWANIDA pandaan ​ ​" at bounding box center [177, 511] width 197 height 42
click at [165, 458] on icon "button" at bounding box center [162, 463] width 17 height 11
click at [179, 458] on icon "button" at bounding box center [178, 463] width 17 height 11
click at [228, 462] on icon "button" at bounding box center [228, 464] width 7 height 7
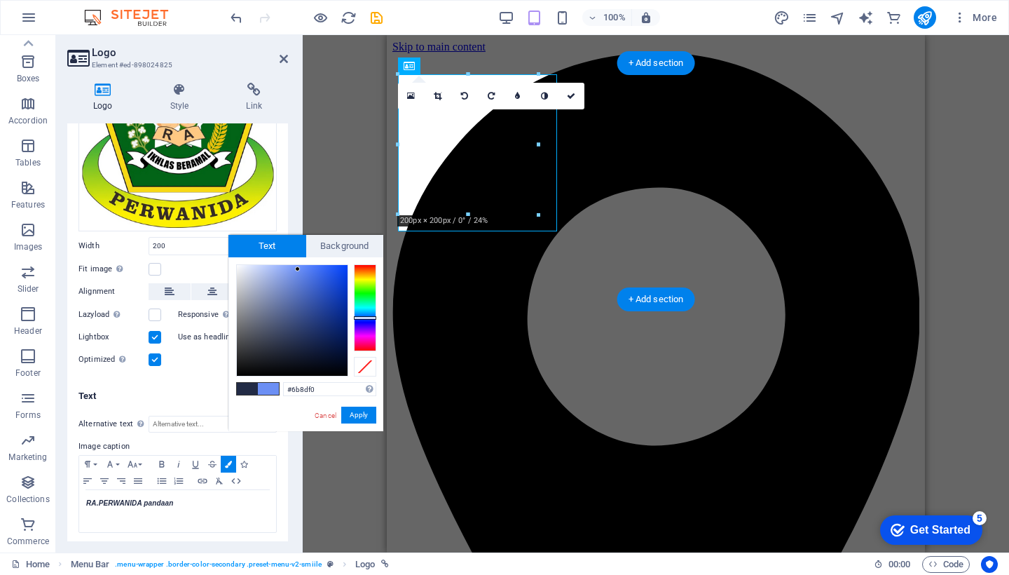
drag, startPoint x: 292, startPoint y: 343, endPoint x: 298, endPoint y: 272, distance: 71.0
click at [298, 271] on div at bounding box center [297, 268] width 5 height 5
click at [229, 519] on div "RA.PERWANIDA pandaan ​ ​" at bounding box center [177, 511] width 197 height 42
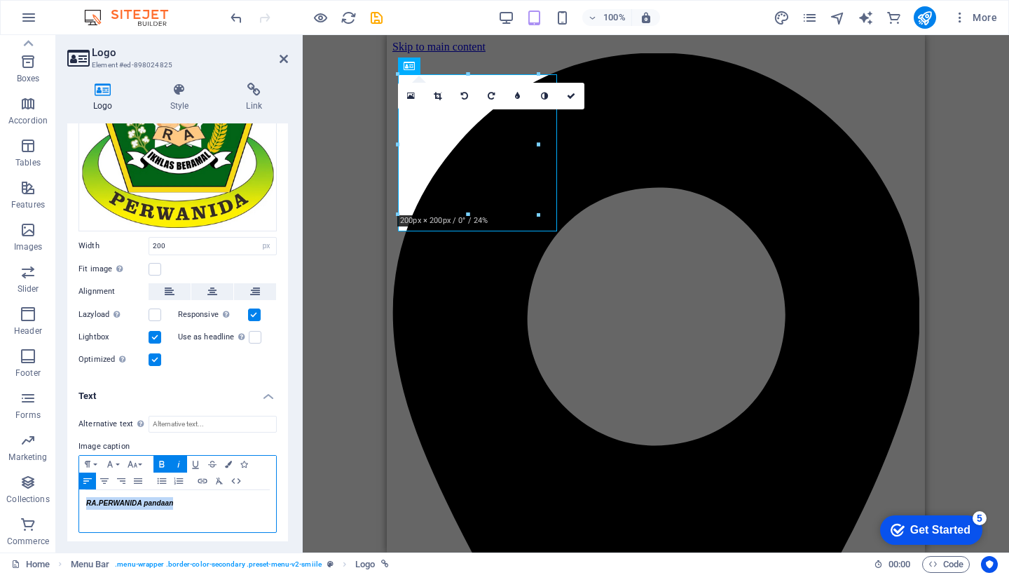
drag, startPoint x: 179, startPoint y: 500, endPoint x: 79, endPoint y: 503, distance: 101.0
click at [79, 503] on div "Paragraph Format Normal Heading 1 Heading 2 Heading 3 Heading 4 Heading 5 Headi…" at bounding box center [178, 494] width 198 height 78
drag, startPoint x: 181, startPoint y: 456, endPoint x: 161, endPoint y: 477, distance: 28.7
click at [161, 477] on div "Paragraph Format Normal Heading 1 Heading 2 Heading 3 Heading 4 Heading 5 Headi…" at bounding box center [177, 473] width 197 height 34
click at [179, 461] on icon "button" at bounding box center [178, 464] width 2 height 6
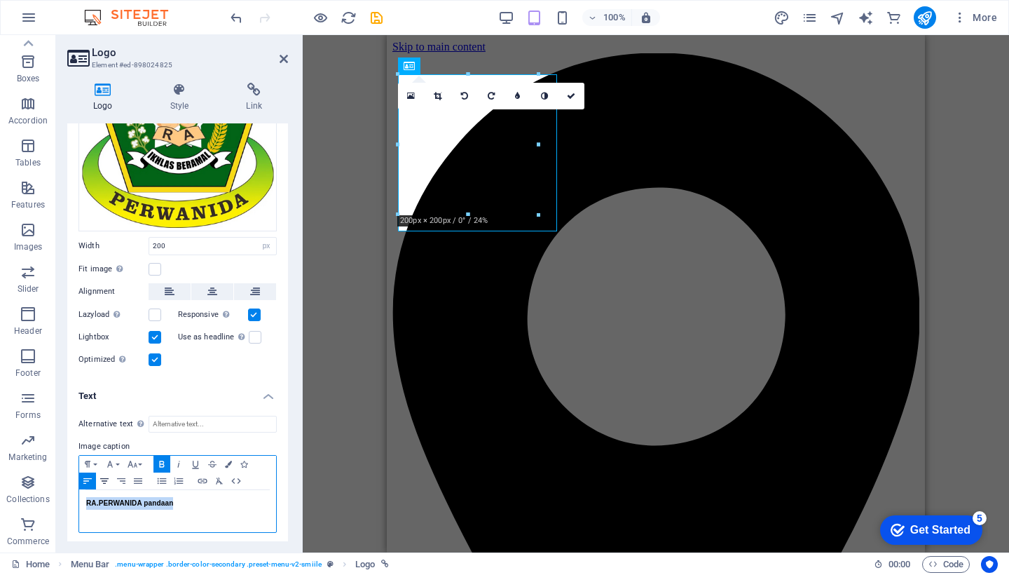
click at [107, 475] on icon "button" at bounding box center [104, 480] width 17 height 11
click at [94, 458] on icon "button" at bounding box center [87, 463] width 17 height 11
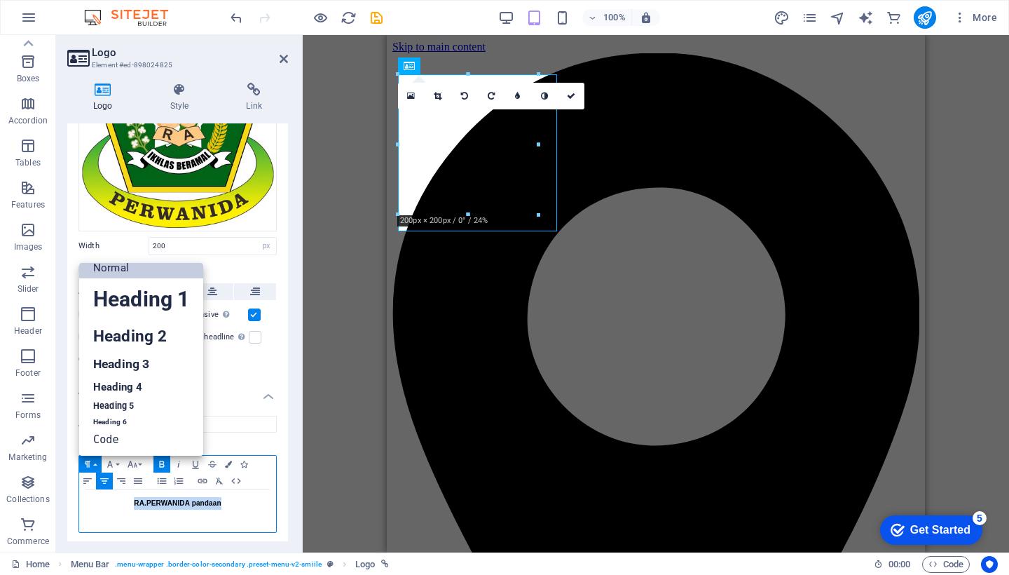
scroll to position [11, 0]
click at [151, 324] on link "Heading 2" at bounding box center [141, 337] width 124 height 32
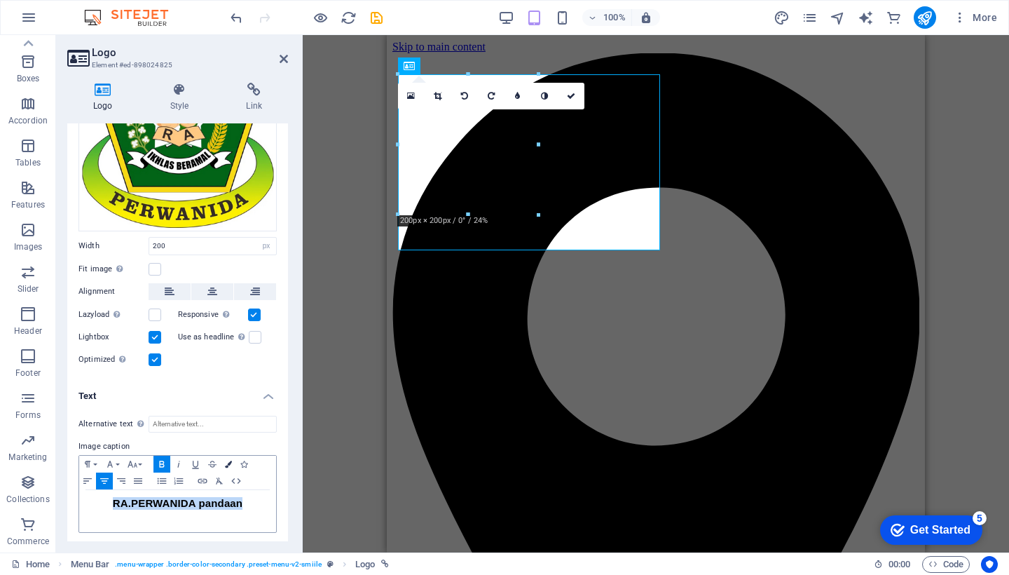
click at [229, 463] on icon "button" at bounding box center [228, 464] width 7 height 7
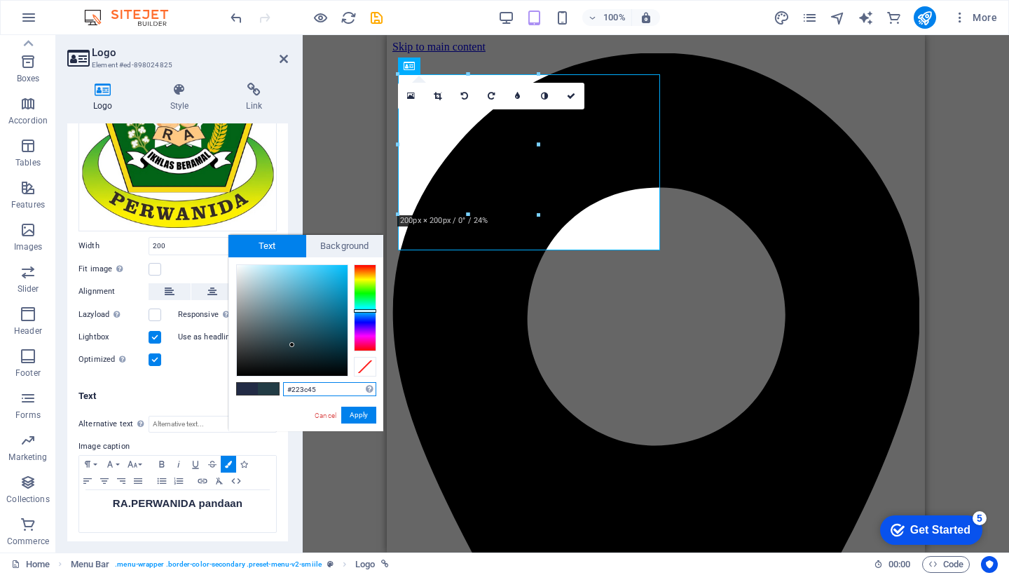
click at [362, 311] on div at bounding box center [365, 311] width 22 height 4
drag, startPoint x: 293, startPoint y: 346, endPoint x: 354, endPoint y: 268, distance: 98.3
click at [354, 268] on div at bounding box center [306, 320] width 140 height 112
type input "#000000"
click at [361, 414] on button "Apply" at bounding box center [358, 415] width 35 height 17
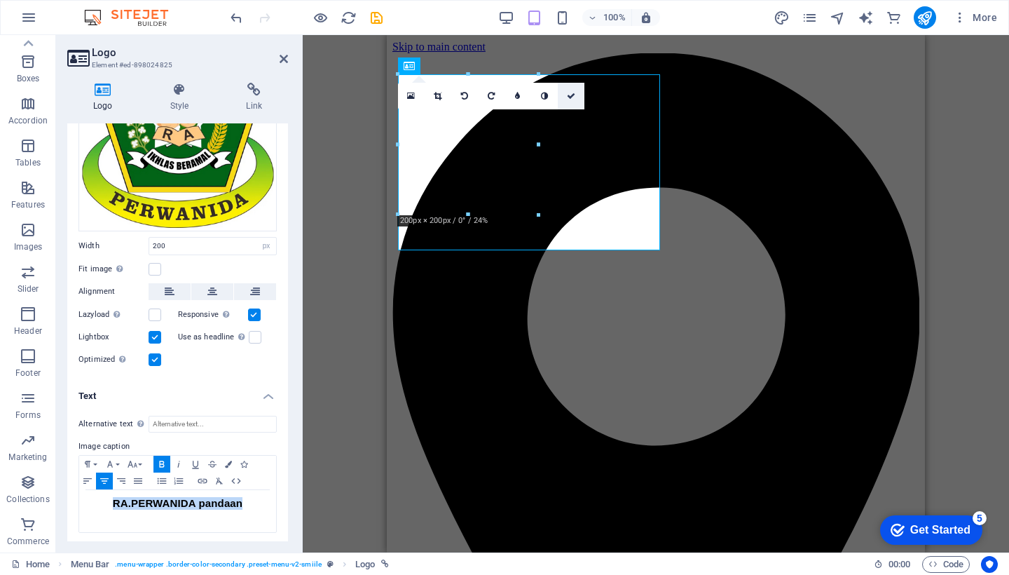
click at [572, 92] on icon at bounding box center [571, 96] width 8 height 8
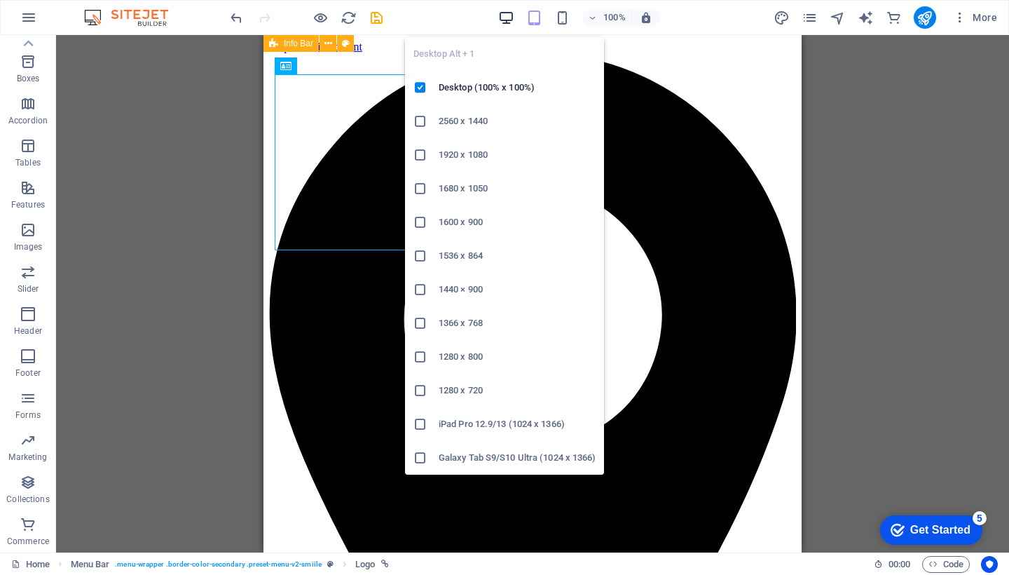
click at [507, 19] on icon "button" at bounding box center [506, 18] width 16 height 16
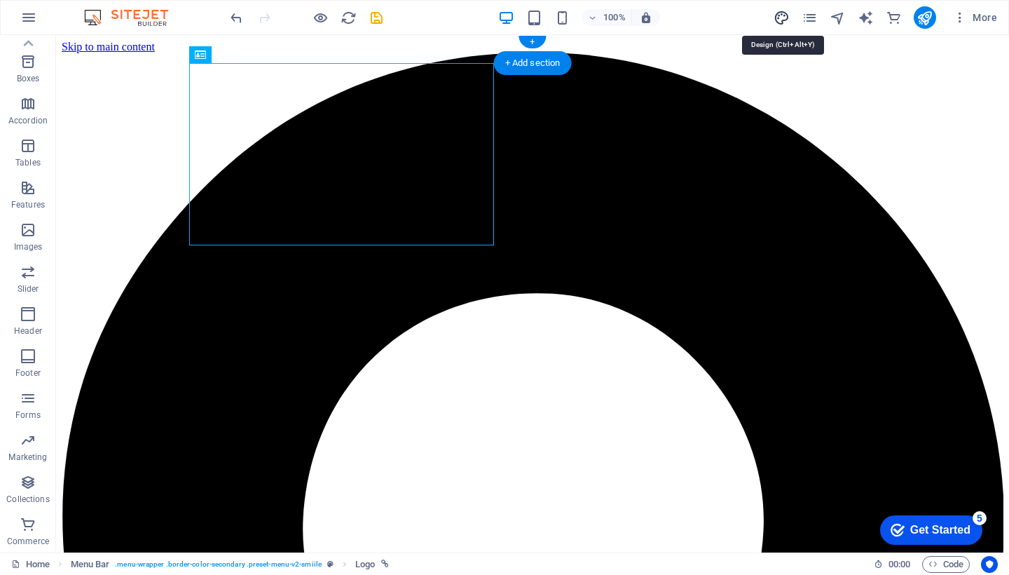
click at [787, 18] on icon "design" at bounding box center [782, 18] width 16 height 16
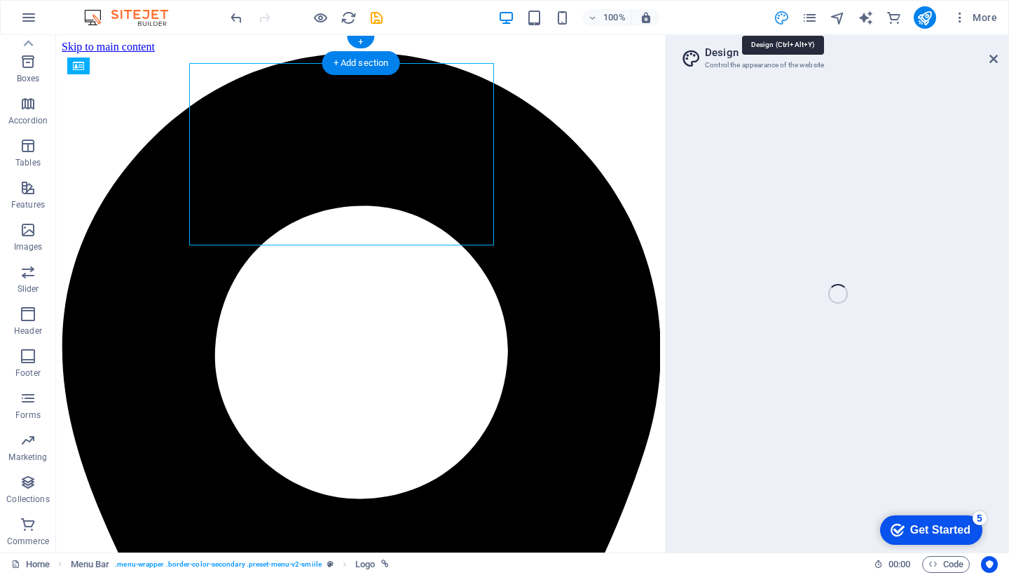
select select "px"
select select "400"
select select "px"
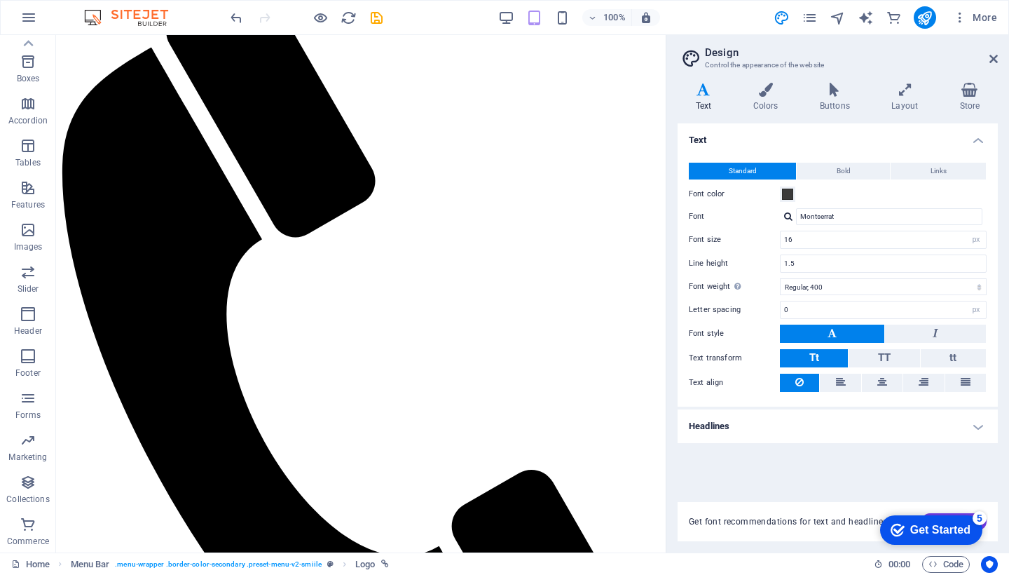
scroll to position [247, 0]
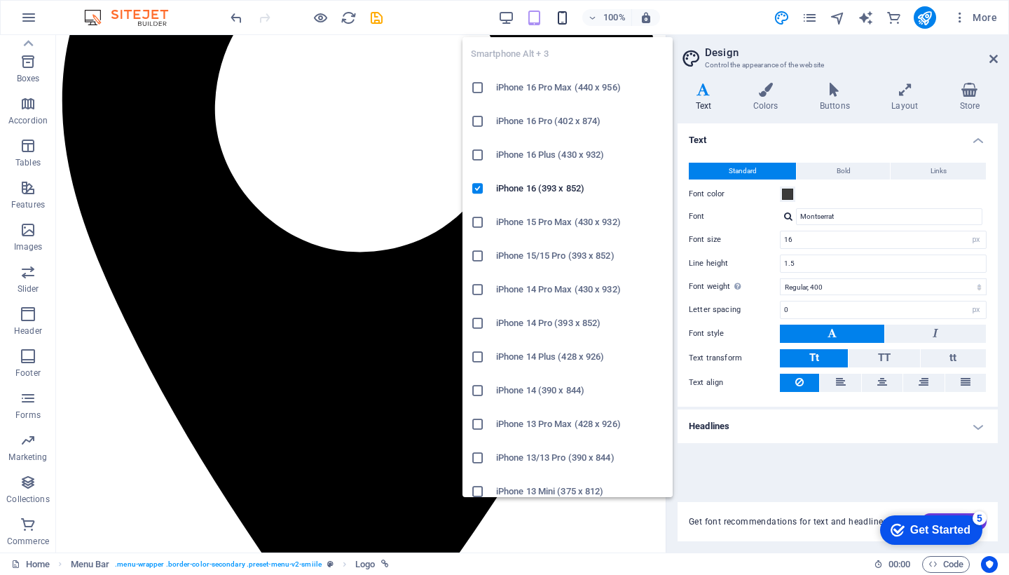
click at [564, 15] on icon "button" at bounding box center [562, 18] width 16 height 16
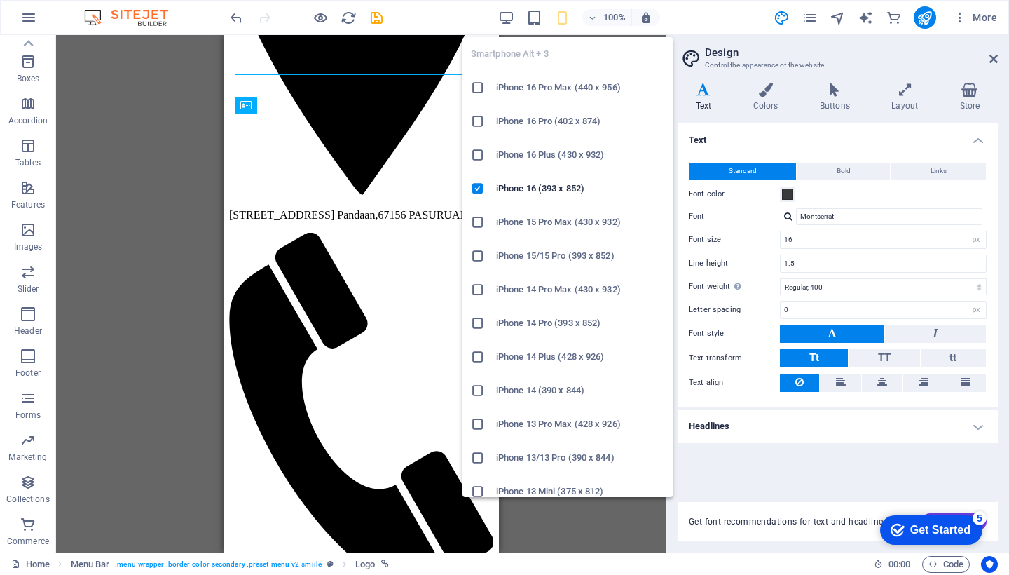
scroll to position [0, 0]
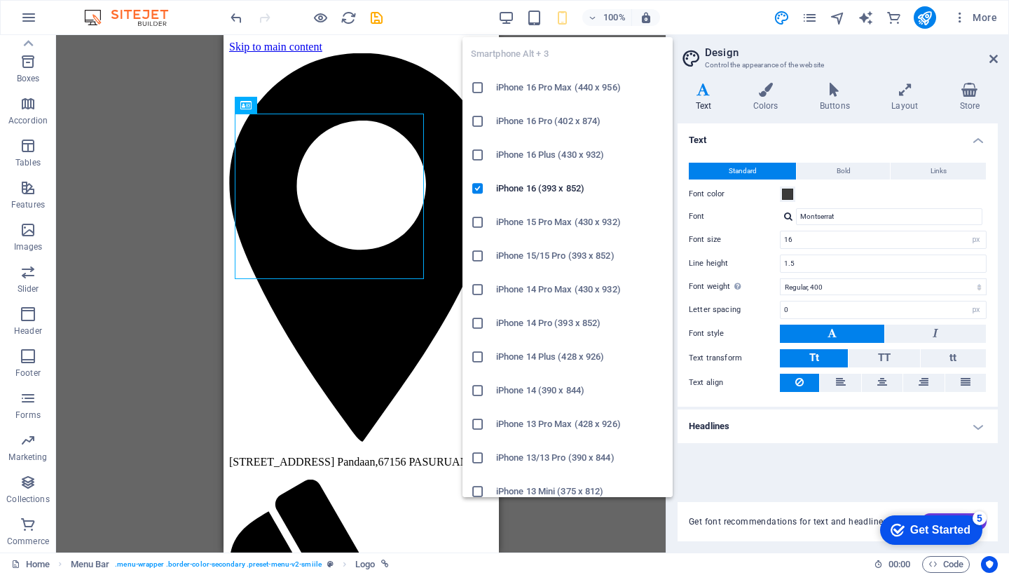
drag, startPoint x: 508, startPoint y: 88, endPoint x: 301, endPoint y: 53, distance: 209.6
click at [508, 88] on h6 "iPhone 16 Pro Max (440 x 956)" at bounding box center [580, 87] width 168 height 17
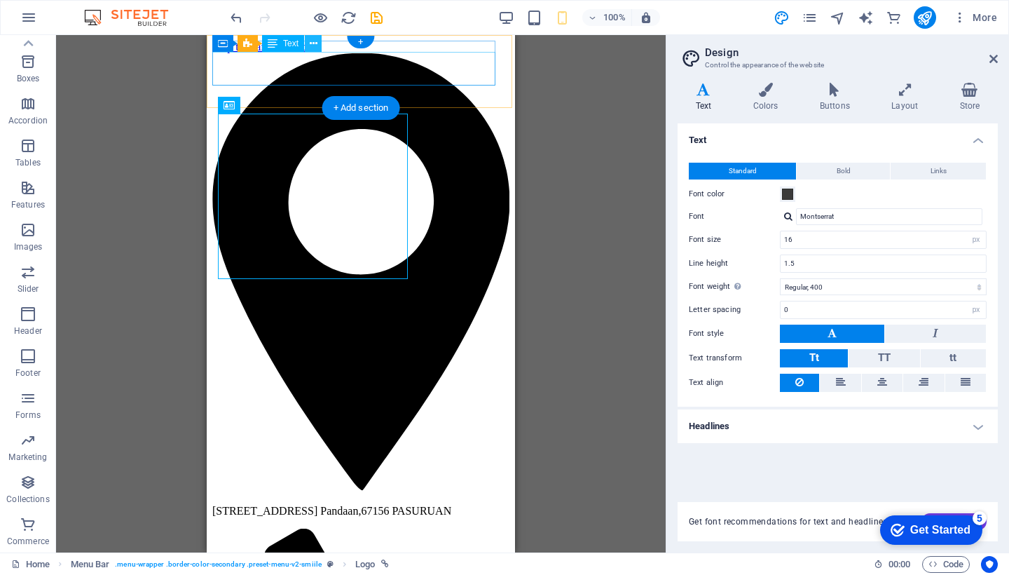
click at [311, 42] on icon at bounding box center [314, 43] width 8 height 15
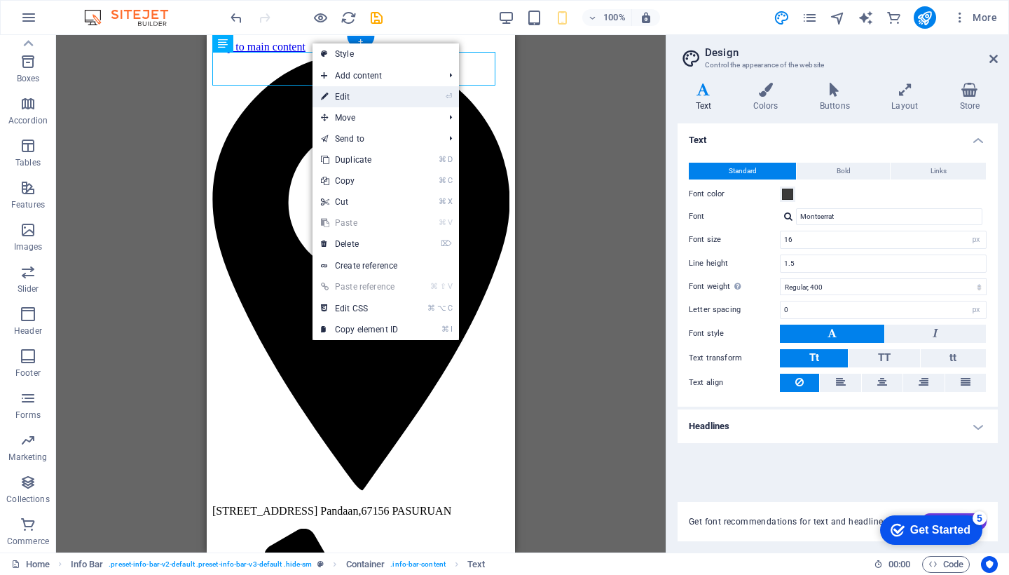
click at [368, 94] on link "⏎ Edit" at bounding box center [360, 96] width 94 height 21
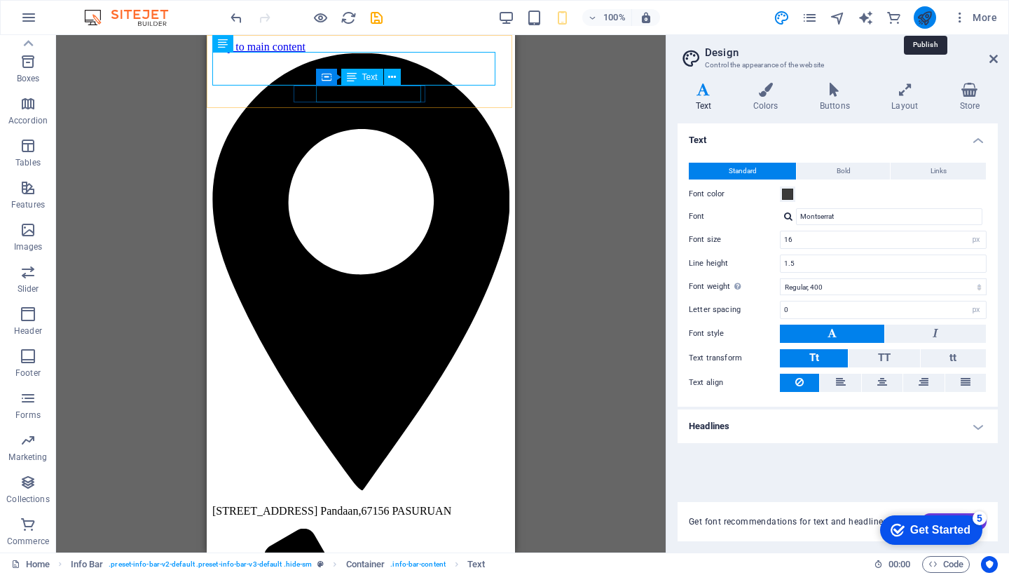
click at [925, 14] on icon "publish" at bounding box center [925, 18] width 16 height 16
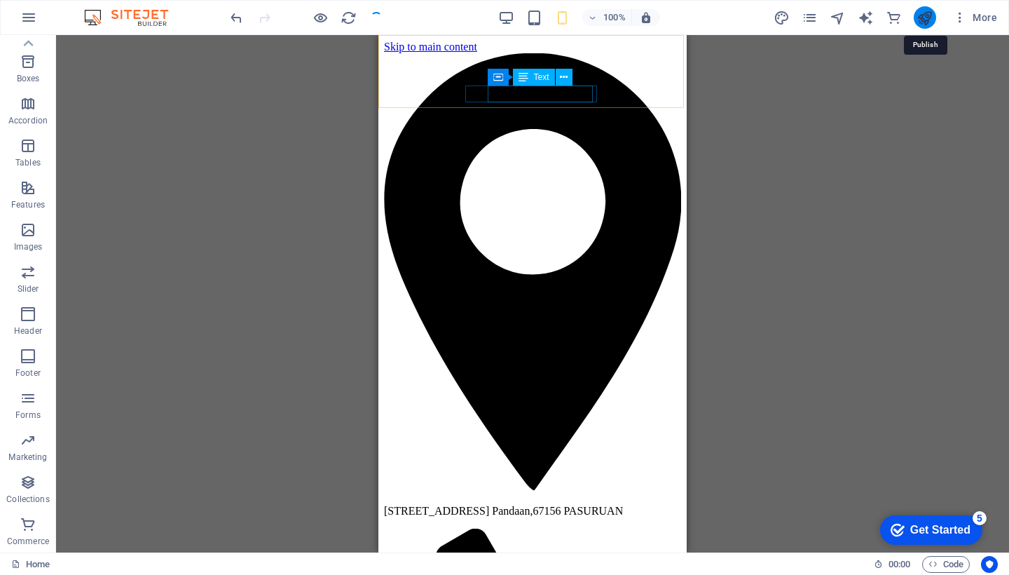
click at [925, 13] on icon "publish" at bounding box center [925, 18] width 16 height 16
click at [926, 45] on div "Menu Bar Banner Container Banner Container Info Bar Container Info Bar Text Inf…" at bounding box center [532, 293] width 953 height 517
